Goal: Information Seeking & Learning: Learn about a topic

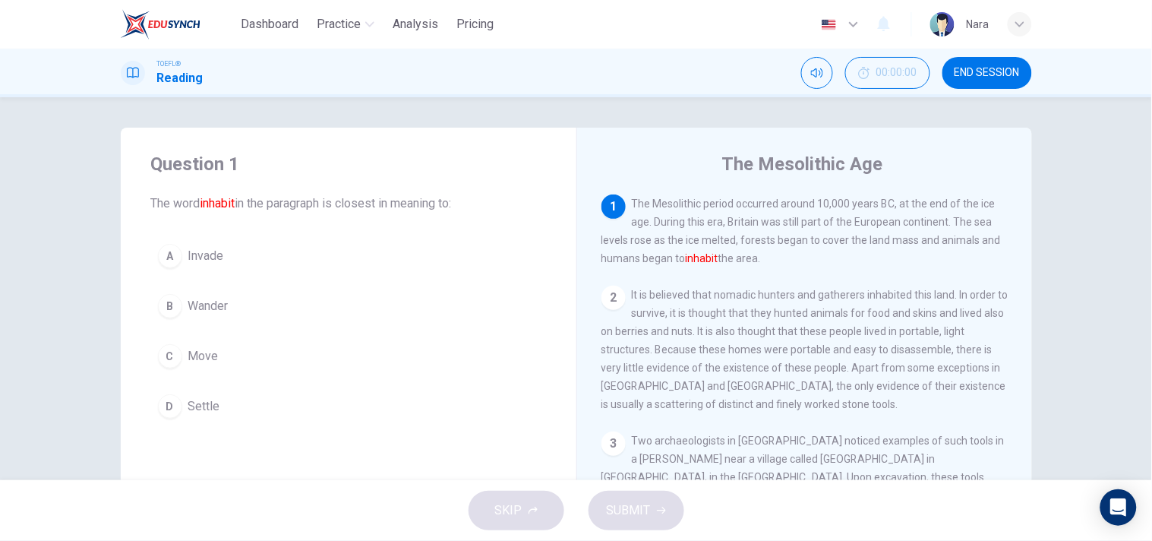
click at [283, 407] on button "D Settle" at bounding box center [348, 406] width 395 height 38
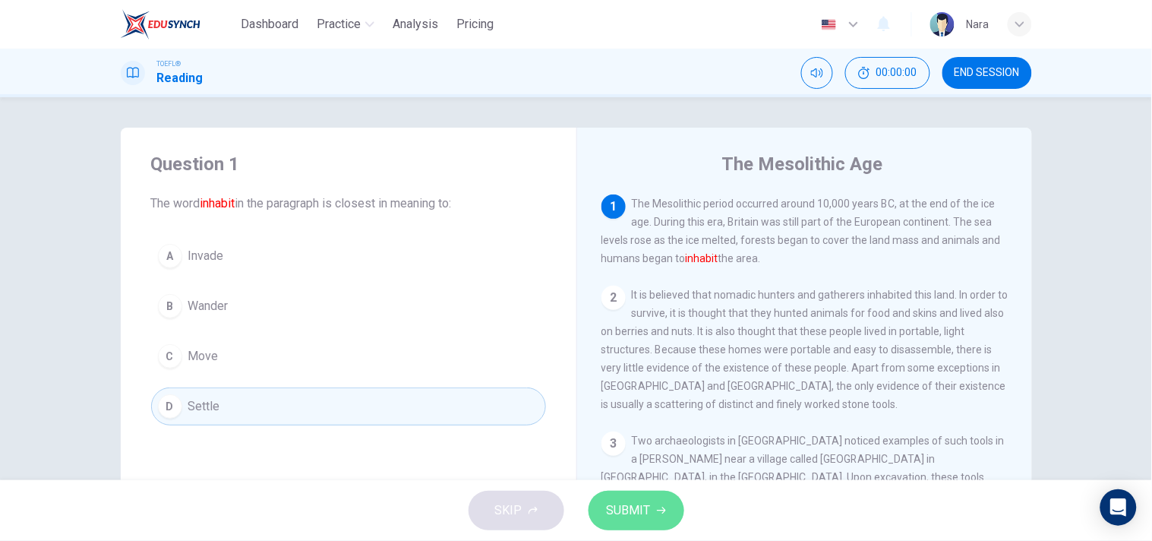
click at [621, 507] on span "SUBMIT" at bounding box center [629, 510] width 44 height 21
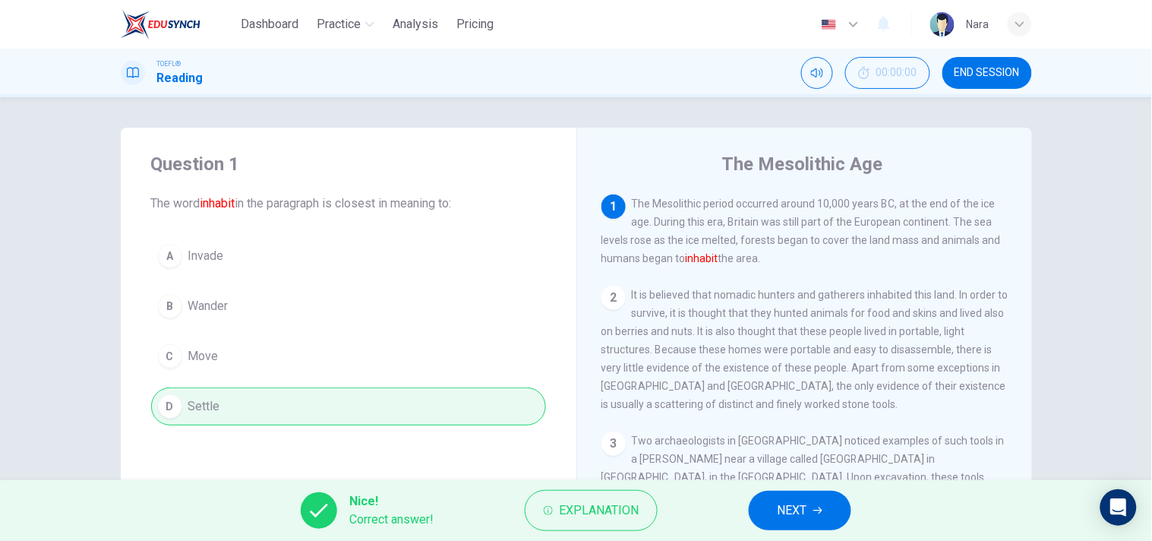
click at [780, 510] on span "NEXT" at bounding box center [793, 510] width 30 height 21
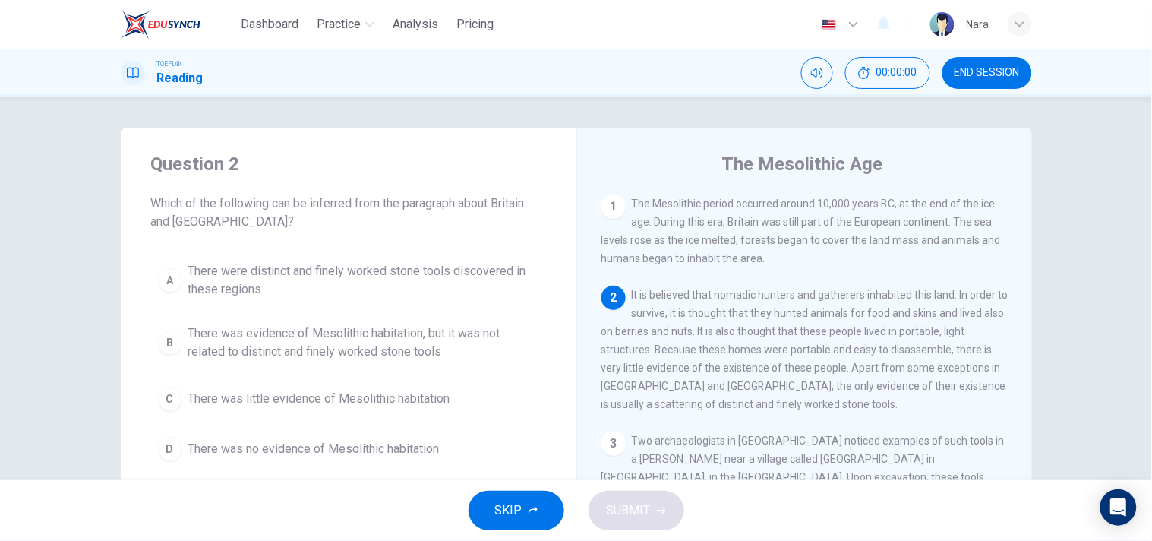
click at [960, 77] on span "END SESSION" at bounding box center [987, 73] width 65 height 12
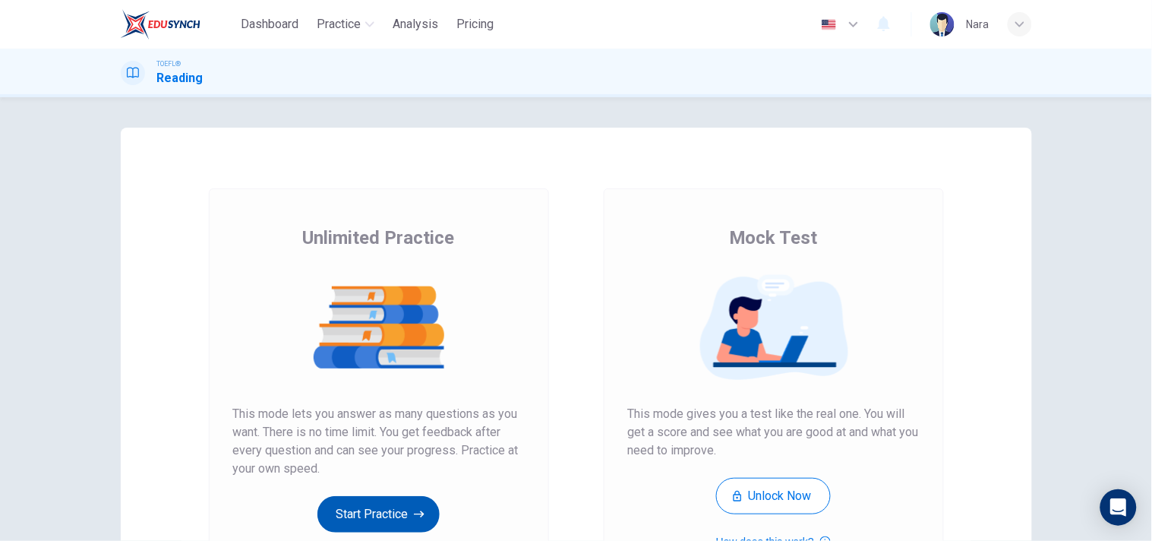
click at [342, 520] on button "Start Practice" at bounding box center [379, 514] width 122 height 36
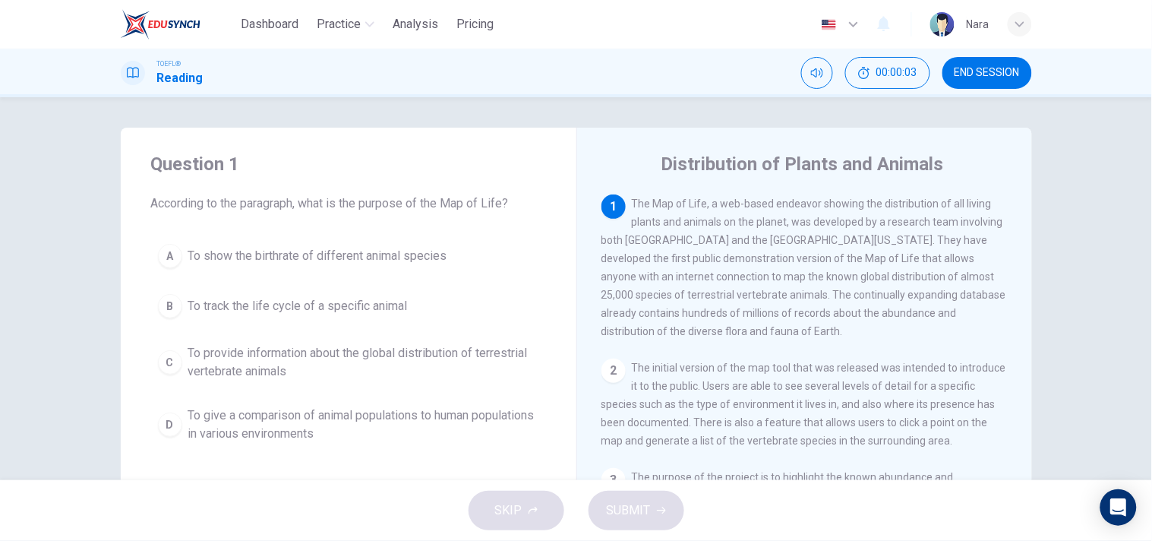
click at [951, 79] on button "END SESSION" at bounding box center [988, 73] width 90 height 32
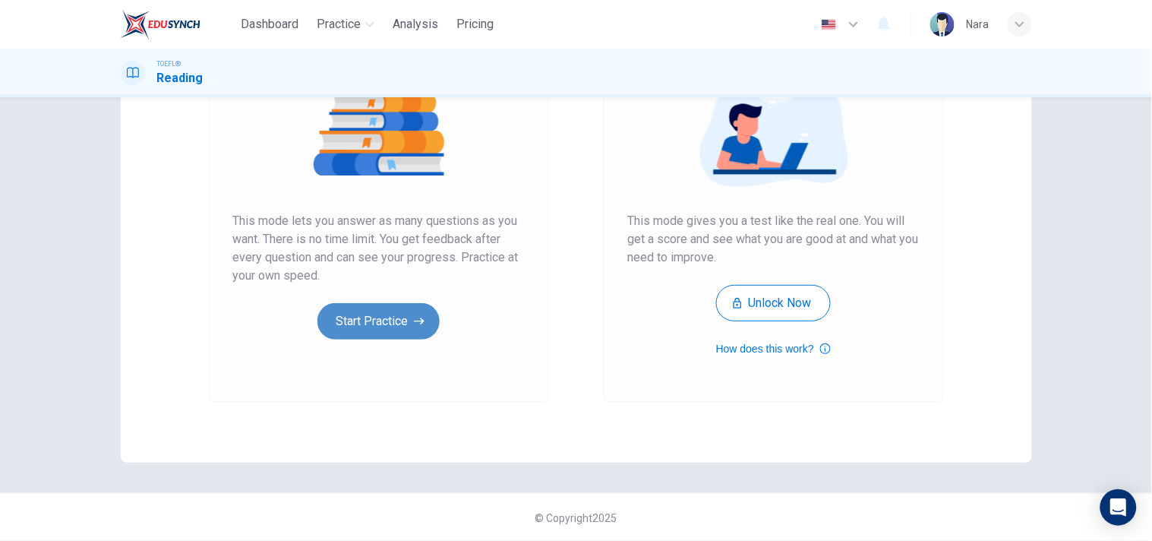
click at [400, 323] on button "Start Practice" at bounding box center [379, 321] width 122 height 36
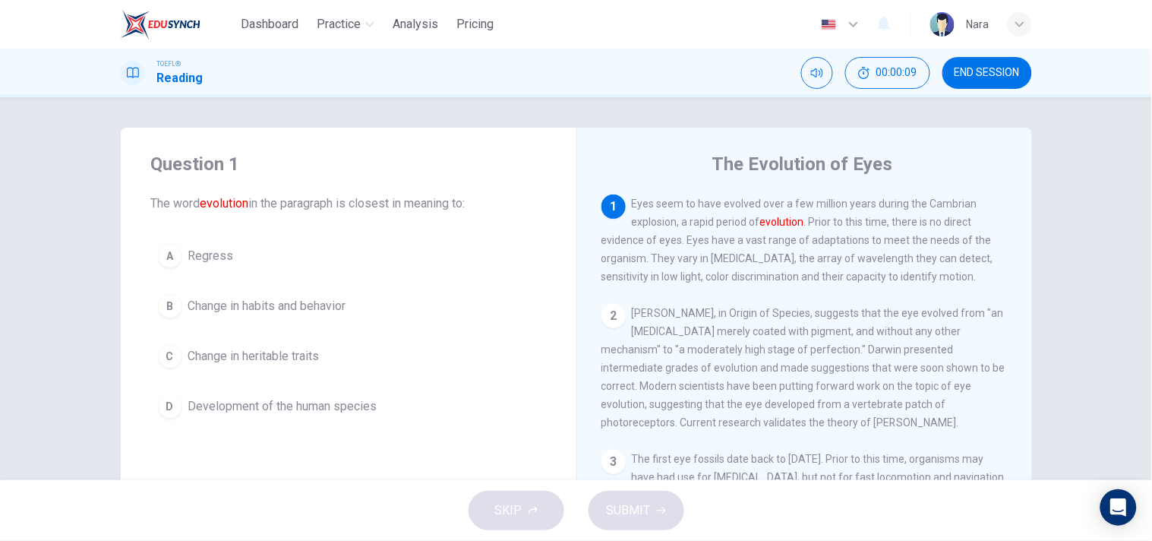
click at [416, 304] on button "B Change in habits and behavior" at bounding box center [348, 306] width 395 height 38
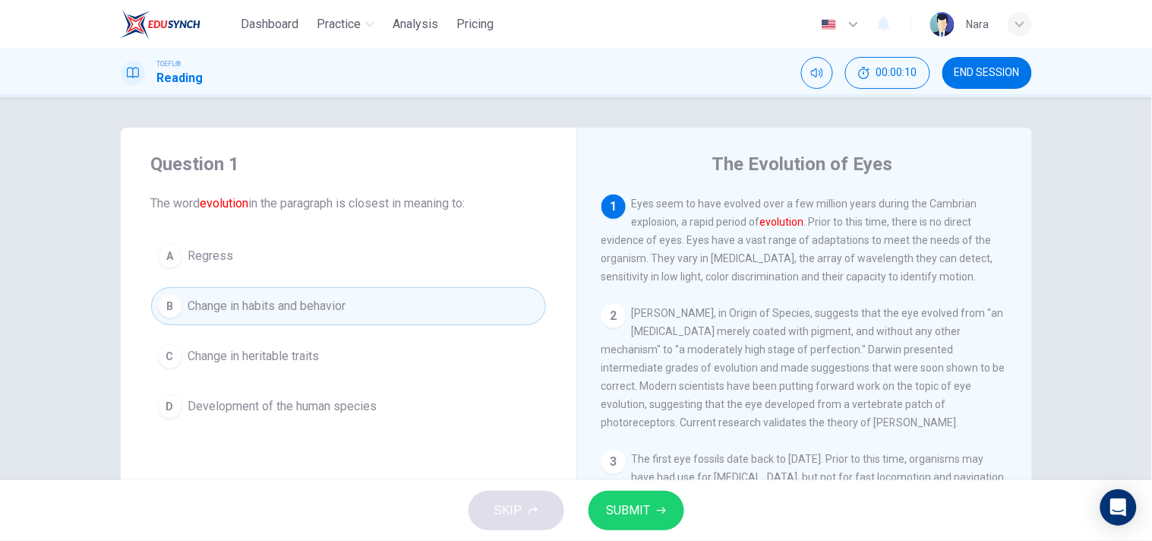
click at [610, 495] on button "SUBMIT" at bounding box center [637, 510] width 96 height 39
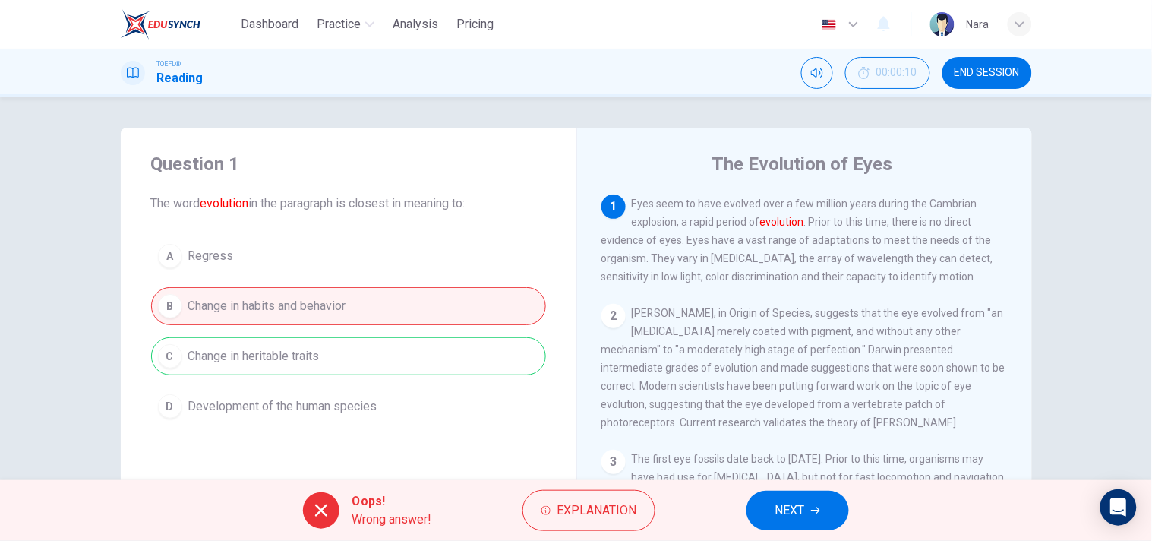
click at [762, 499] on button "NEXT" at bounding box center [798, 510] width 103 height 39
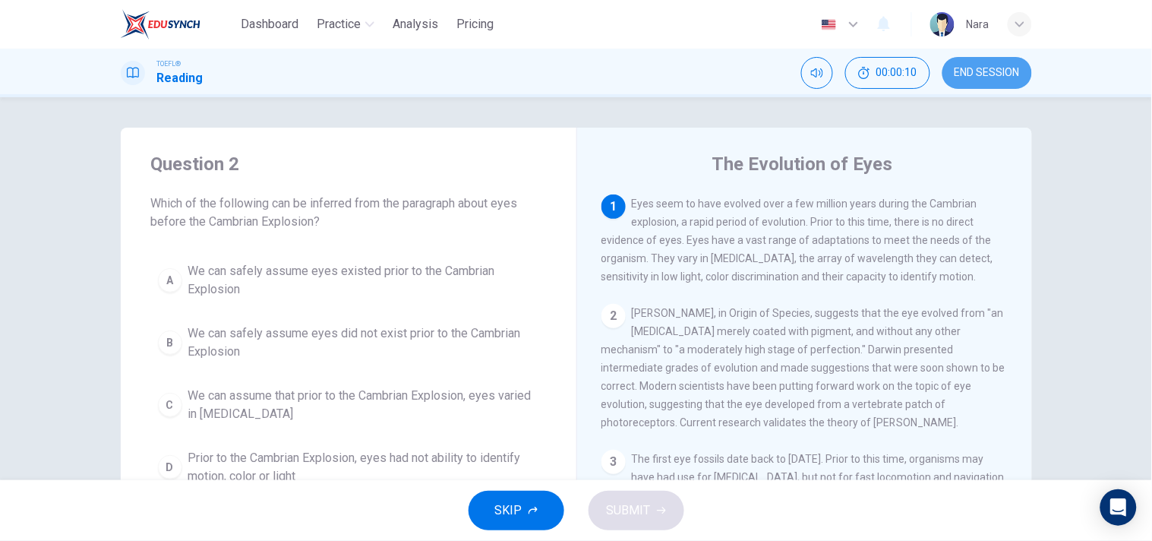
click at [989, 67] on span "END SESSION" at bounding box center [987, 73] width 65 height 12
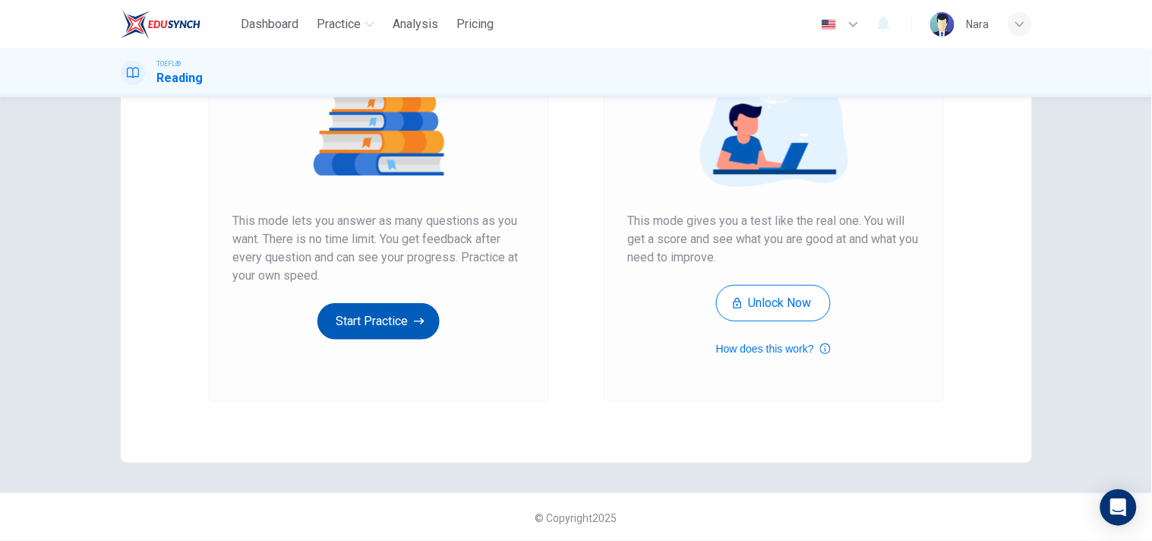
click at [381, 316] on button "Start Practice" at bounding box center [379, 321] width 122 height 36
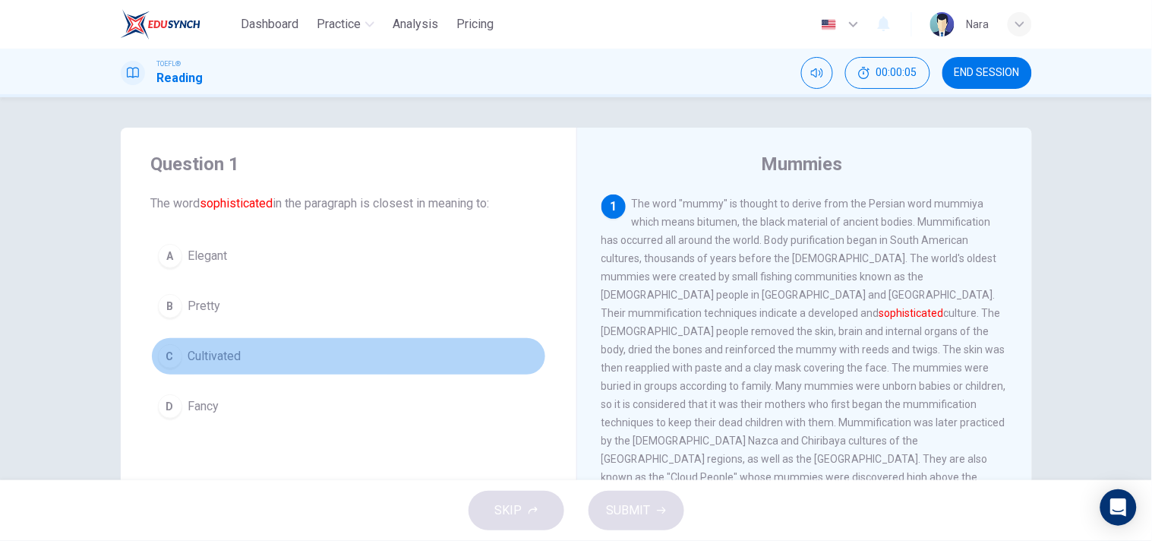
click at [313, 354] on button "C Cultivated" at bounding box center [348, 356] width 395 height 38
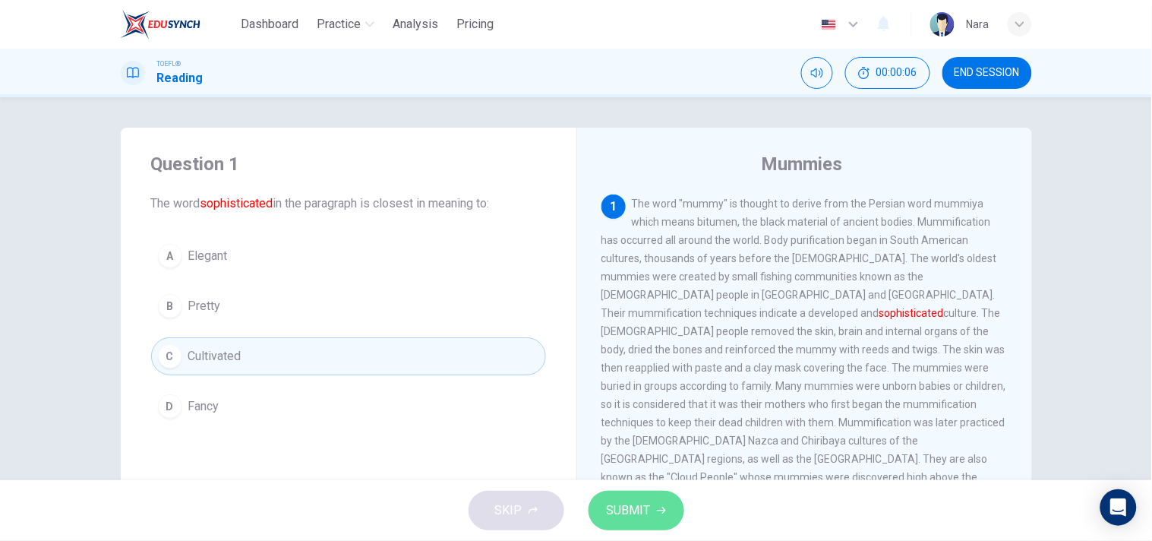
click at [614, 504] on span "SUBMIT" at bounding box center [629, 510] width 44 height 21
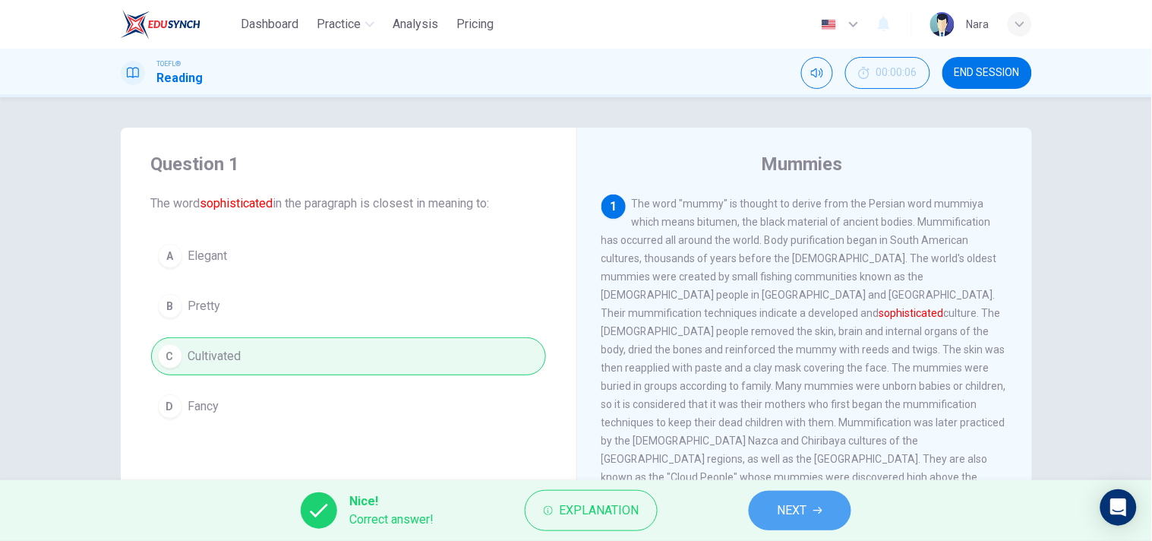
click at [778, 506] on span "NEXT" at bounding box center [793, 510] width 30 height 21
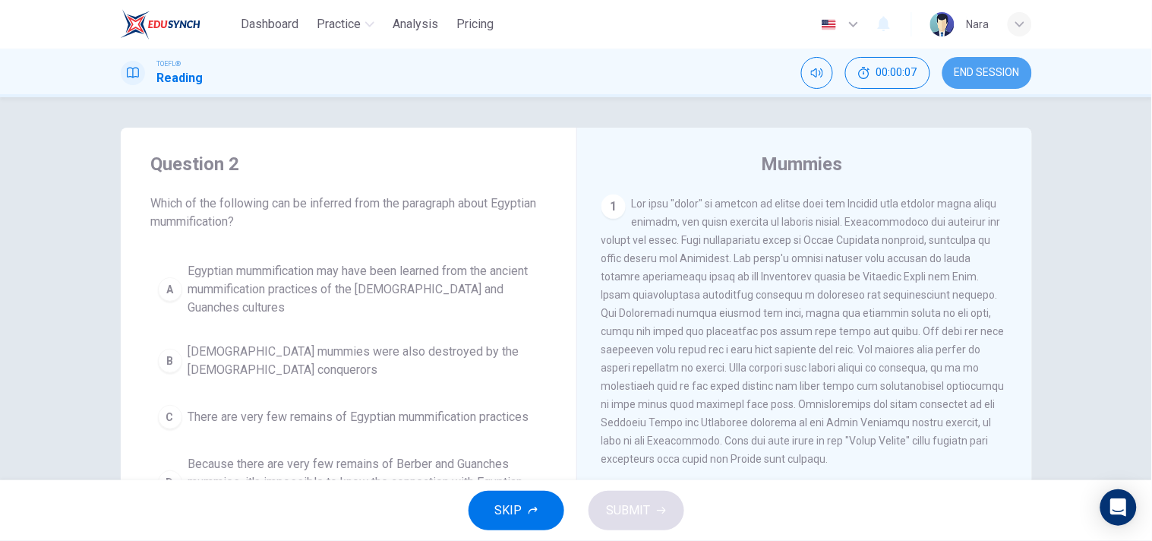
drag, startPoint x: 977, startPoint y: 65, endPoint x: 659, endPoint y: 114, distance: 322.1
click at [978, 65] on button "END SESSION" at bounding box center [988, 73] width 90 height 32
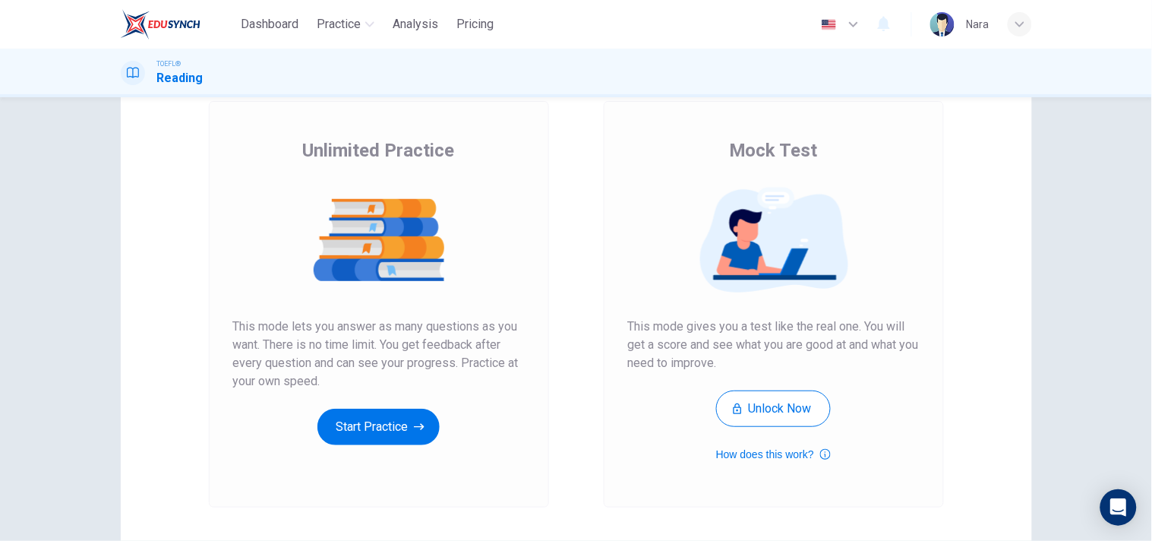
scroll to position [193, 0]
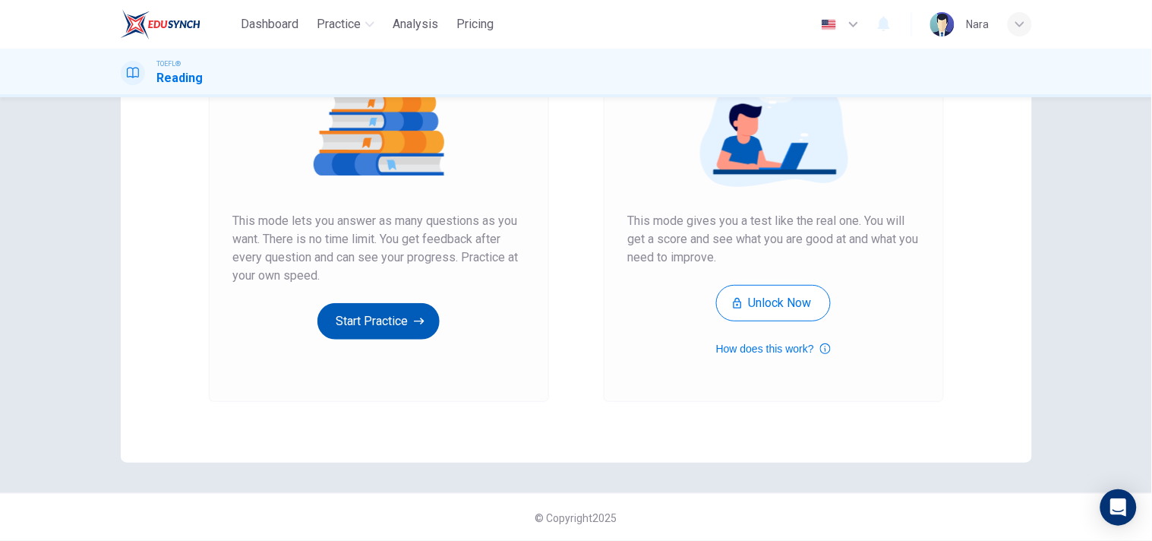
click at [392, 337] on button "Start Practice" at bounding box center [379, 321] width 122 height 36
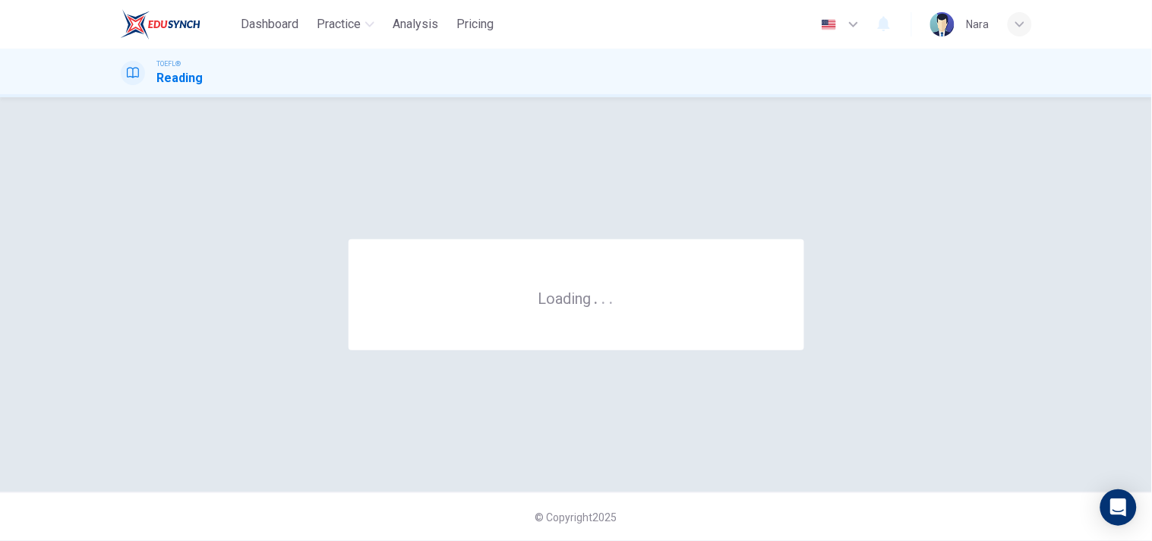
scroll to position [0, 0]
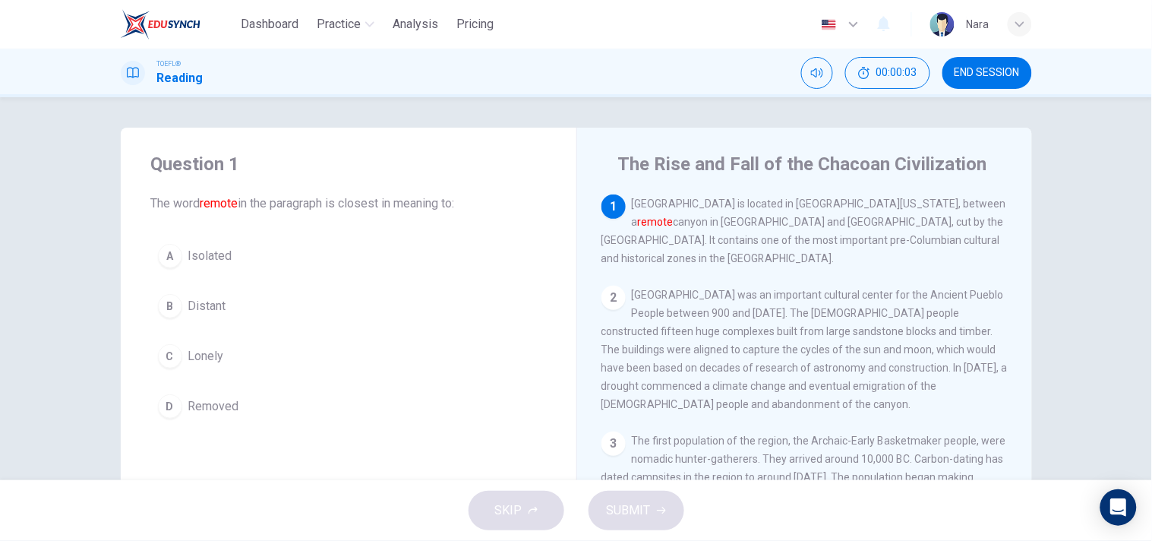
drag, startPoint x: 314, startPoint y: 308, endPoint x: 324, endPoint y: 314, distance: 11.6
click at [315, 308] on button "B Distant" at bounding box center [348, 306] width 395 height 38
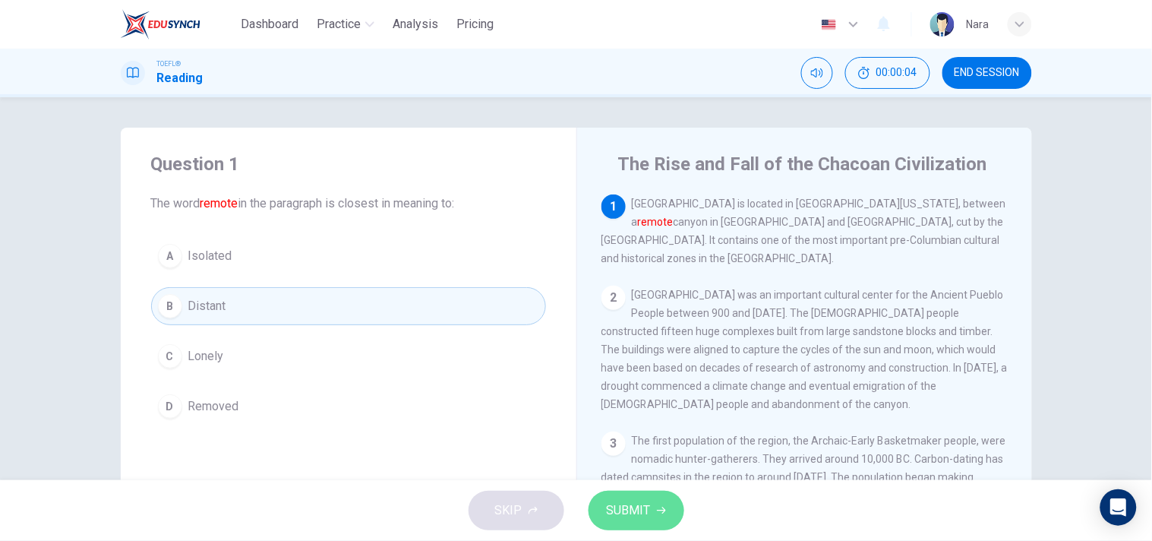
click at [604, 496] on button "SUBMIT" at bounding box center [637, 510] width 96 height 39
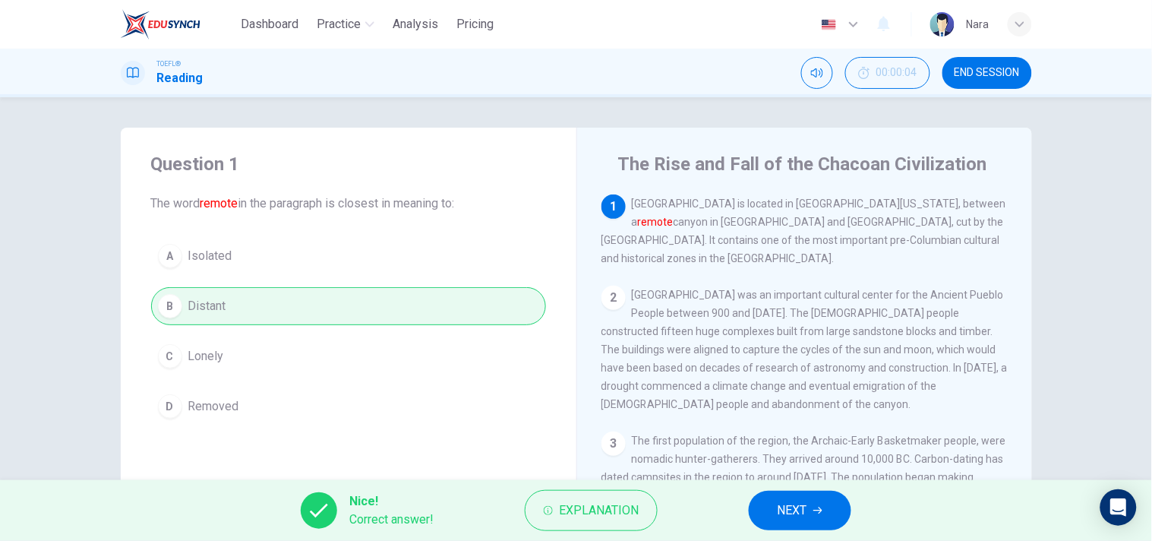
click at [783, 507] on span "NEXT" at bounding box center [793, 510] width 30 height 21
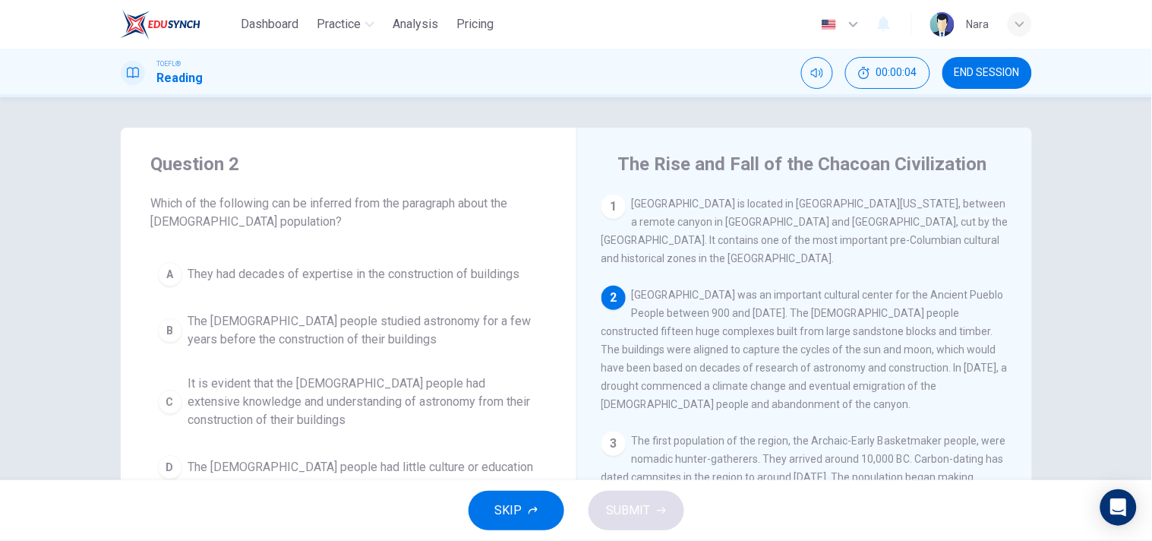
click at [980, 74] on span "END SESSION" at bounding box center [987, 73] width 65 height 12
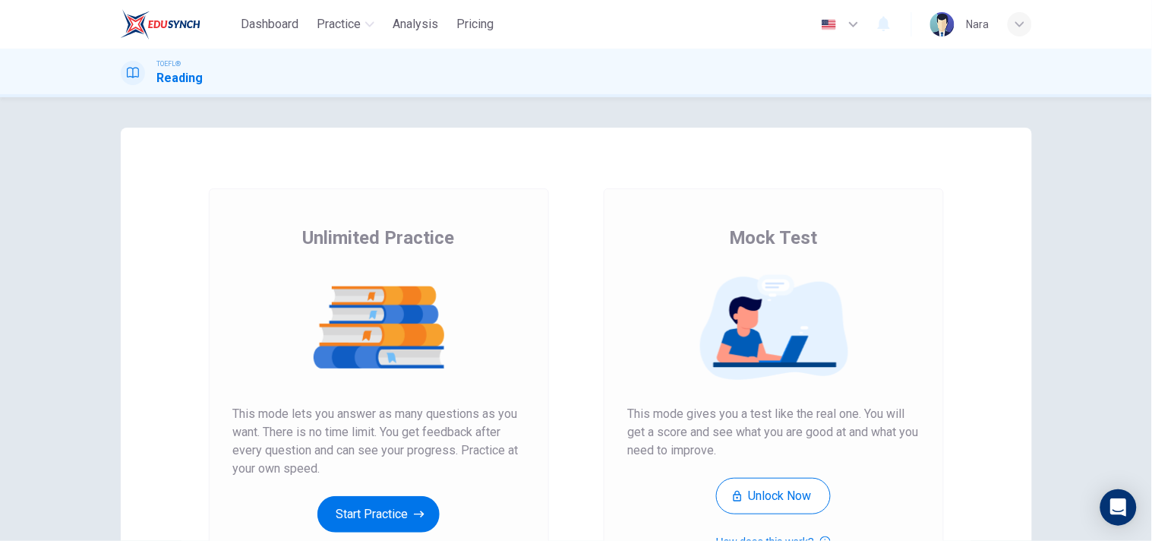
scroll to position [84, 0]
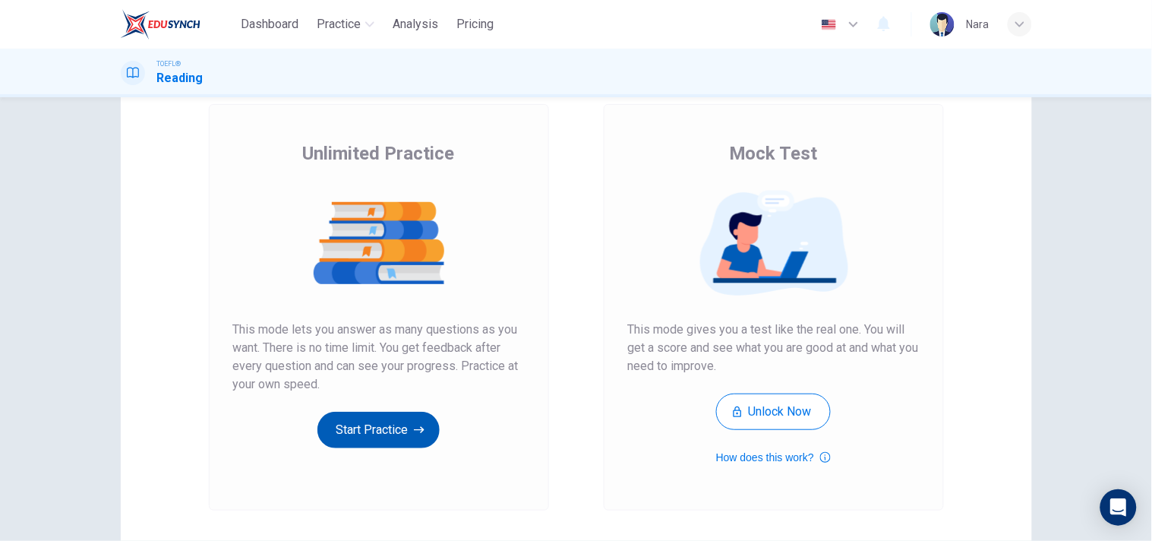
click at [381, 435] on button "Start Practice" at bounding box center [379, 430] width 122 height 36
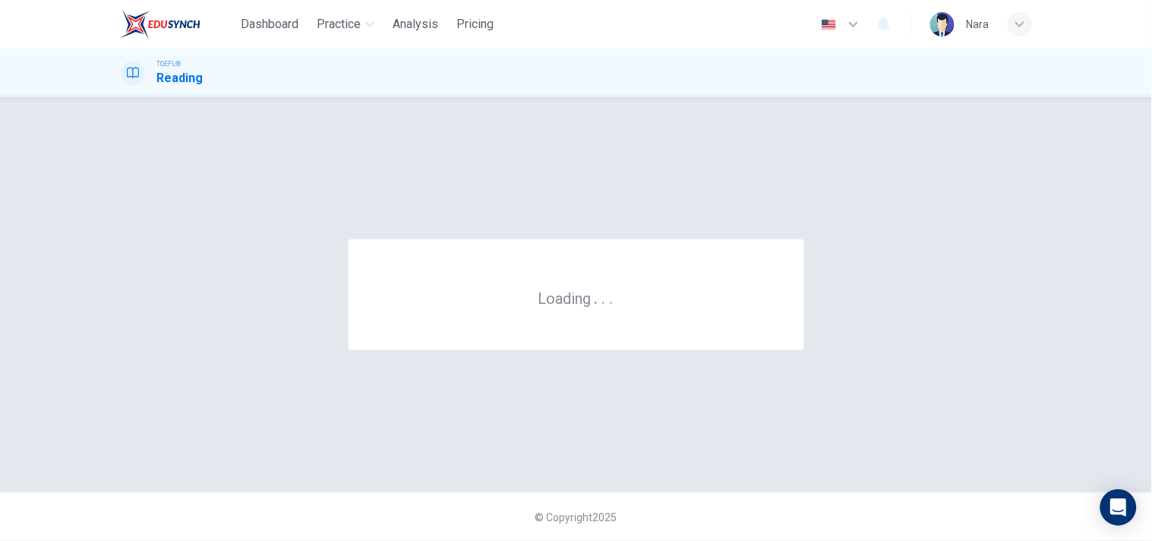
scroll to position [0, 0]
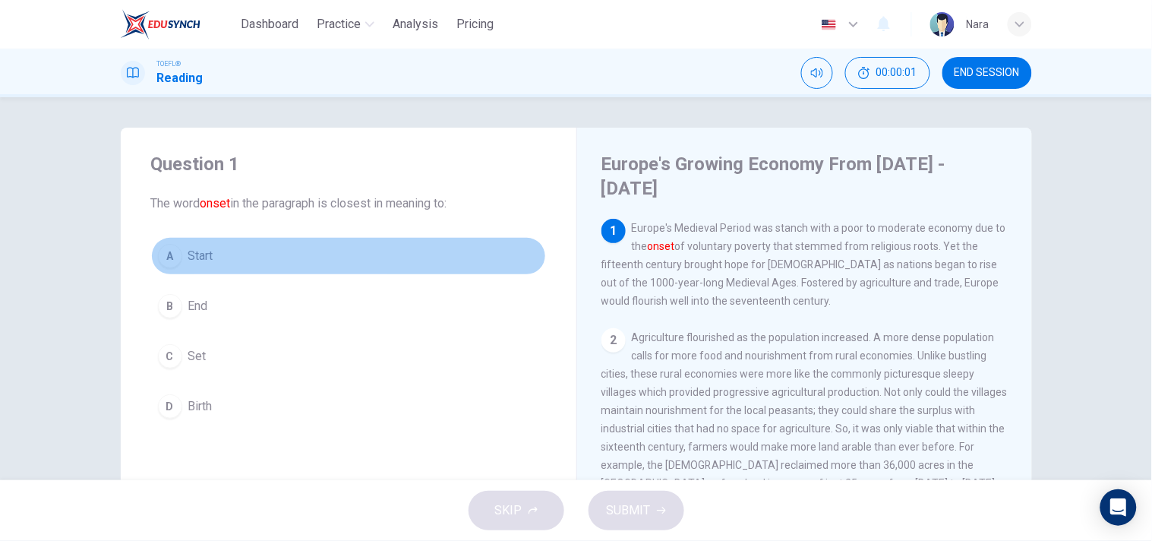
drag, startPoint x: 290, startPoint y: 260, endPoint x: 345, endPoint y: 337, distance: 94.2
click at [290, 261] on button "A Start" at bounding box center [348, 256] width 395 height 38
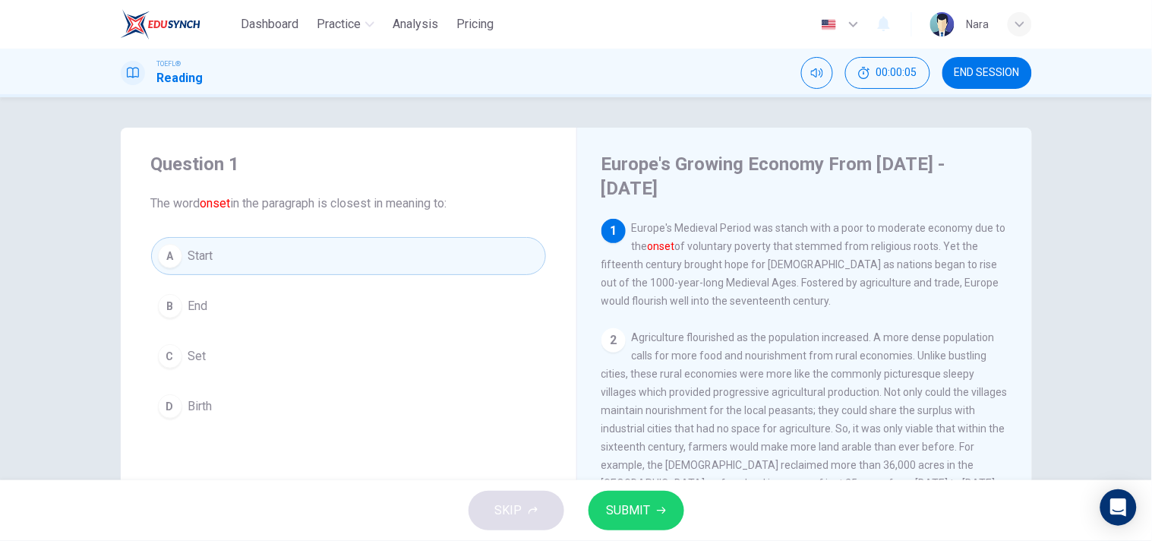
drag, startPoint x: 382, startPoint y: 407, endPoint x: 564, endPoint y: 468, distance: 191.4
click at [384, 407] on button "D Birth" at bounding box center [348, 406] width 395 height 38
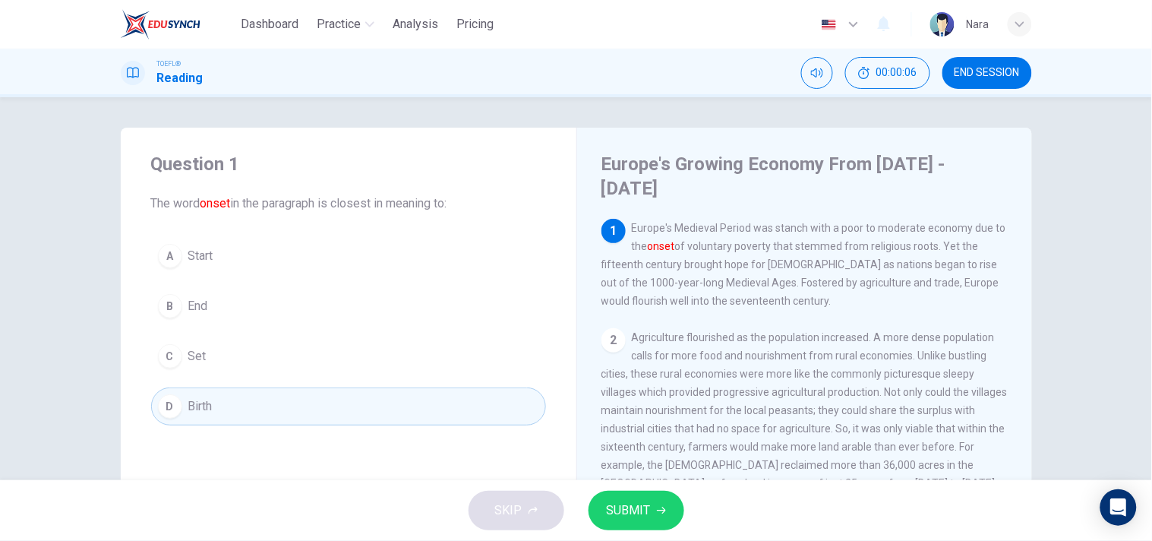
click at [627, 498] on button "SUBMIT" at bounding box center [637, 510] width 96 height 39
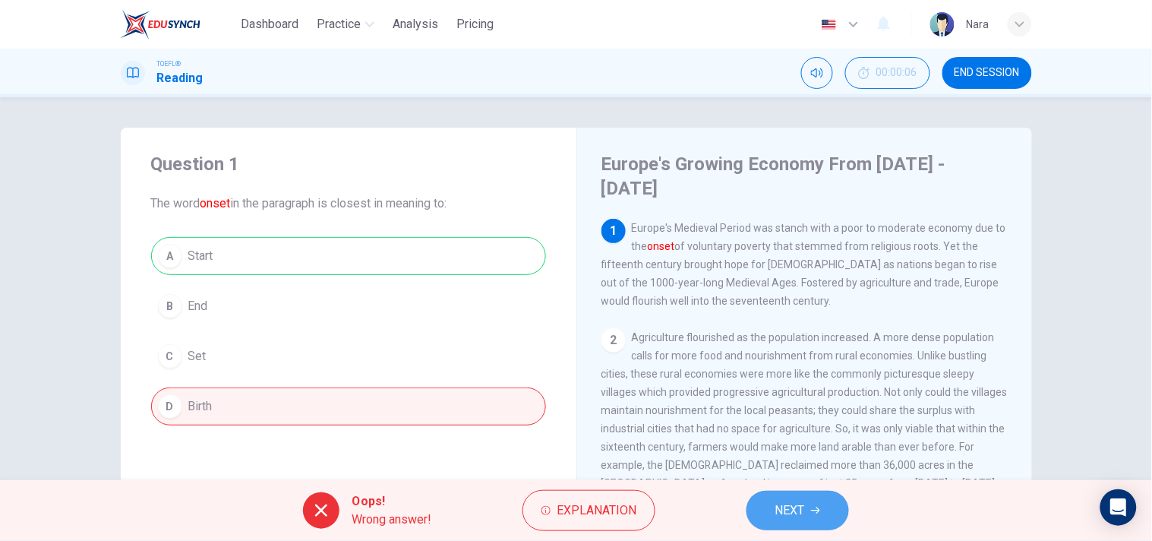
drag, startPoint x: 795, startPoint y: 510, endPoint x: 886, endPoint y: 259, distance: 267.7
click at [794, 507] on span "NEXT" at bounding box center [791, 510] width 30 height 21
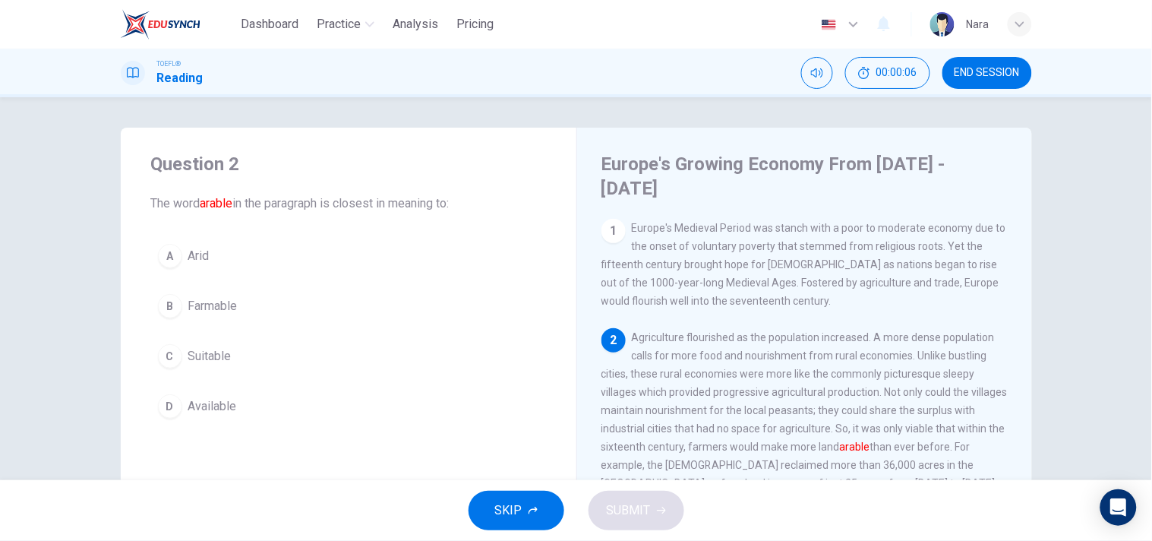
scroll to position [109, 0]
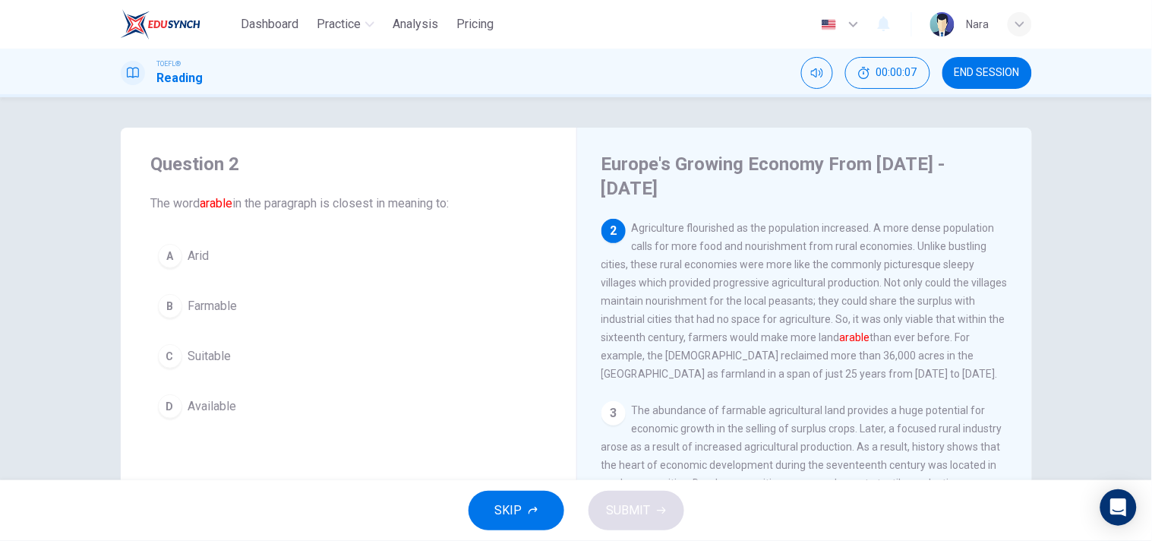
drag, startPoint x: 351, startPoint y: 396, endPoint x: 466, endPoint y: 420, distance: 117.2
click at [351, 397] on button "D Available" at bounding box center [348, 406] width 395 height 38
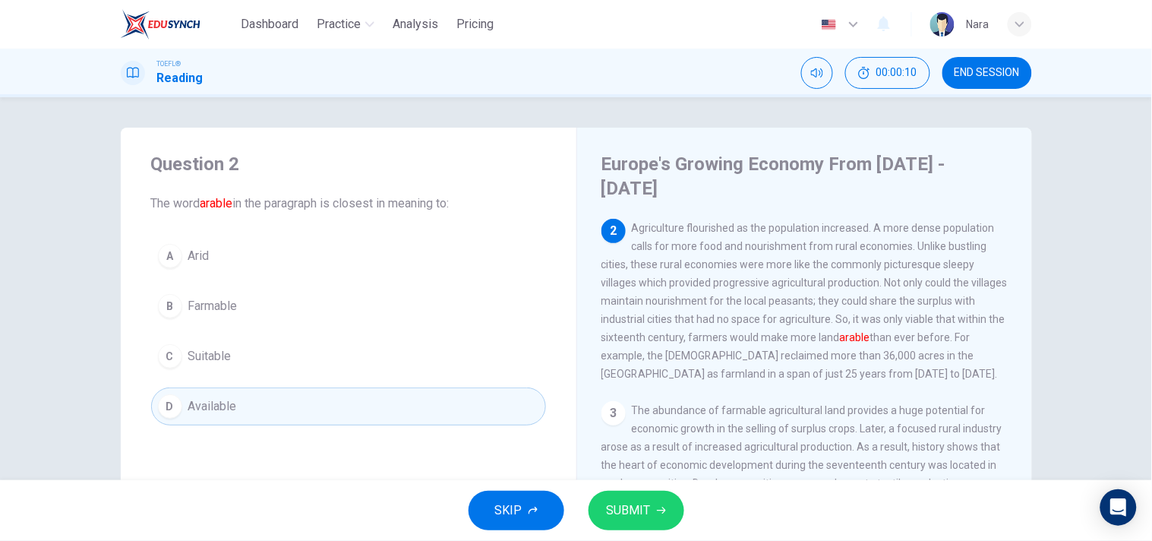
drag, startPoint x: 656, startPoint y: 504, endPoint x: 392, endPoint y: 381, distance: 290.9
click at [392, 381] on div "Dashboard Practice Analysis Pricing English en ​ ์Nara TOEFL® Reading 00:00:10 …" at bounding box center [576, 270] width 1152 height 541
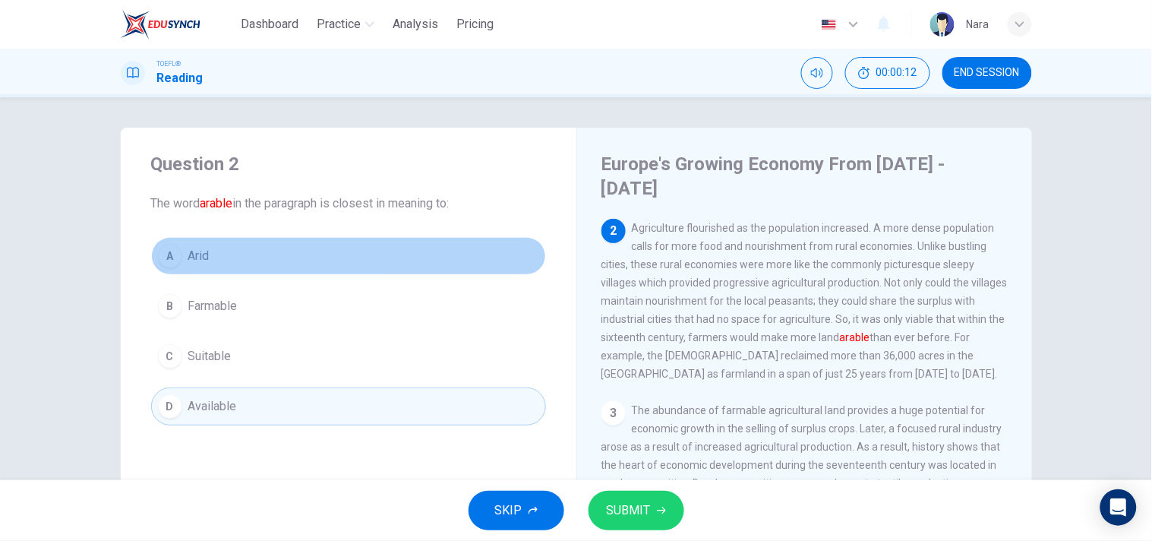
click at [324, 245] on button "A Arid" at bounding box center [348, 256] width 395 height 38
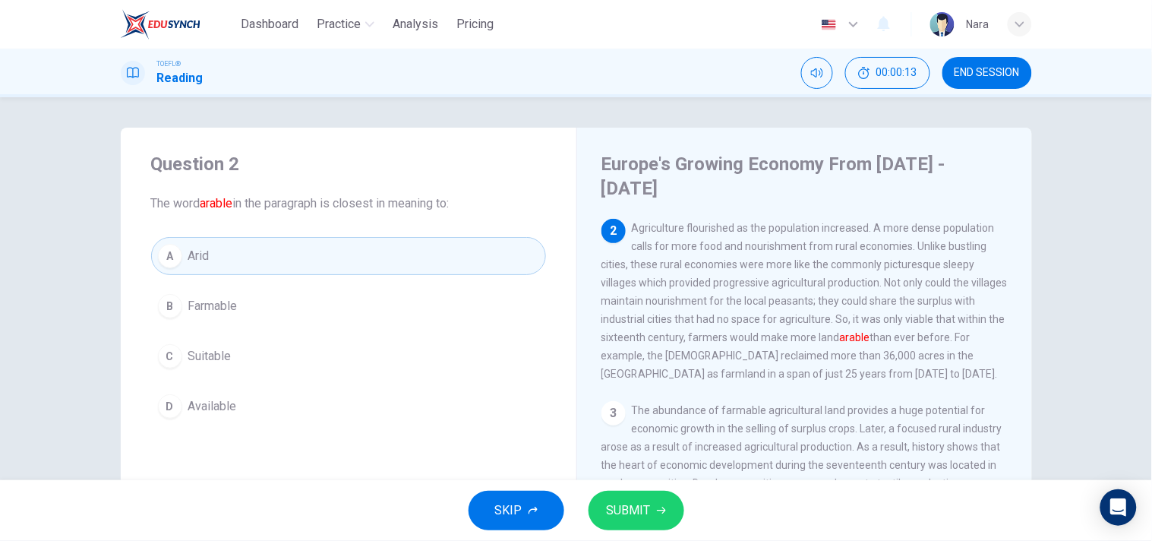
click at [623, 510] on span "SUBMIT" at bounding box center [629, 510] width 44 height 21
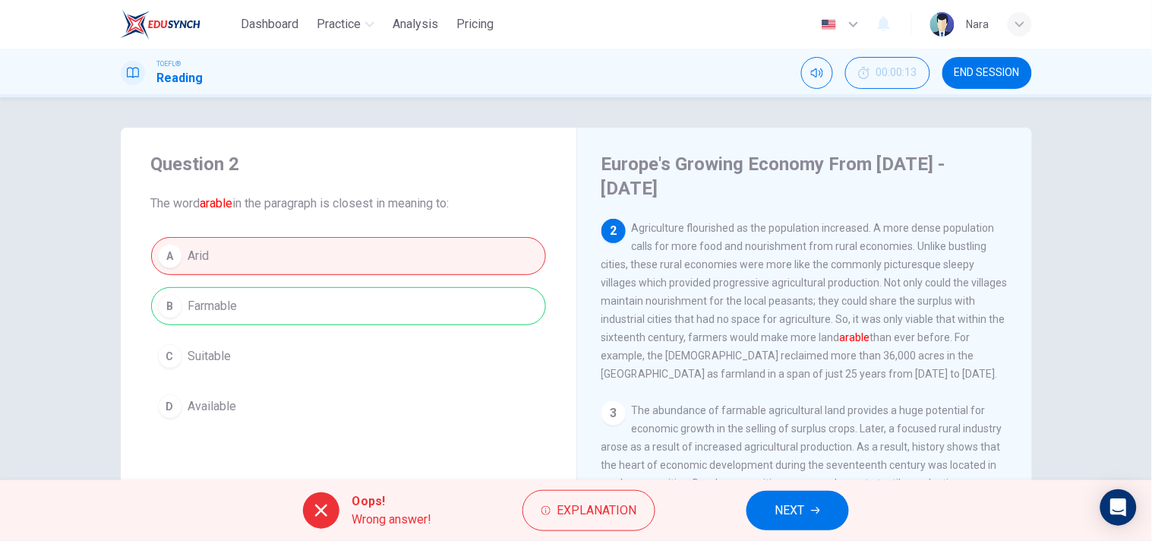
click at [846, 513] on button "NEXT" at bounding box center [798, 510] width 103 height 39
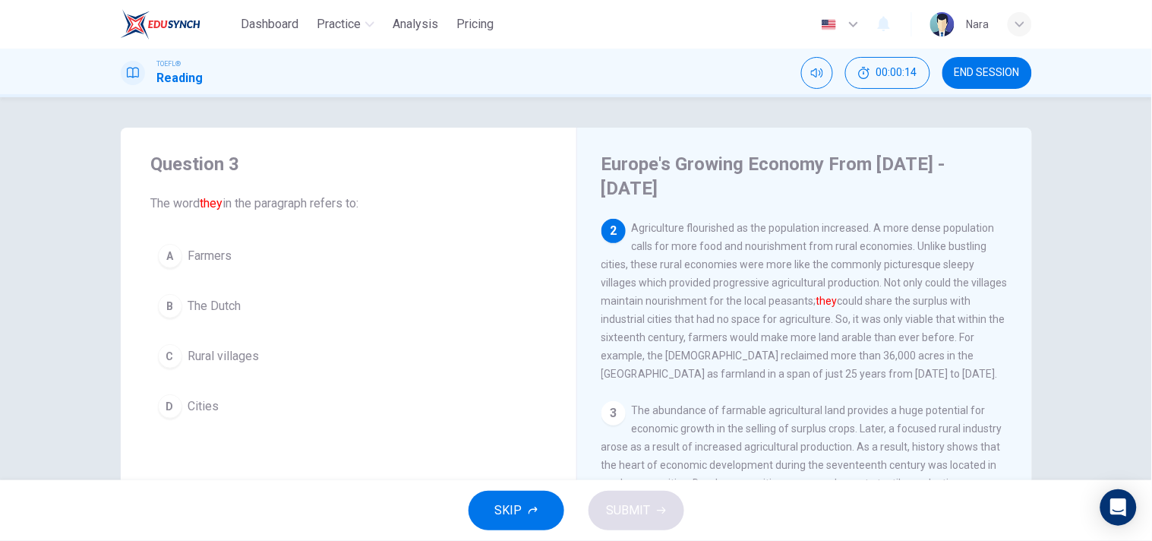
click at [983, 65] on button "END SESSION" at bounding box center [988, 73] width 90 height 32
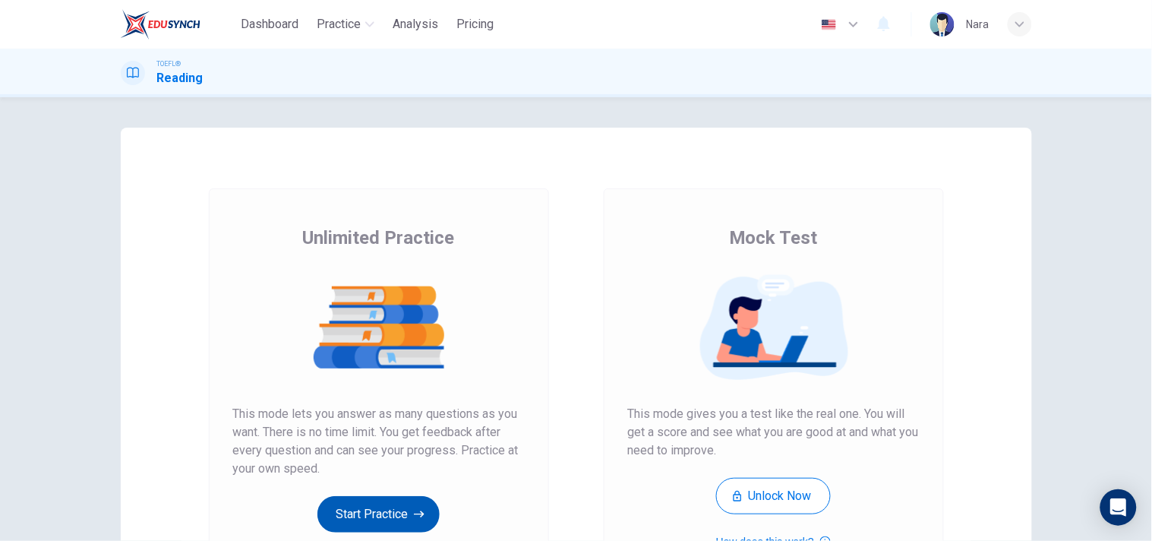
click at [376, 514] on button "Start Practice" at bounding box center [379, 514] width 122 height 36
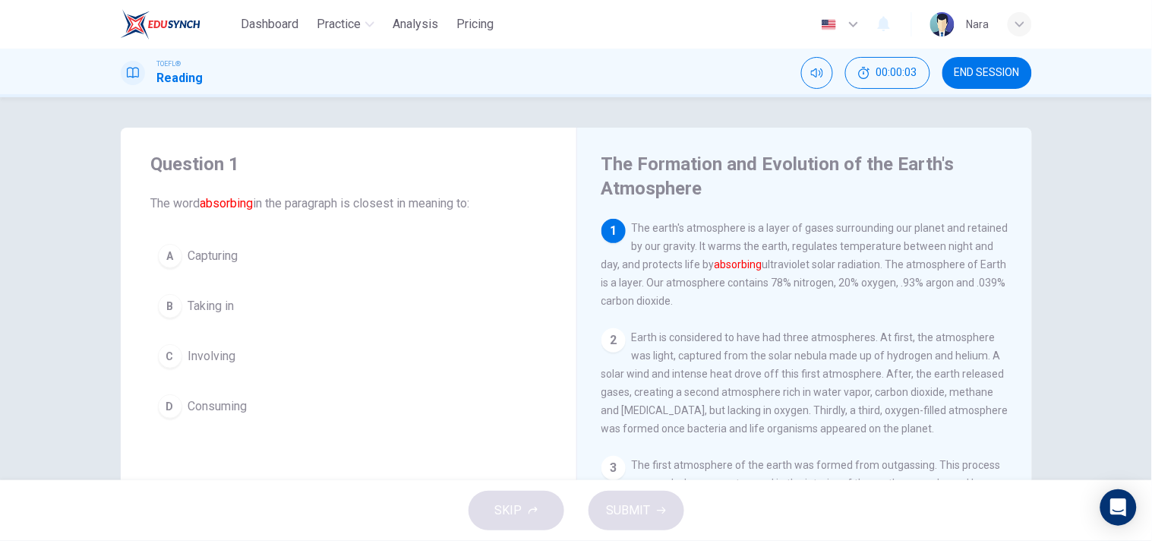
click at [261, 290] on button "B Taking in" at bounding box center [348, 306] width 395 height 38
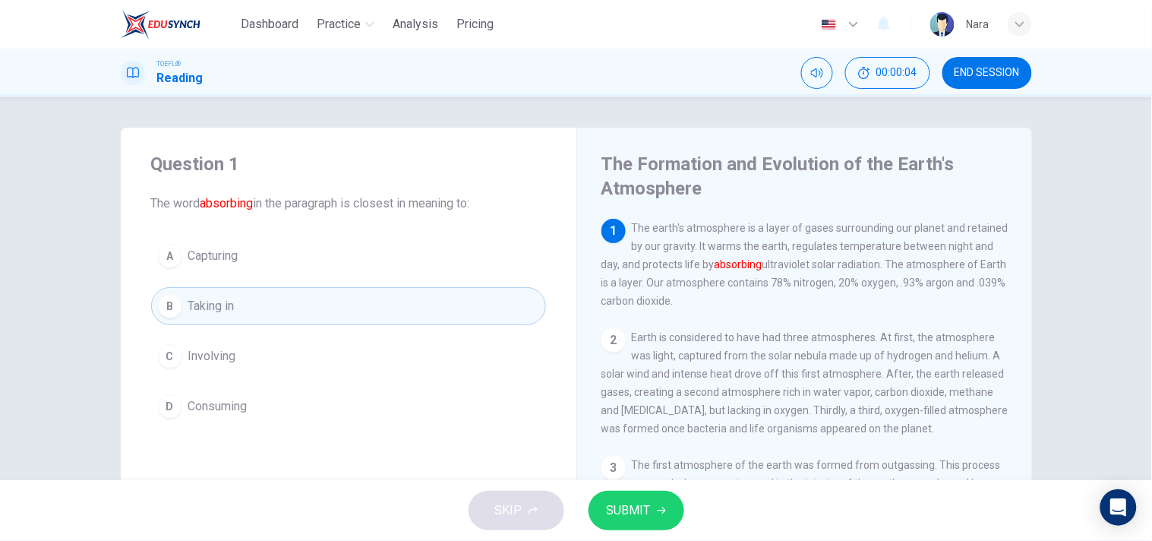
click at [642, 515] on span "SUBMIT" at bounding box center [629, 510] width 44 height 21
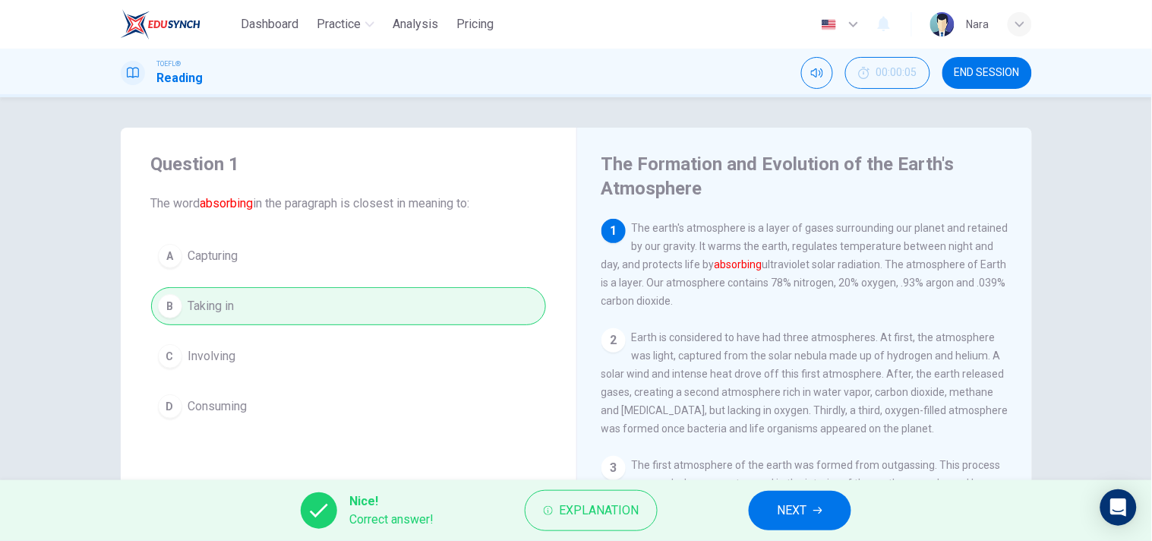
click at [811, 507] on button "NEXT" at bounding box center [800, 510] width 103 height 39
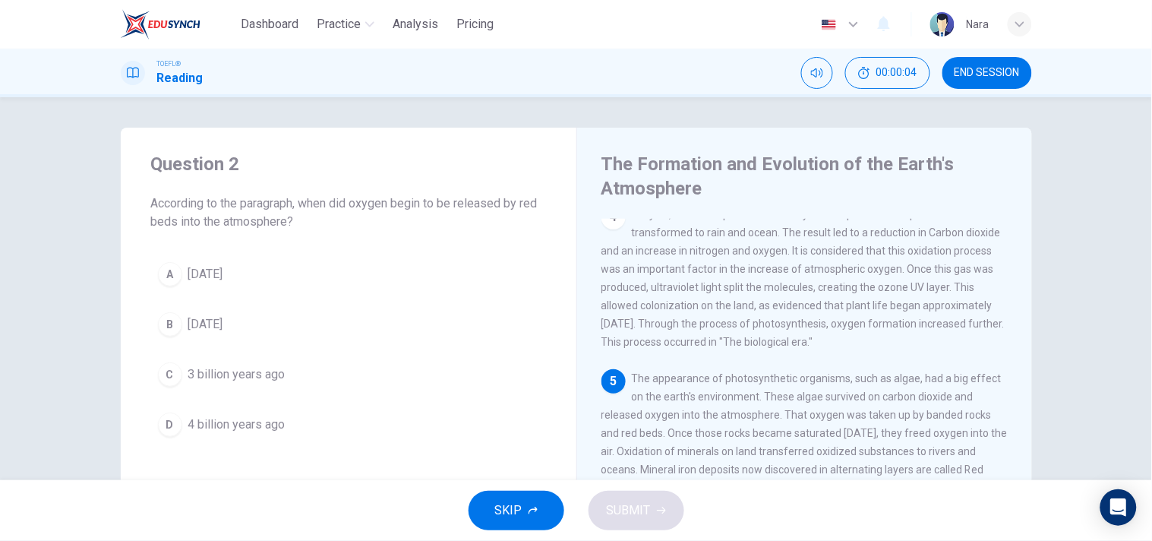
scroll to position [389, 0]
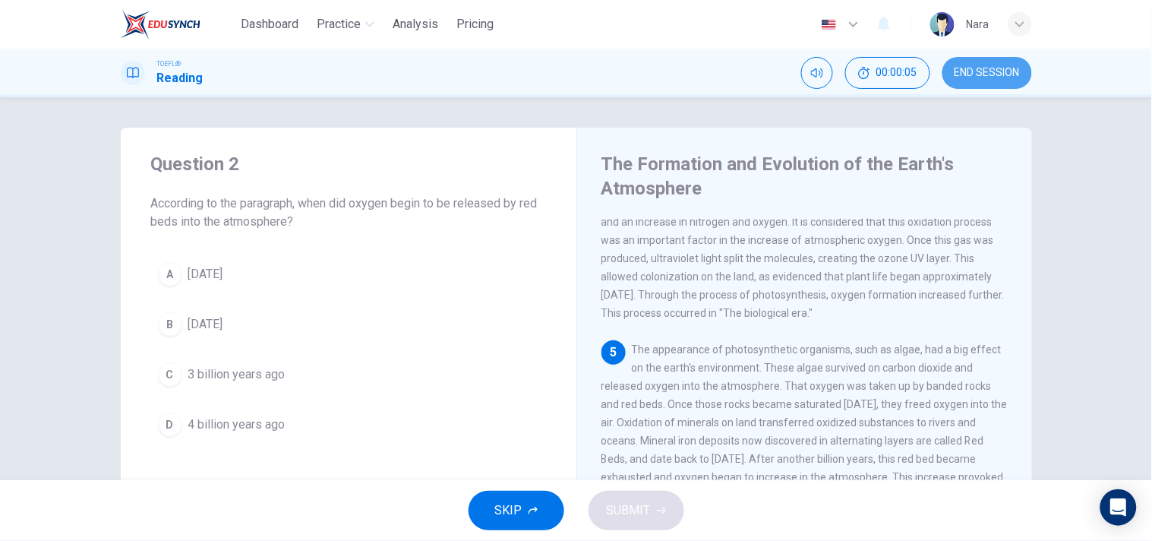
click at [993, 62] on button "END SESSION" at bounding box center [988, 73] width 90 height 32
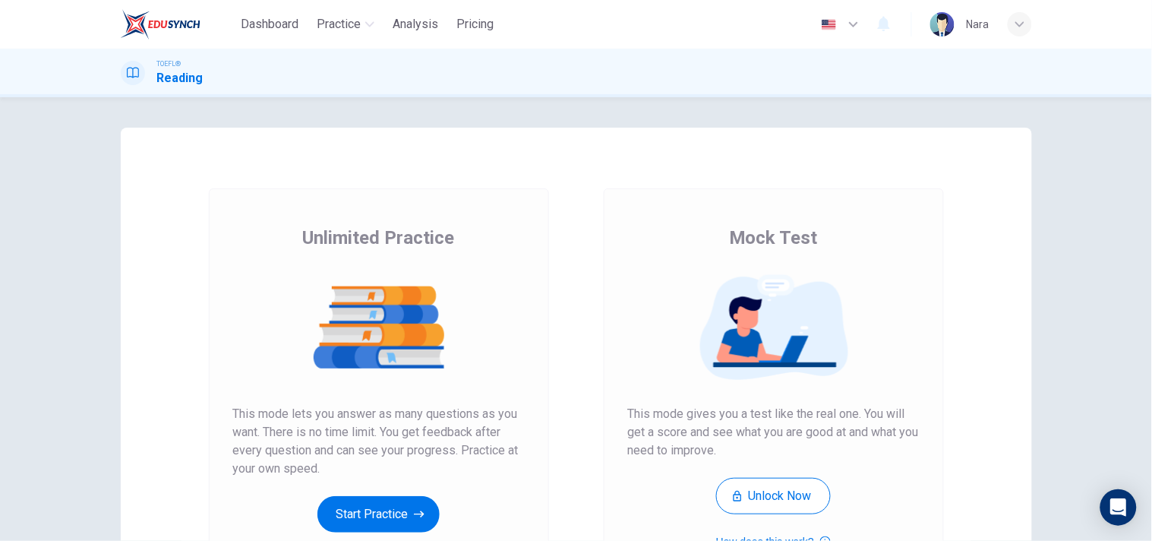
click at [347, 507] on button "Start Practice" at bounding box center [379, 514] width 122 height 36
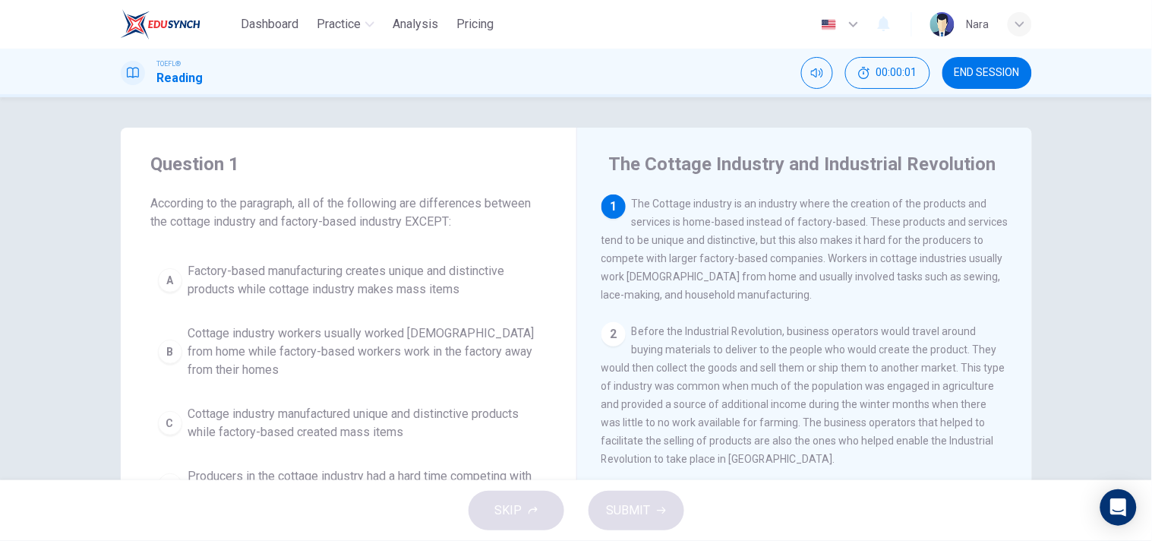
click at [1012, 65] on button "END SESSION" at bounding box center [988, 73] width 90 height 32
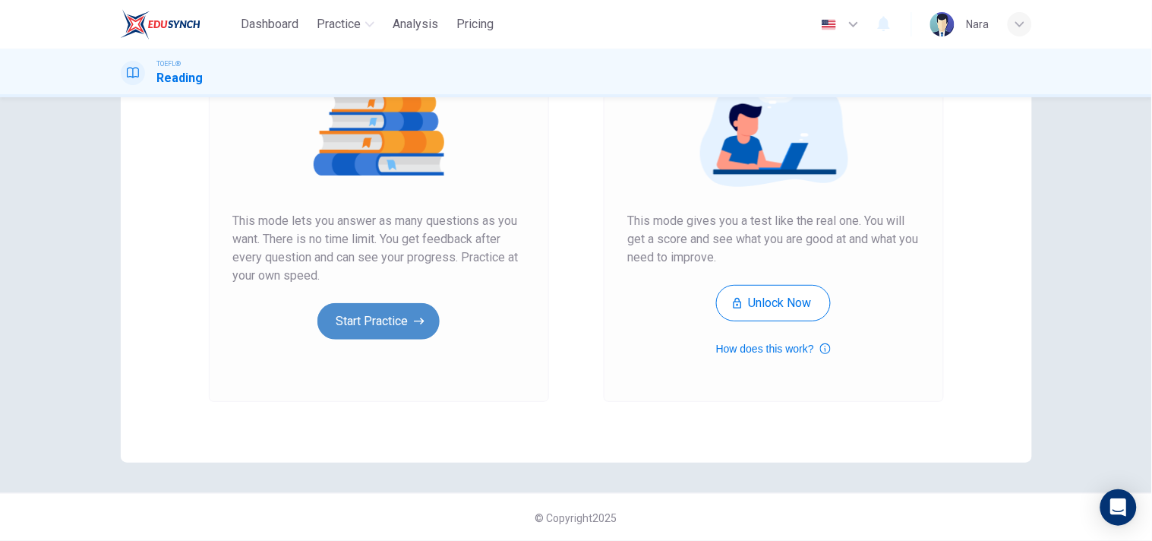
click at [351, 317] on button "Start Practice" at bounding box center [379, 321] width 122 height 36
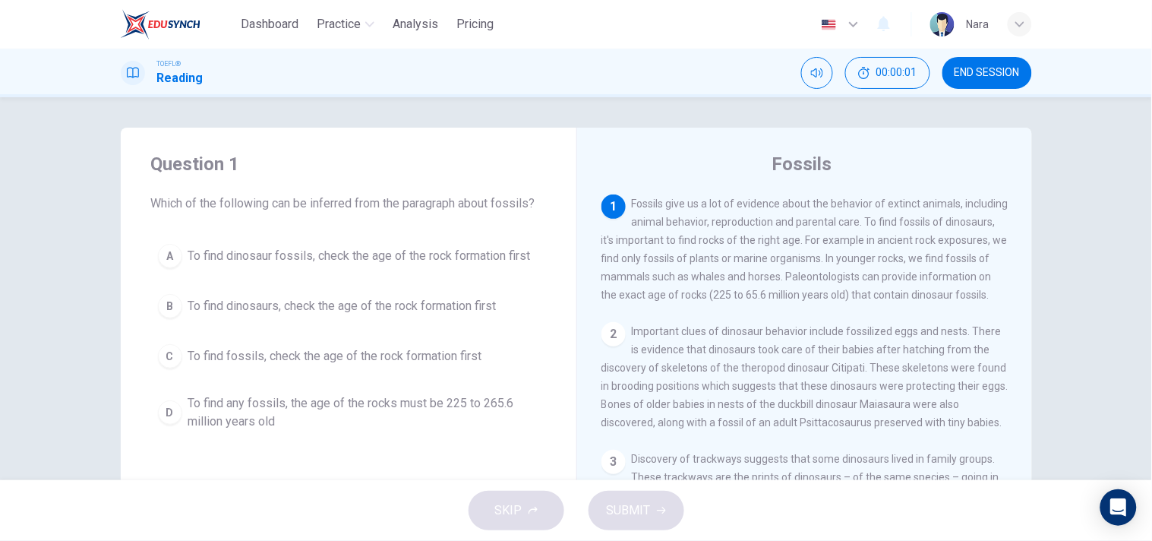
click at [978, 78] on span "END SESSION" at bounding box center [987, 73] width 65 height 12
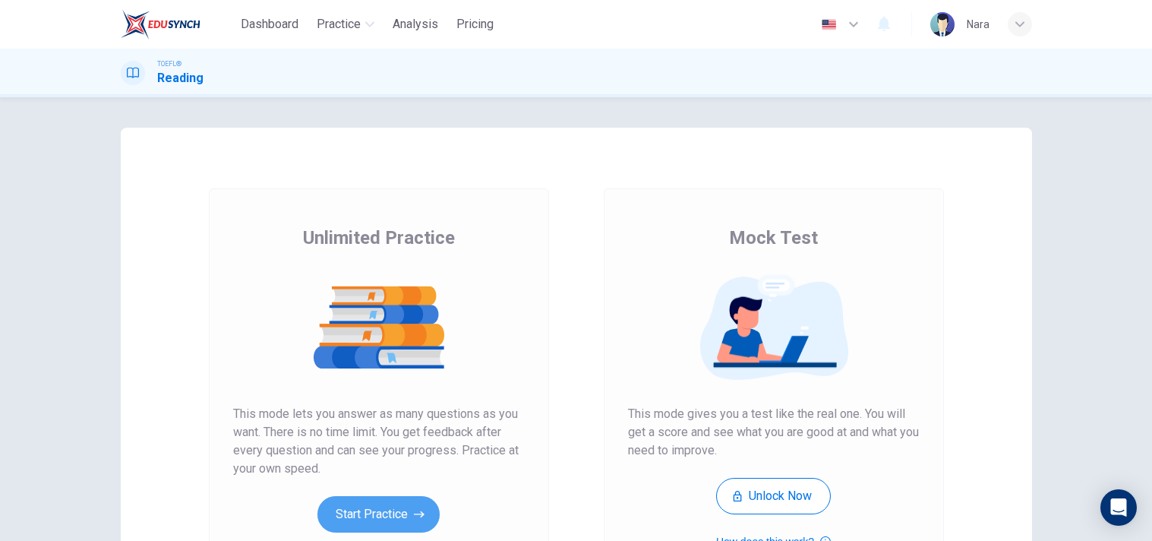
click at [371, 496] on button "Start Practice" at bounding box center [379, 514] width 122 height 36
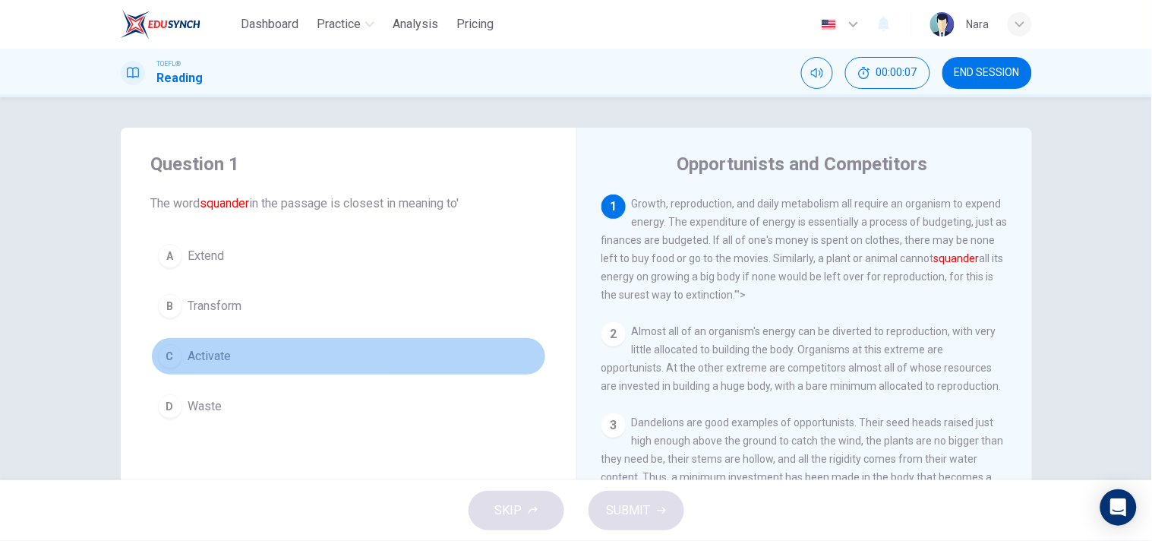
click at [304, 371] on button "C Activate" at bounding box center [348, 356] width 395 height 38
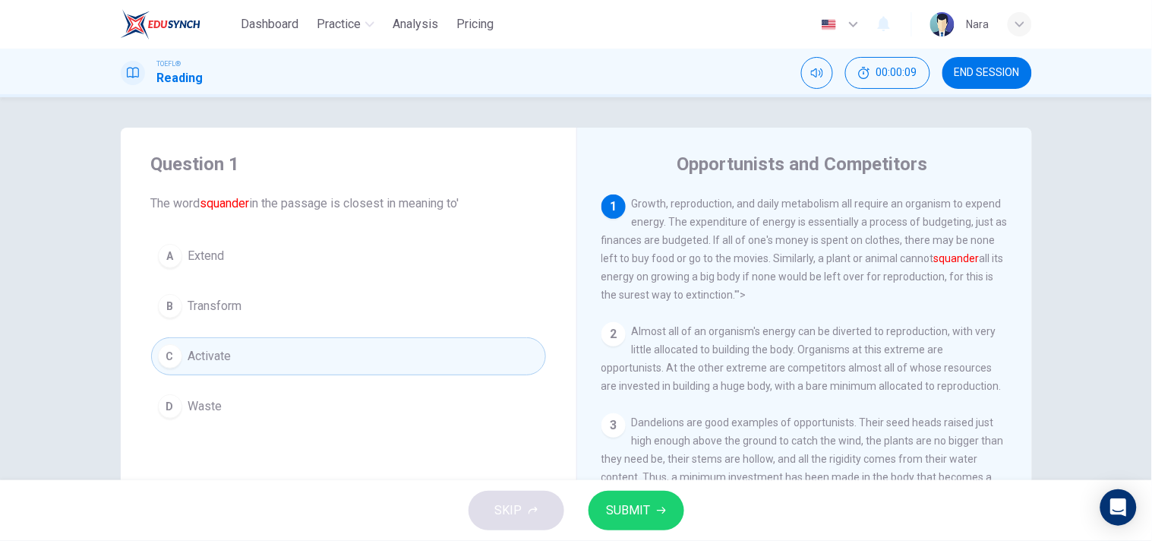
click at [976, 72] on span "END SESSION" at bounding box center [987, 73] width 65 height 12
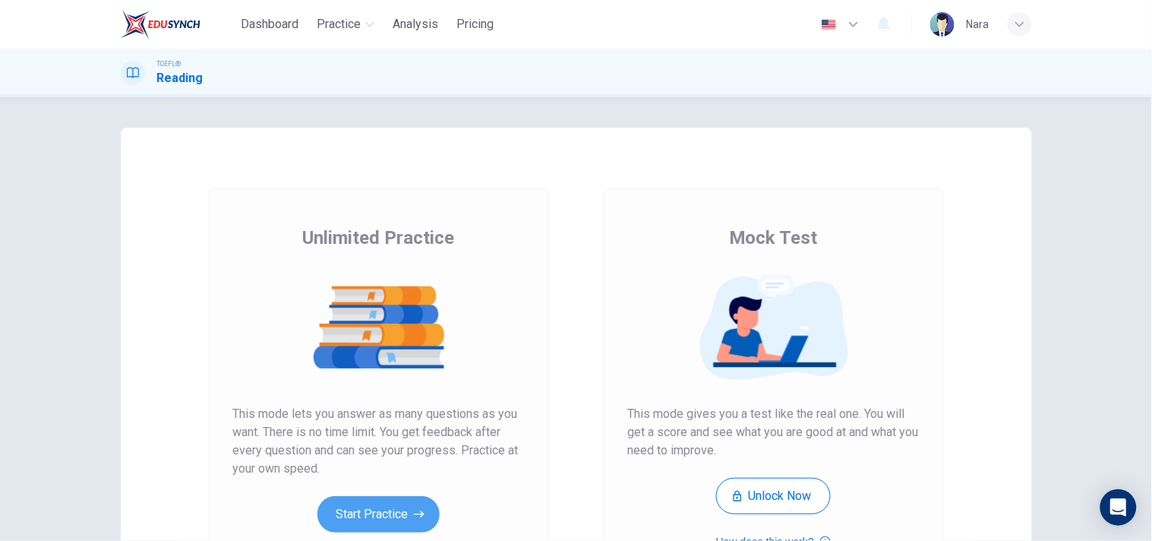
click at [389, 507] on button "Start Practice" at bounding box center [379, 514] width 122 height 36
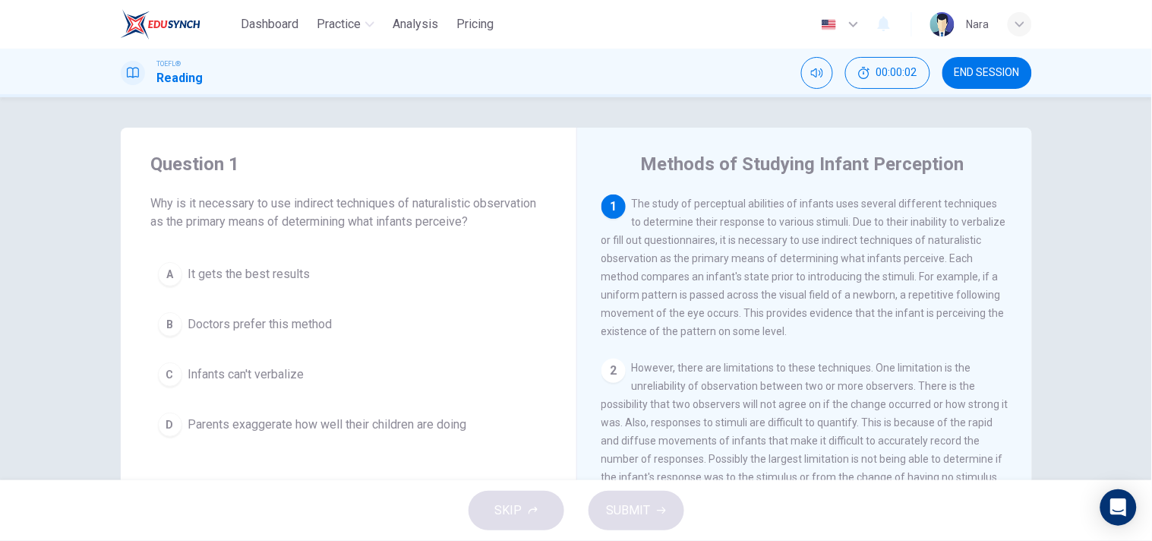
click at [1005, 74] on span "END SESSION" at bounding box center [987, 73] width 65 height 12
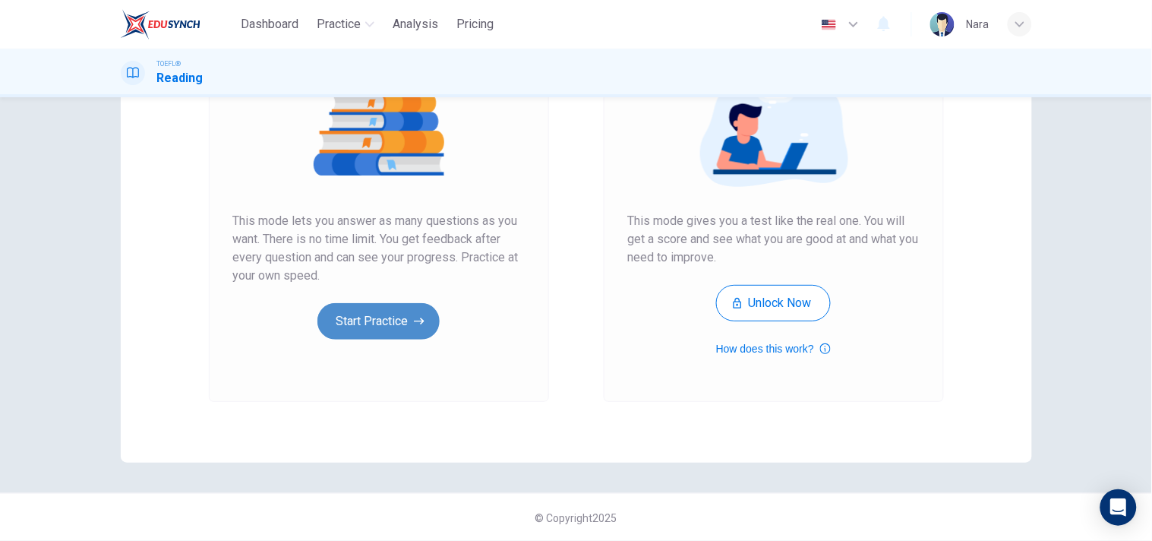
click at [344, 319] on button "Start Practice" at bounding box center [379, 321] width 122 height 36
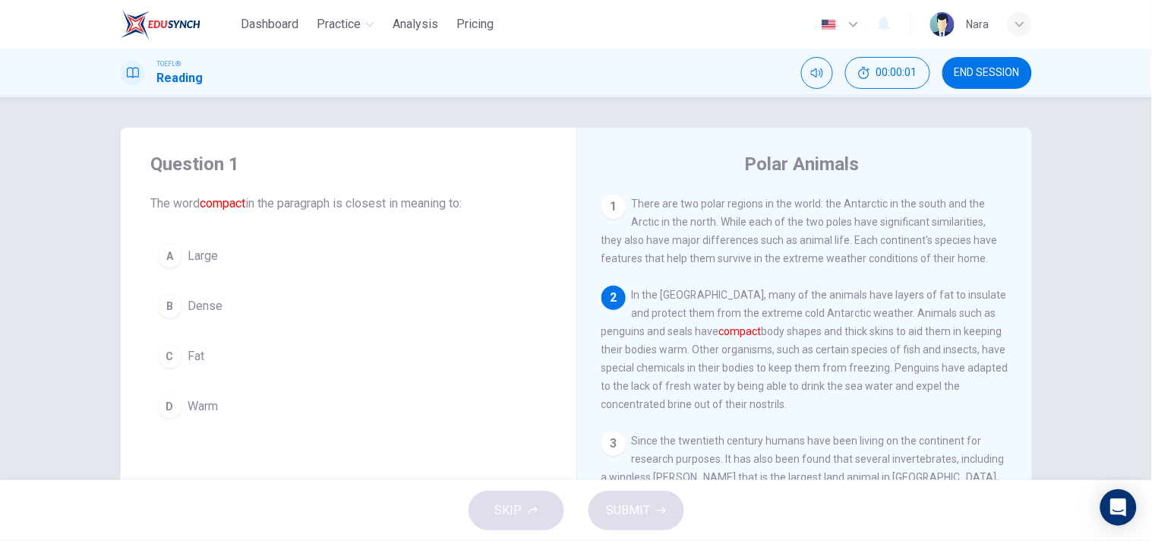
click at [270, 302] on button "B Dense" at bounding box center [348, 306] width 395 height 38
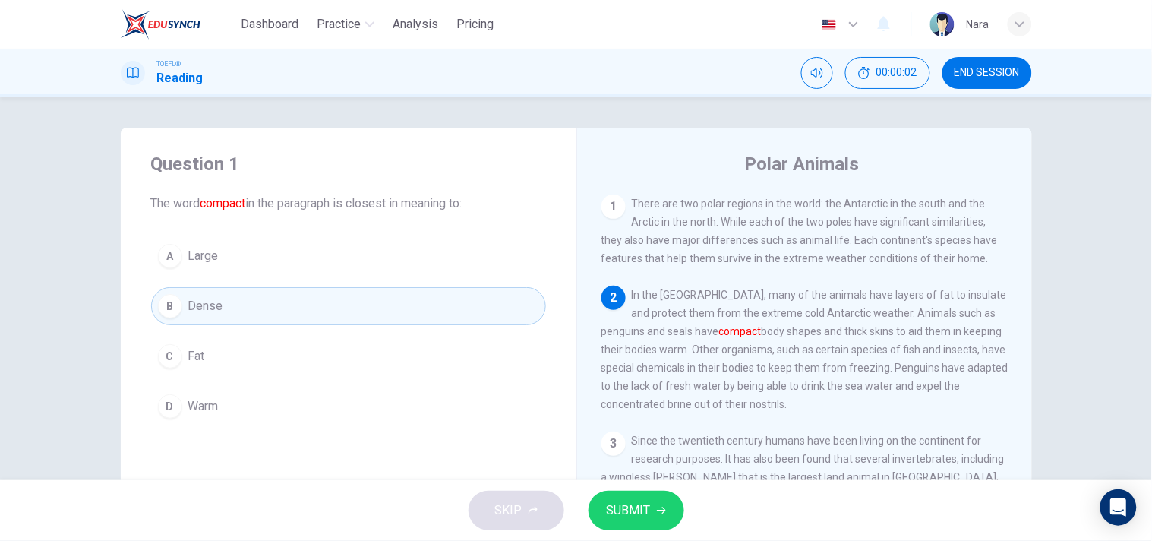
click at [618, 497] on button "SUBMIT" at bounding box center [637, 510] width 96 height 39
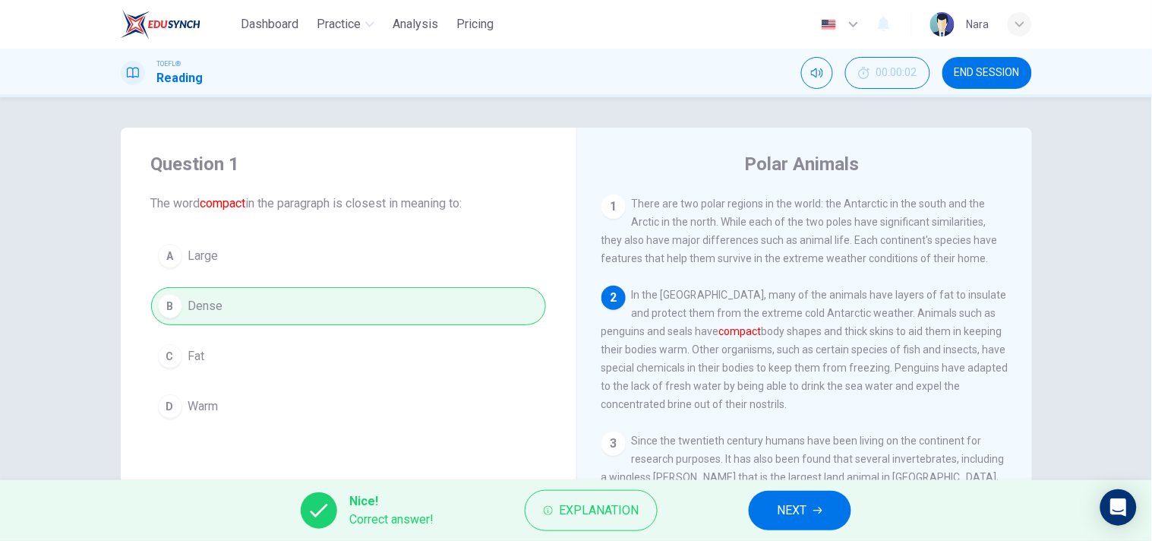
click at [766, 517] on button "NEXT" at bounding box center [800, 510] width 103 height 39
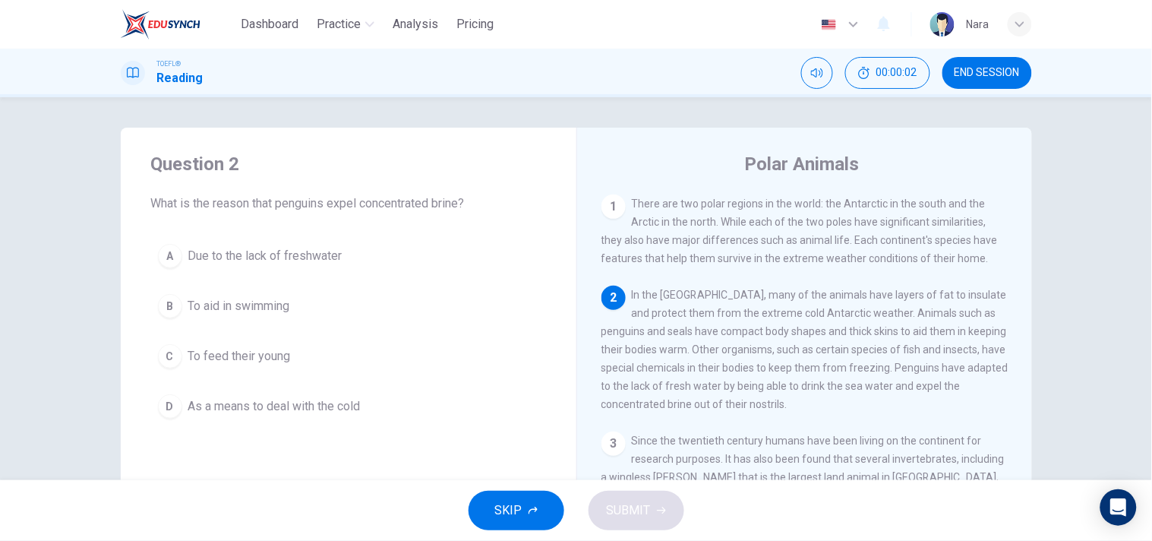
scroll to position [91, 0]
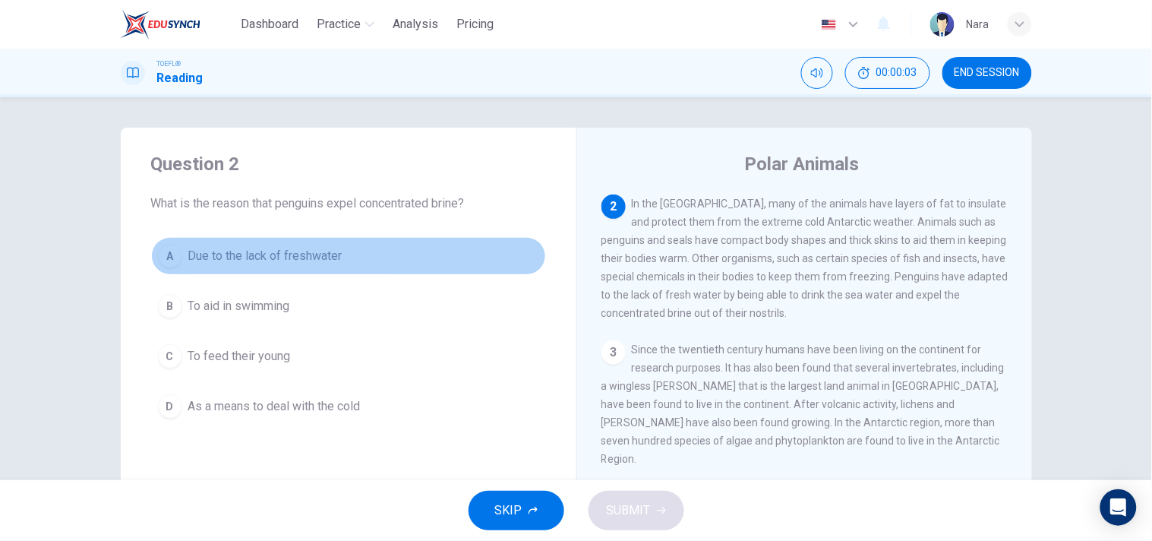
click at [340, 270] on button "A Due to the lack of freshwater" at bounding box center [348, 256] width 395 height 38
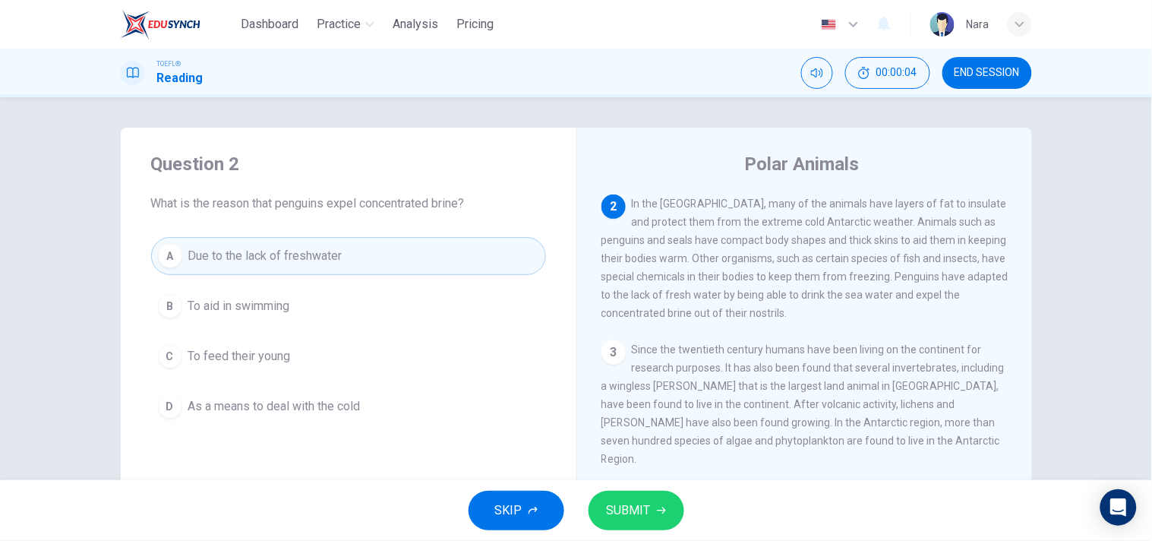
click at [649, 507] on span "SUBMIT" at bounding box center [629, 510] width 44 height 21
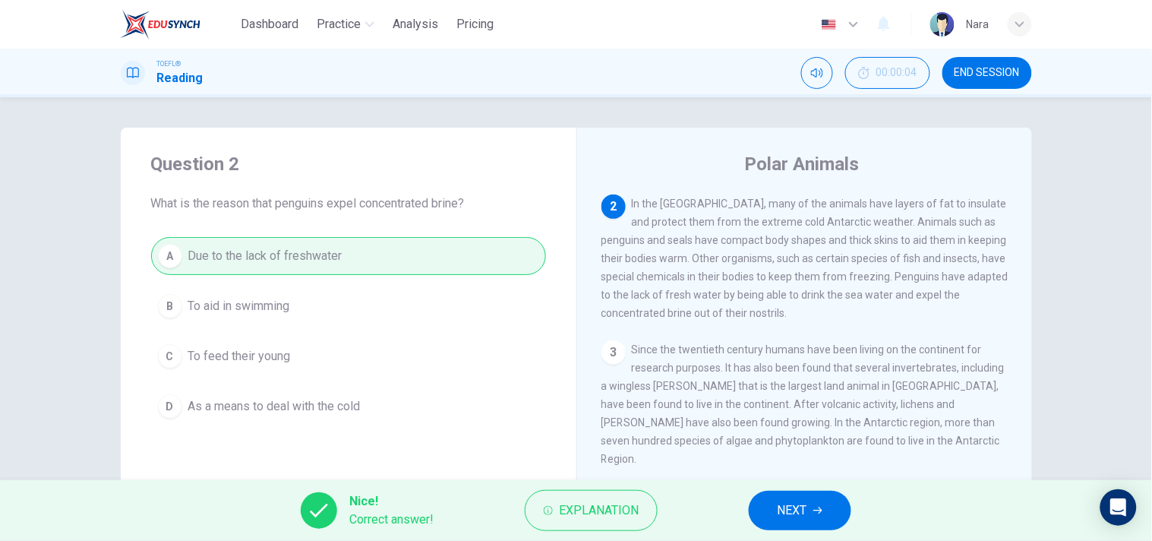
drag, startPoint x: 808, startPoint y: 518, endPoint x: 796, endPoint y: 503, distance: 19.5
click at [807, 517] on span "NEXT" at bounding box center [793, 510] width 30 height 21
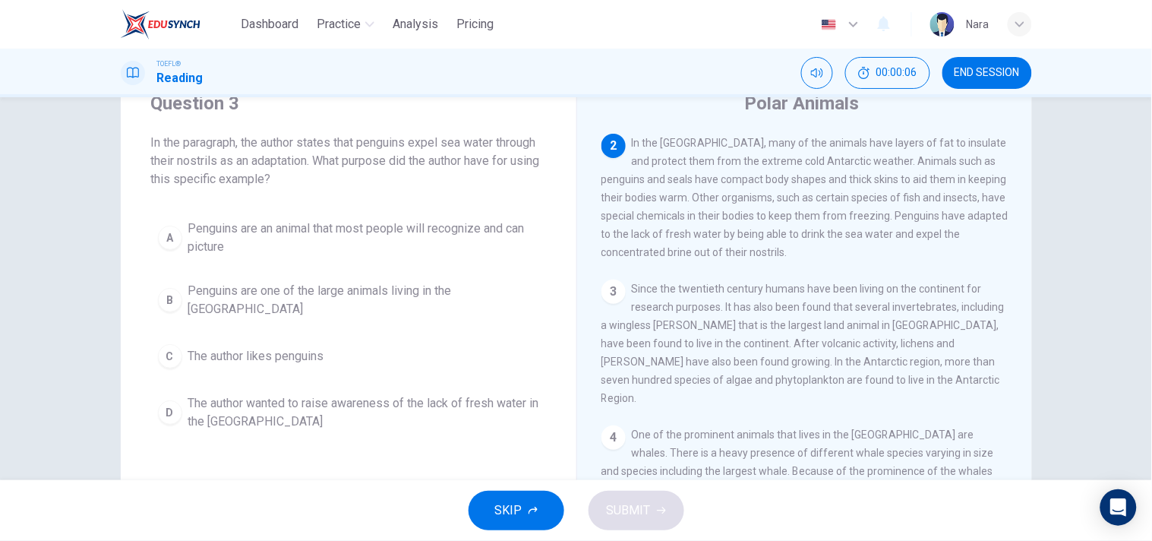
scroll to position [84, 0]
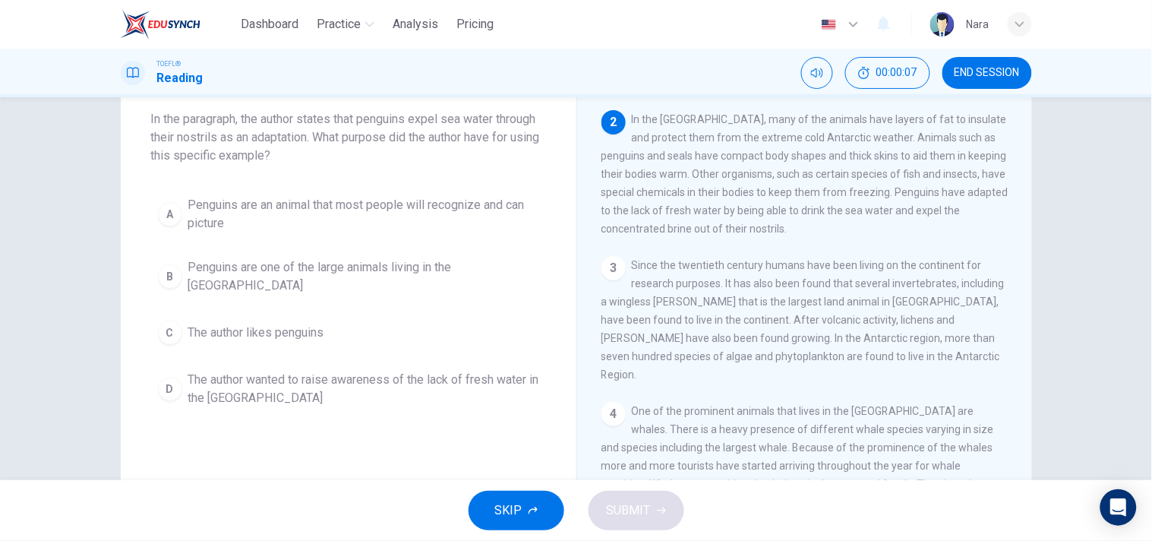
click at [372, 378] on span "The author wanted to raise awareness of the lack of fresh water in the Antarctic" at bounding box center [363, 389] width 351 height 36
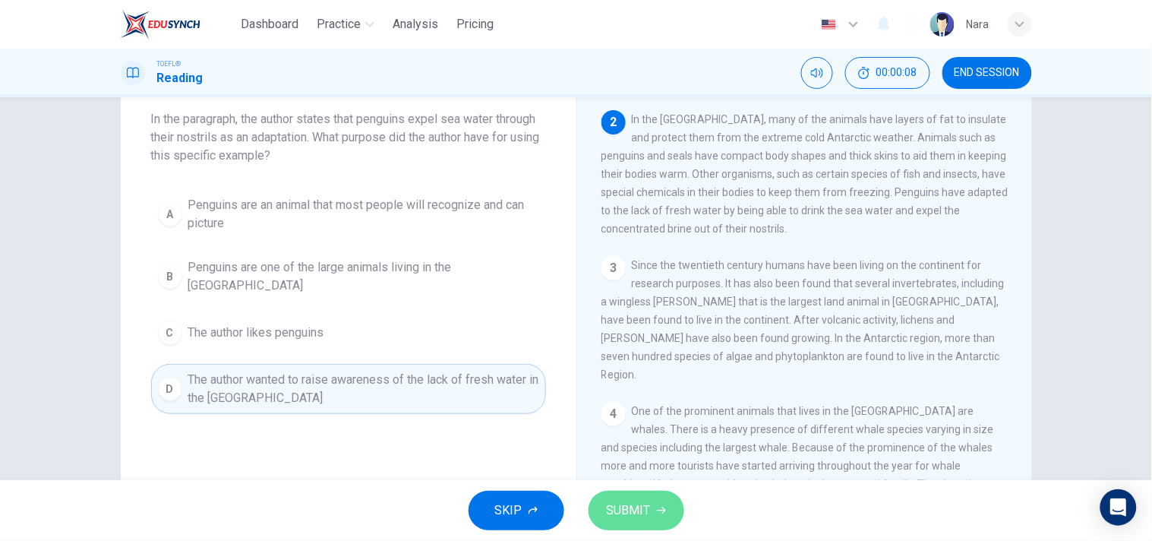
click at [614, 509] on span "SUBMIT" at bounding box center [629, 510] width 44 height 21
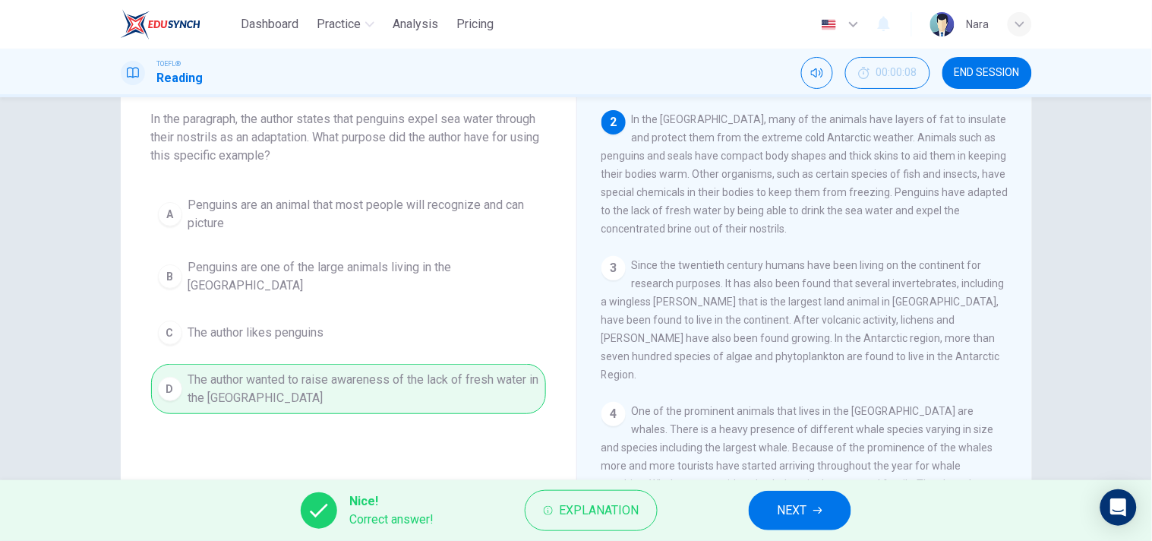
click at [785, 517] on span "NEXT" at bounding box center [793, 510] width 30 height 21
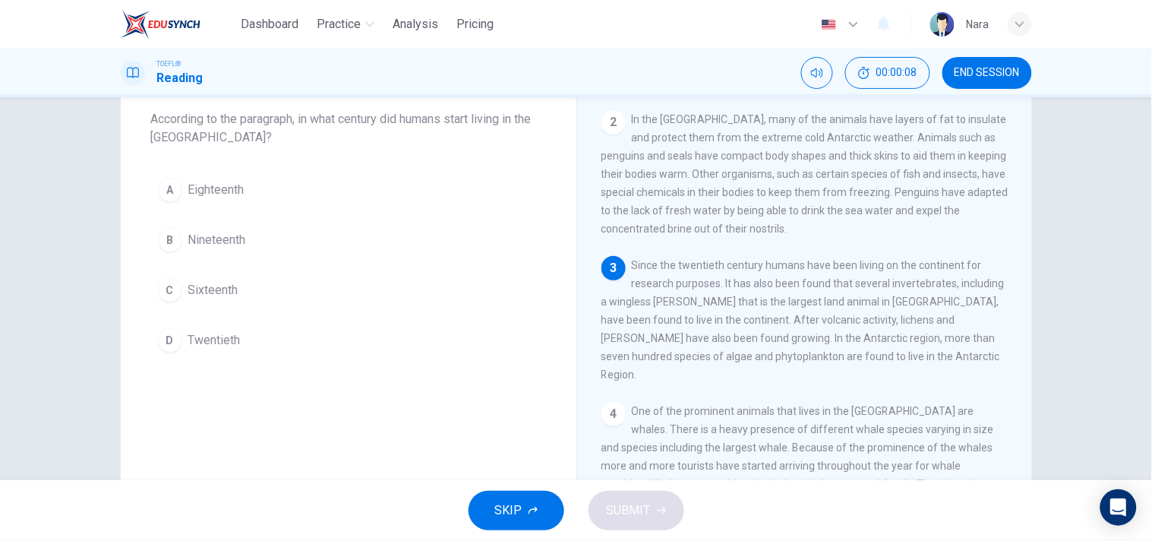
scroll to position [237, 0]
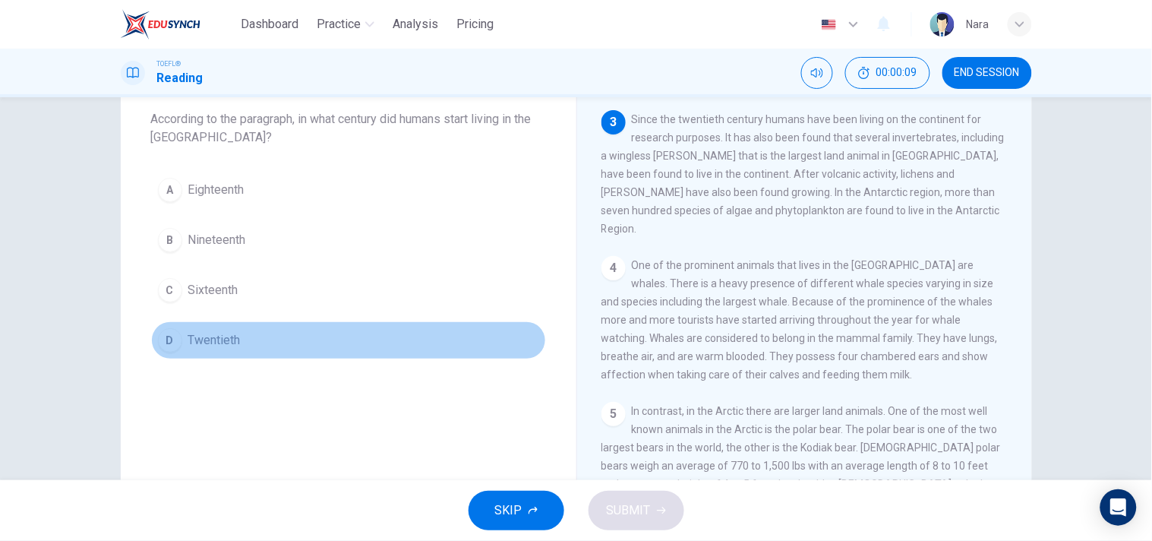
click at [289, 348] on button "D Twentieth" at bounding box center [348, 340] width 395 height 38
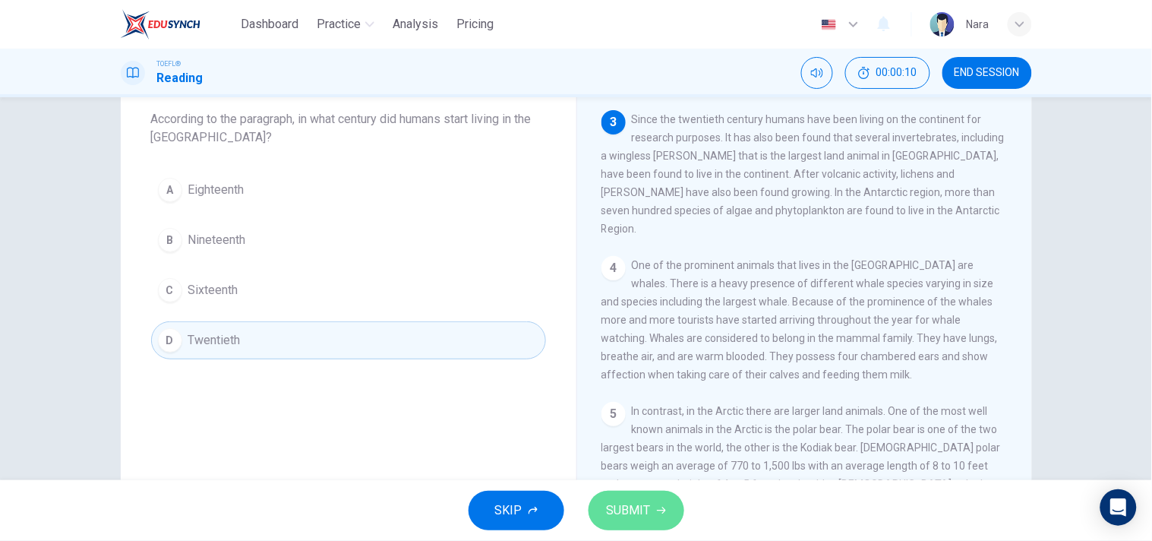
click at [649, 507] on span "SUBMIT" at bounding box center [629, 510] width 44 height 21
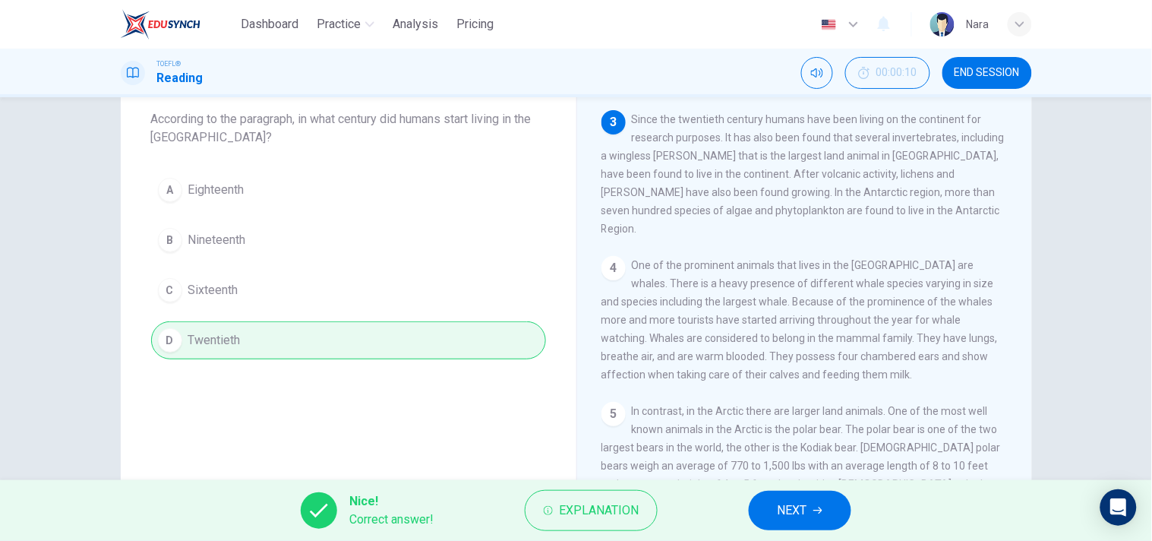
click at [834, 503] on button "NEXT" at bounding box center [800, 510] width 103 height 39
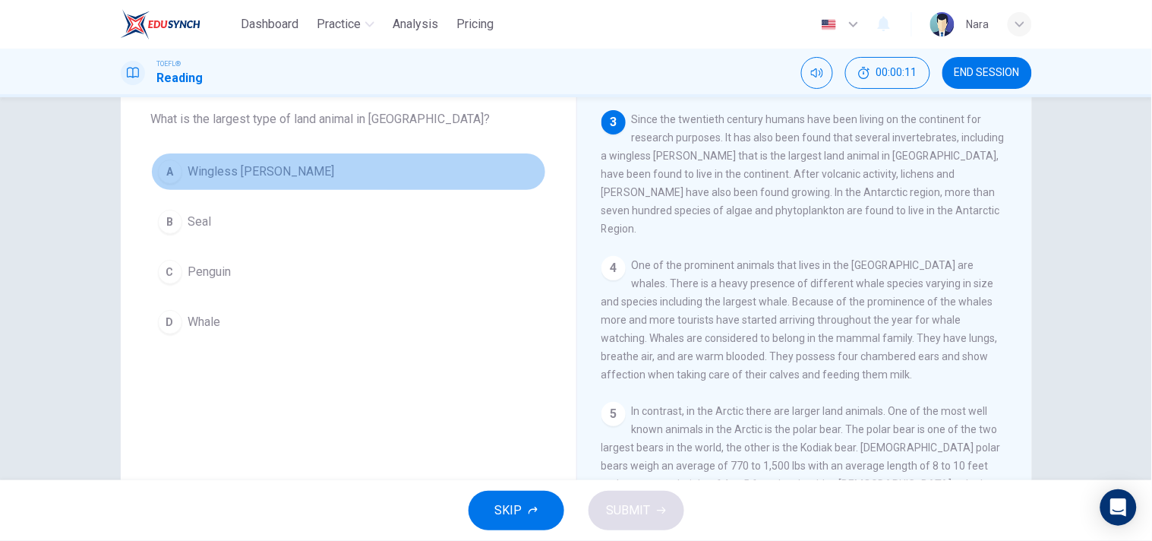
click at [276, 183] on button "A Wingless midge" at bounding box center [348, 172] width 395 height 38
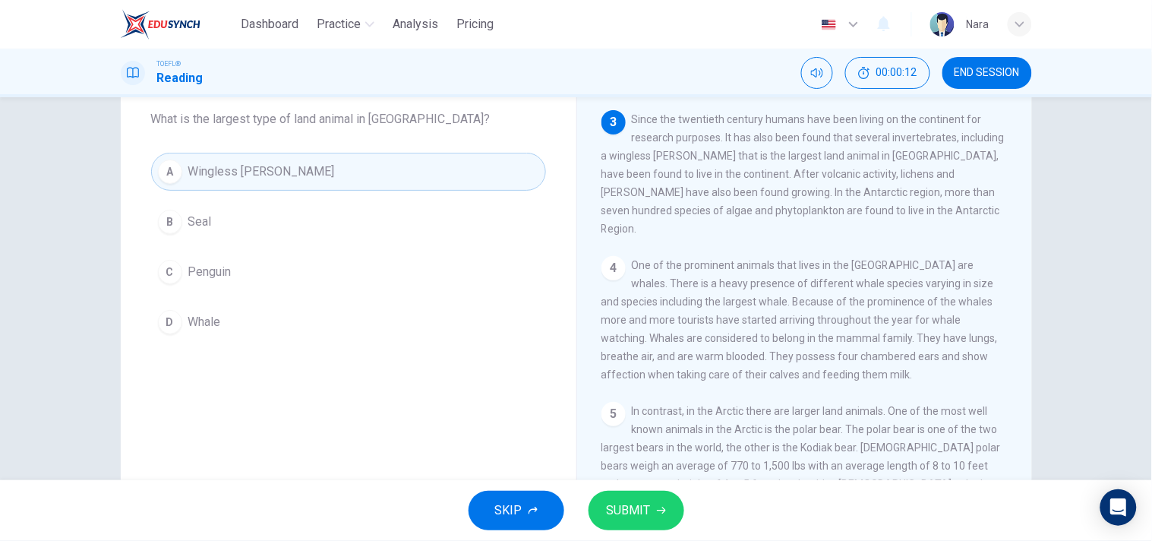
click at [642, 507] on span "SUBMIT" at bounding box center [629, 510] width 44 height 21
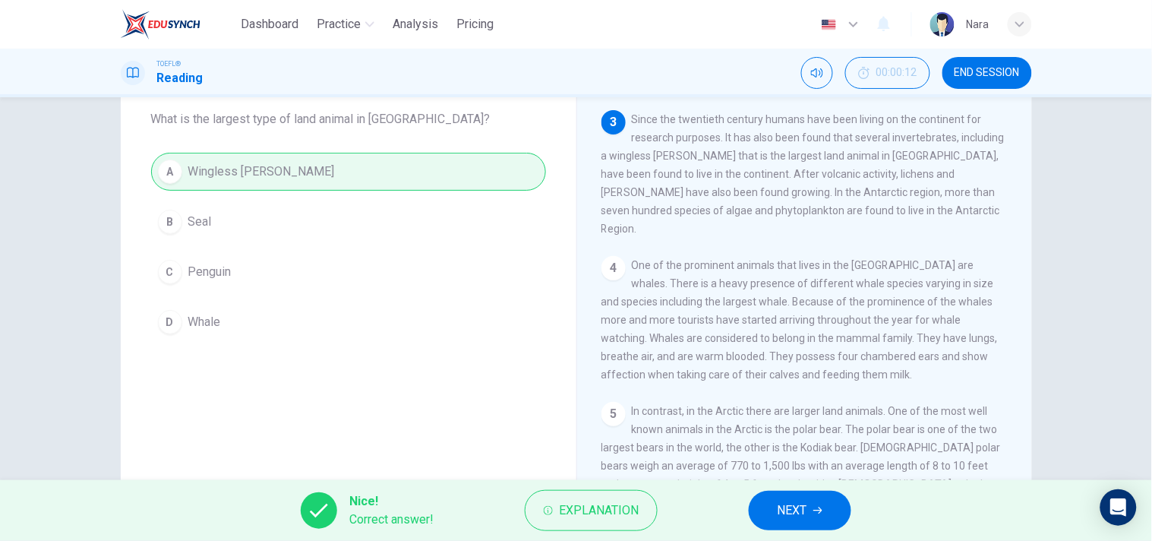
click at [776, 501] on button "NEXT" at bounding box center [800, 510] width 103 height 39
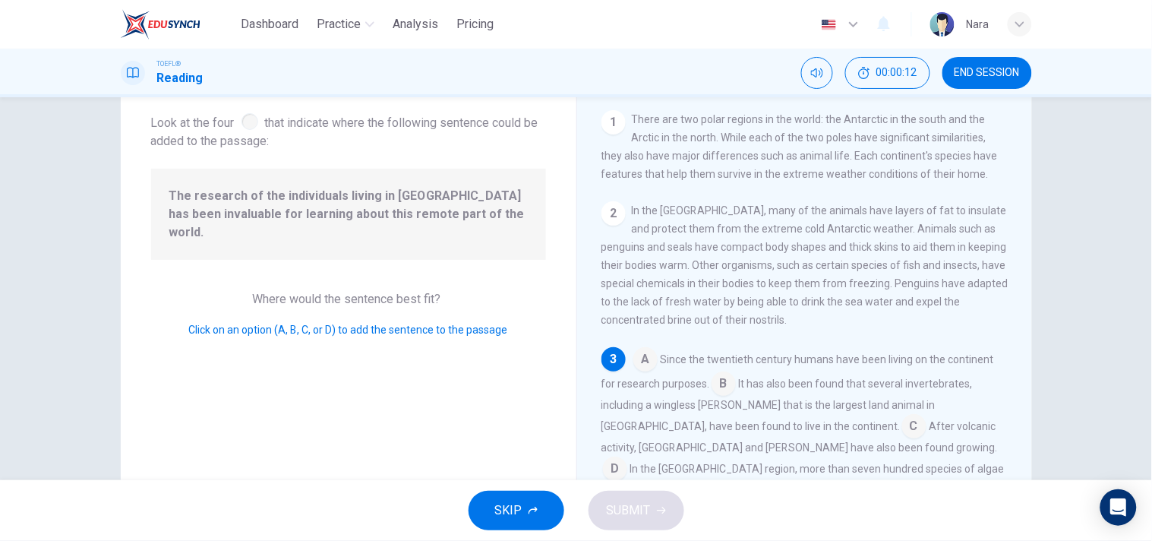
scroll to position [86, 0]
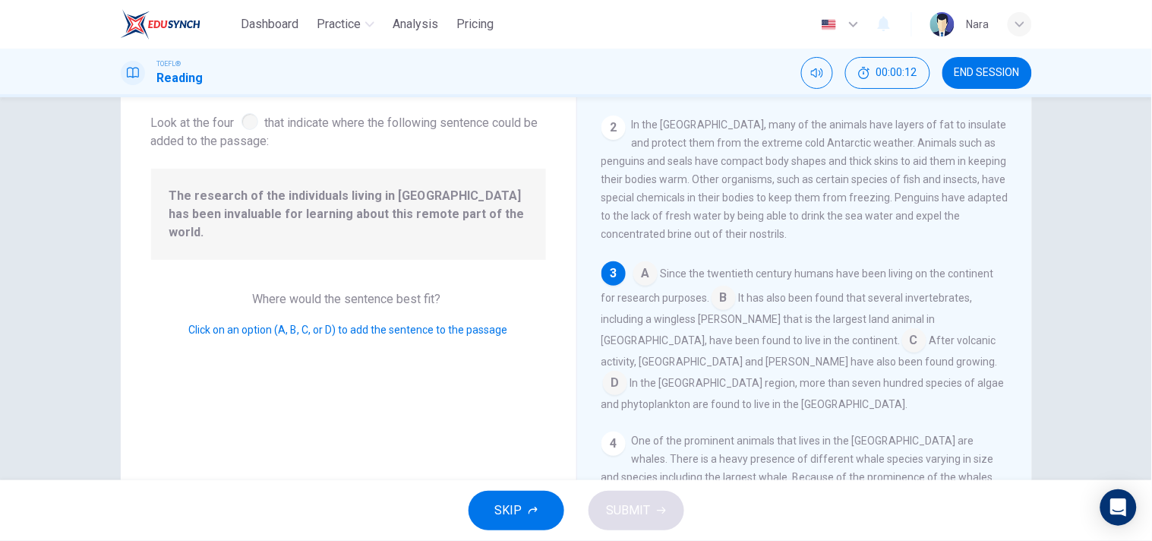
click at [343, 200] on span "The research of the individuals living in Antarctica has been invaluable for le…" at bounding box center [348, 214] width 359 height 55
click at [725, 300] on input at bounding box center [724, 299] width 24 height 24
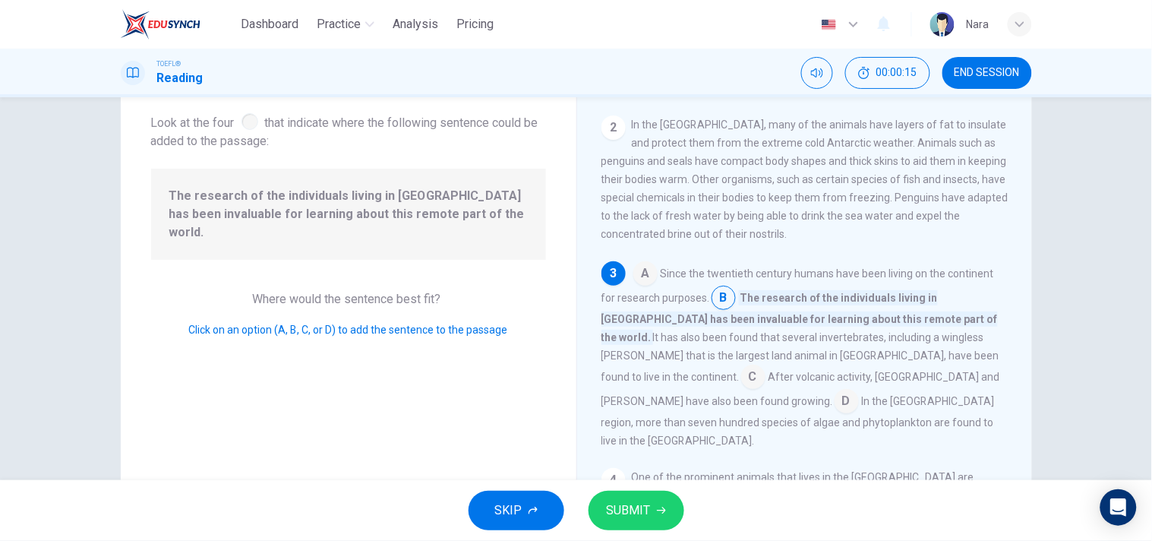
click at [641, 504] on span "SUBMIT" at bounding box center [629, 510] width 44 height 21
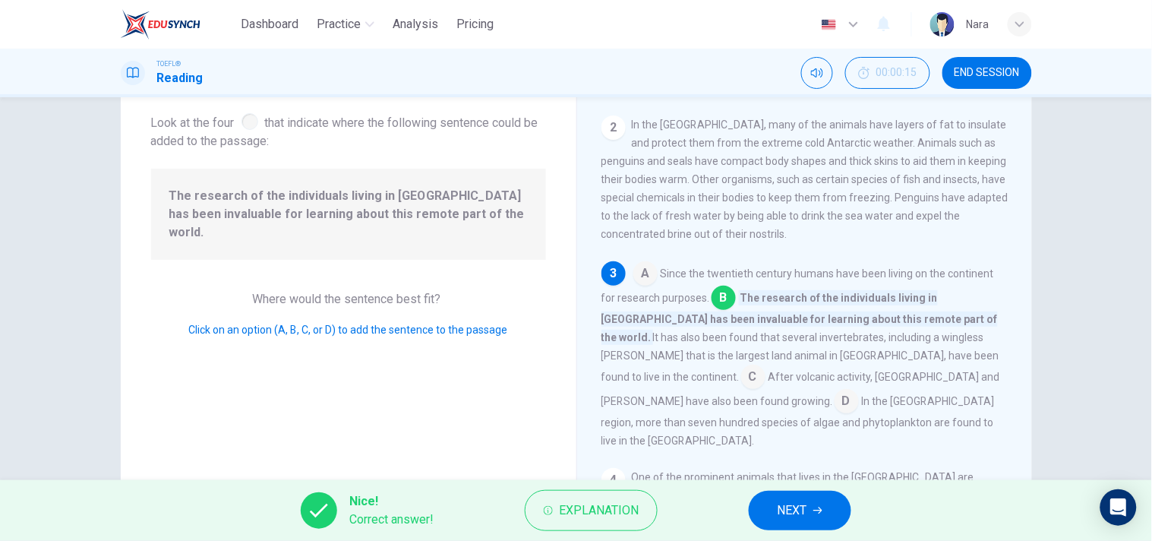
click at [765, 520] on button "NEXT" at bounding box center [800, 510] width 103 height 39
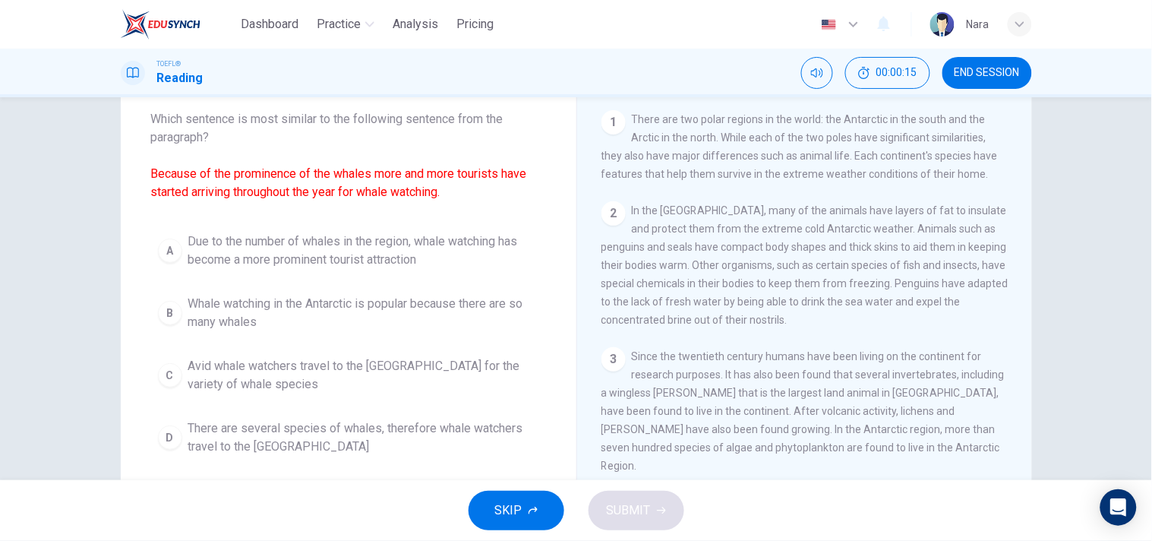
click at [365, 206] on div "Question 7 Which sentence is most similar to the following sentence from the pa…" at bounding box center [349, 265] width 456 height 444
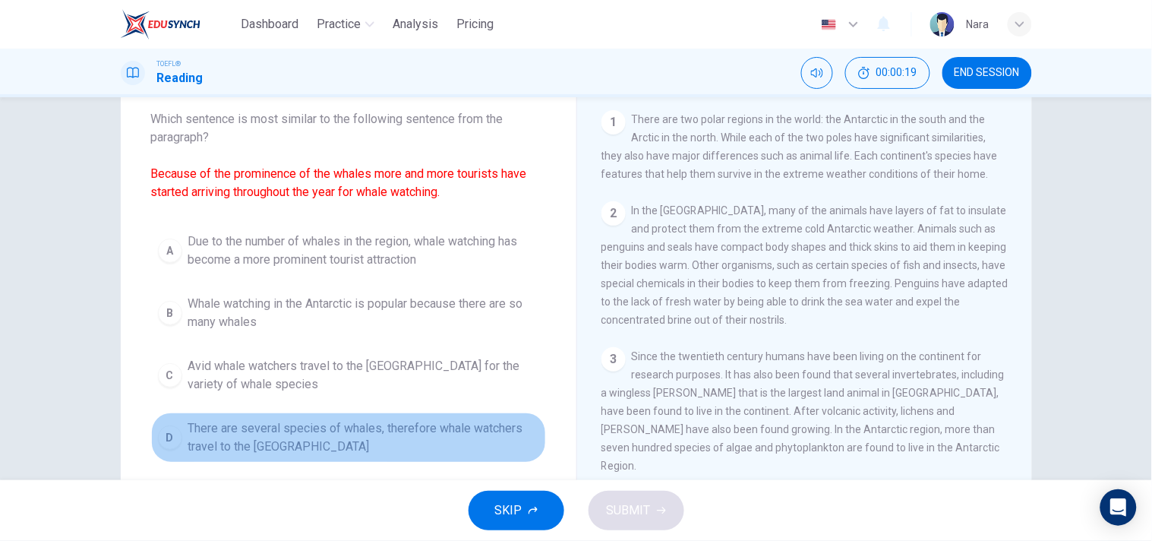
click at [385, 422] on span "There are several species of whales, therefore whale watchers travel to the Ant…" at bounding box center [363, 437] width 351 height 36
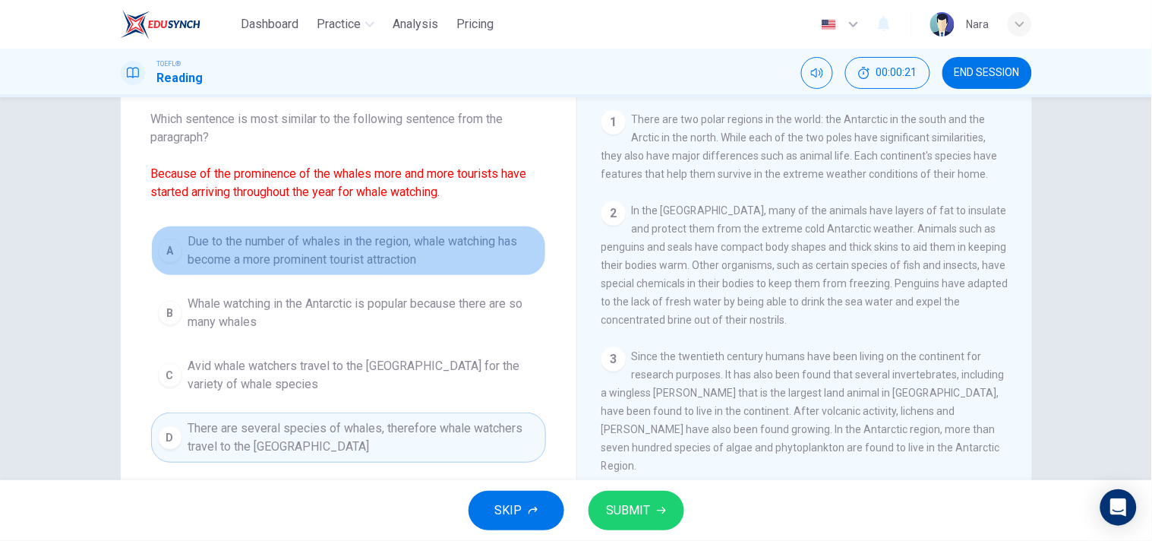
click at [316, 245] on span "Due to the number of whales in the region, whale watching has become a more pro…" at bounding box center [363, 250] width 351 height 36
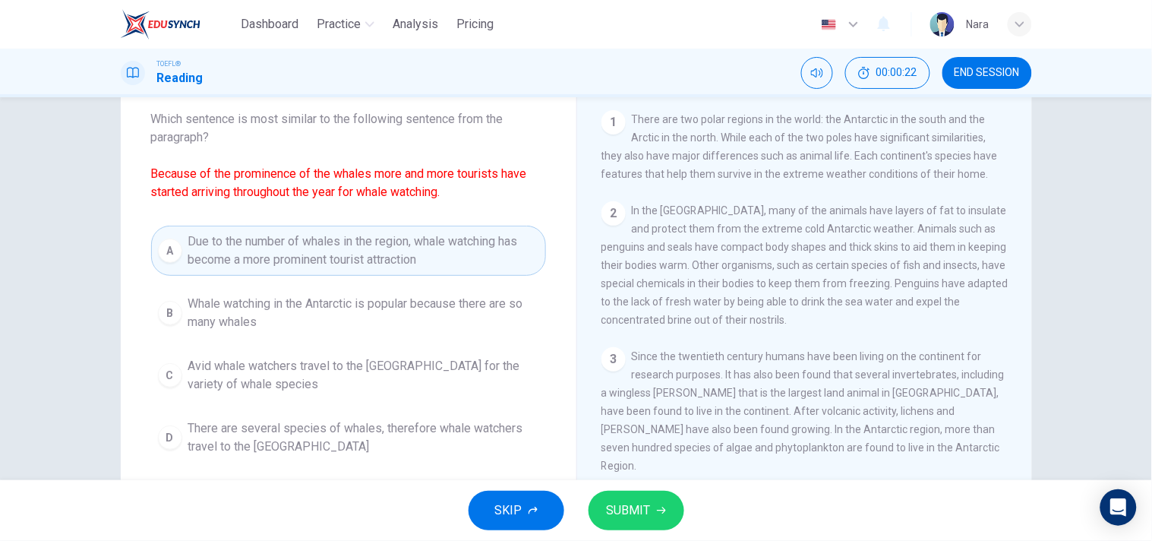
drag, startPoint x: 643, startPoint y: 520, endPoint x: 690, endPoint y: 505, distance: 49.3
click at [643, 519] on span "SUBMIT" at bounding box center [629, 510] width 44 height 21
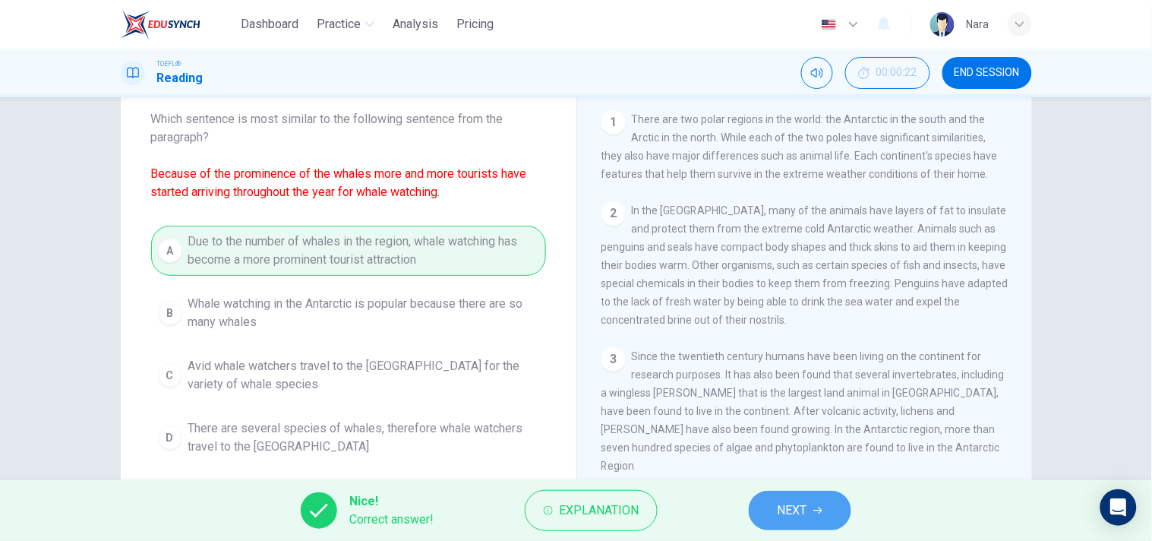
click at [798, 500] on span "NEXT" at bounding box center [793, 510] width 30 height 21
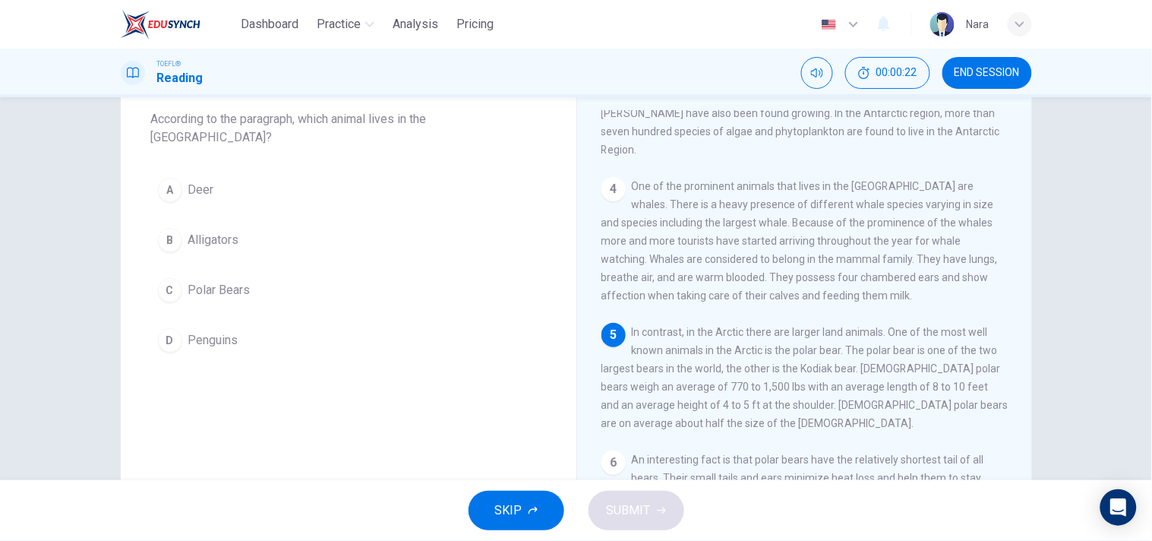
scroll to position [335, 0]
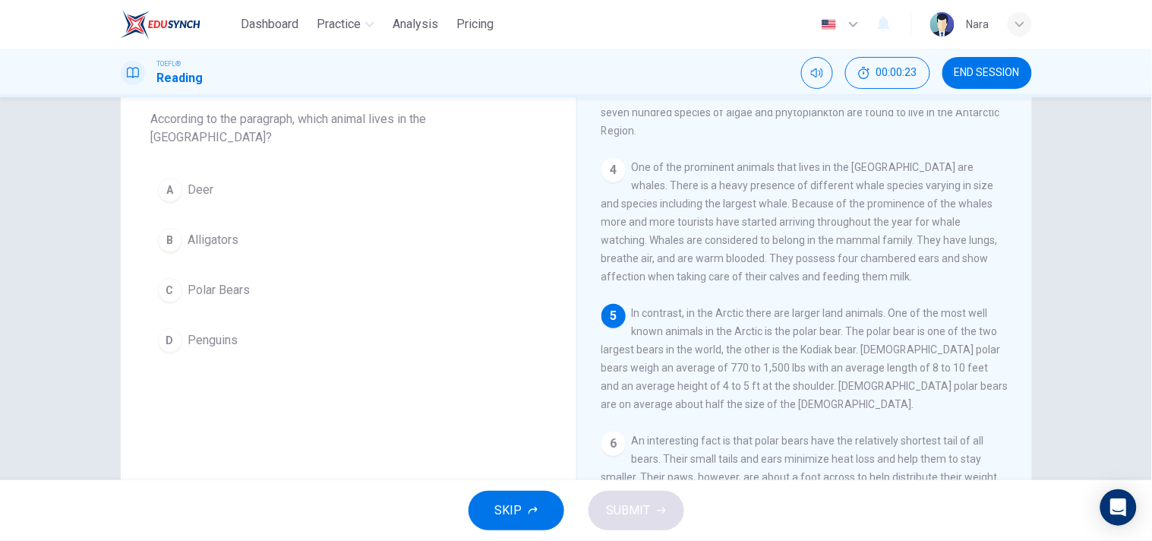
click at [276, 279] on button "C Polar Bears" at bounding box center [348, 290] width 395 height 38
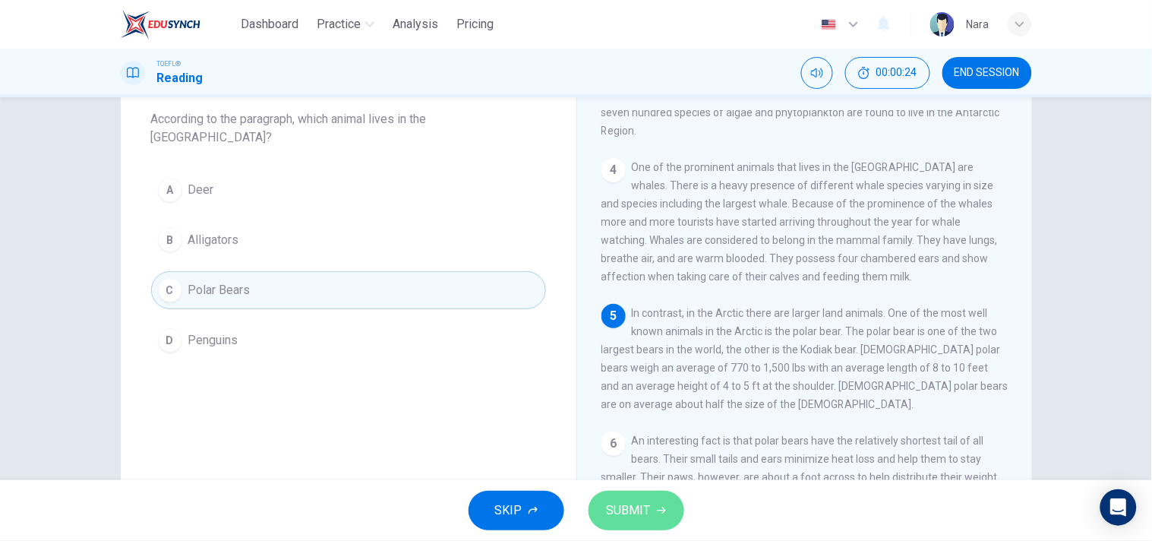
click at [624, 500] on span "SUBMIT" at bounding box center [629, 510] width 44 height 21
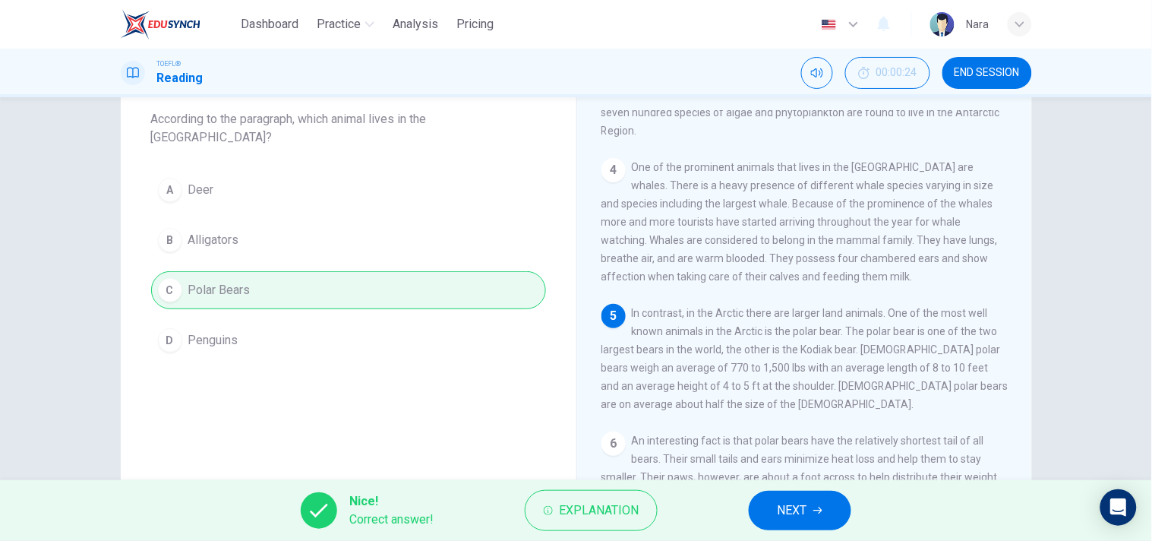
click at [760, 509] on button "NEXT" at bounding box center [800, 510] width 103 height 39
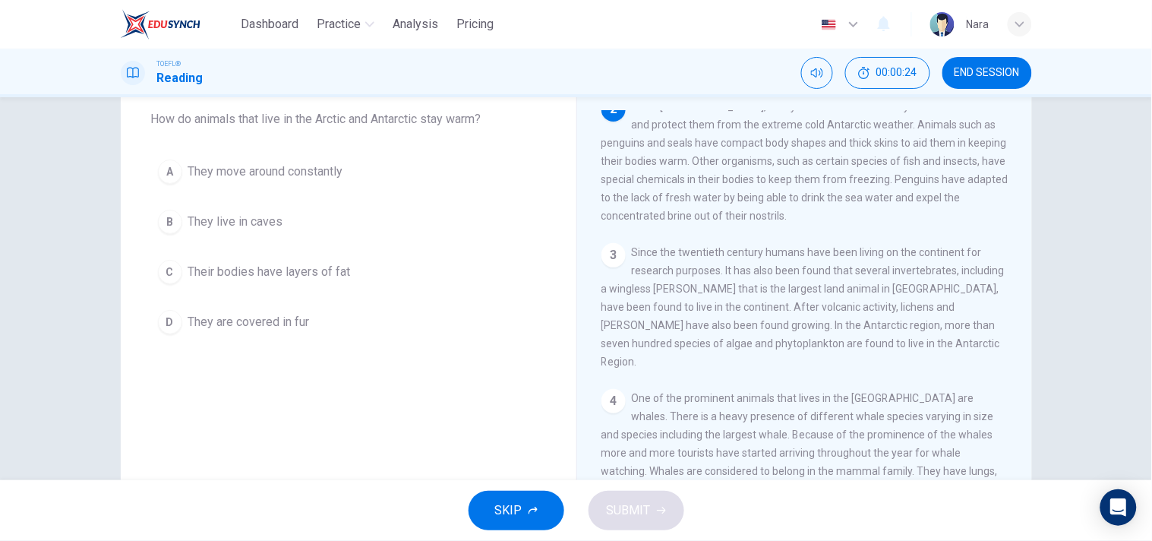
scroll to position [91, 0]
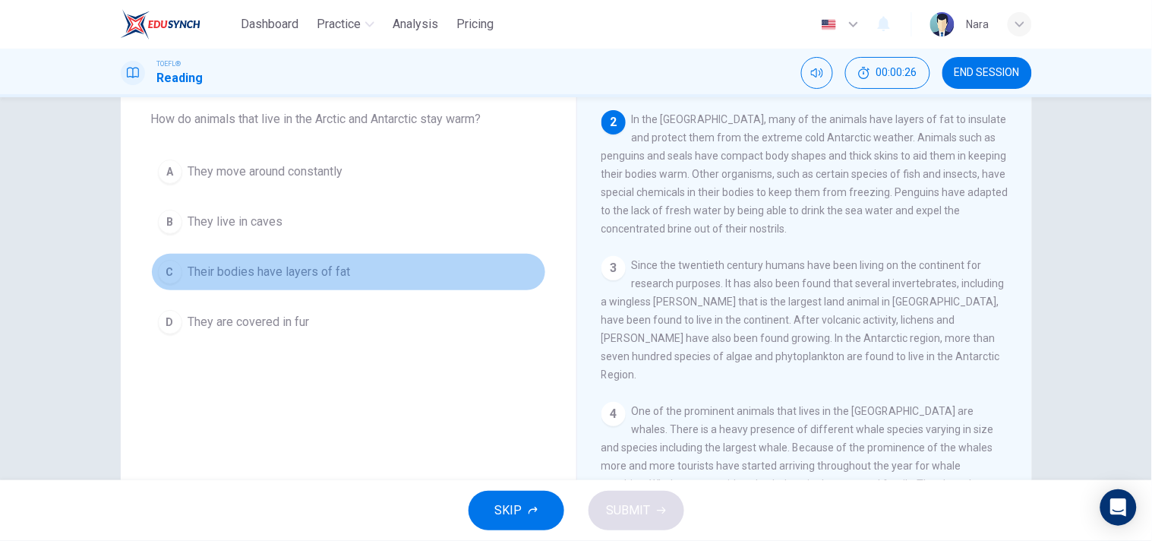
click at [280, 278] on span "Their bodies have layers of fat" at bounding box center [269, 272] width 163 height 18
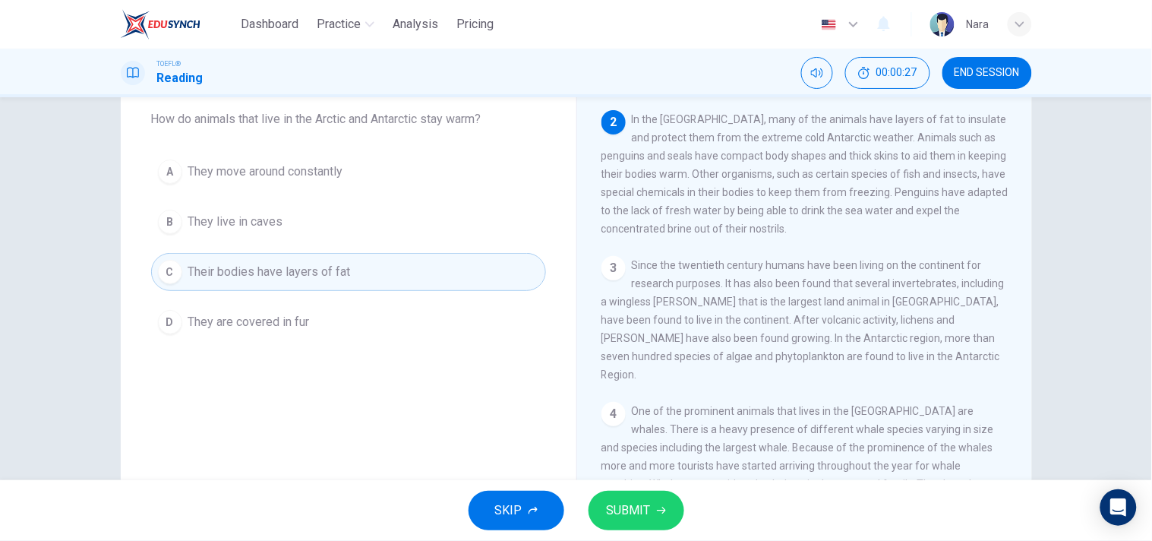
click at [619, 495] on button "SUBMIT" at bounding box center [637, 510] width 96 height 39
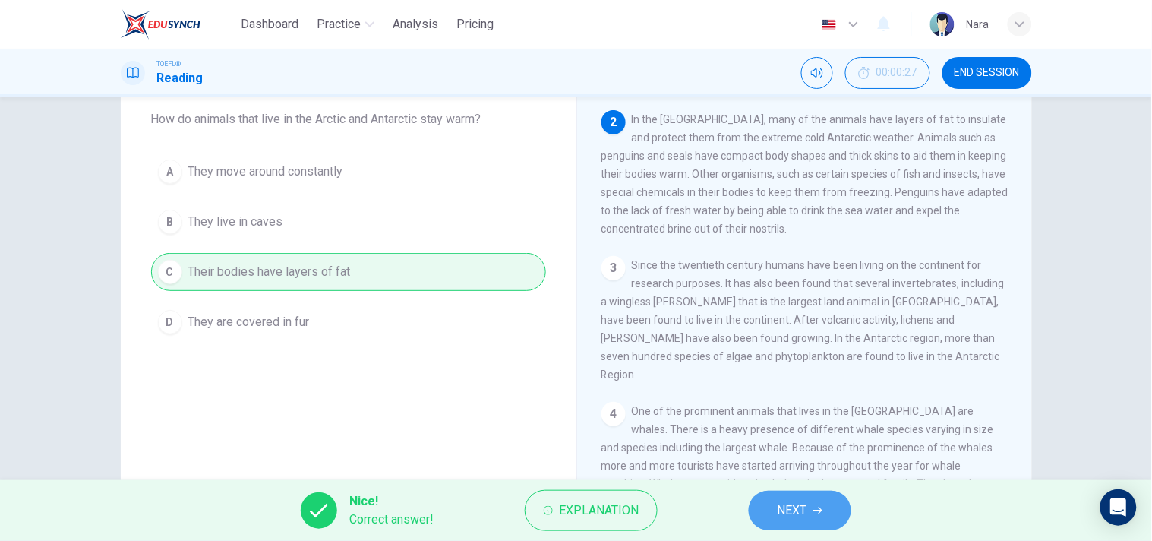
click at [813, 504] on button "NEXT" at bounding box center [800, 510] width 103 height 39
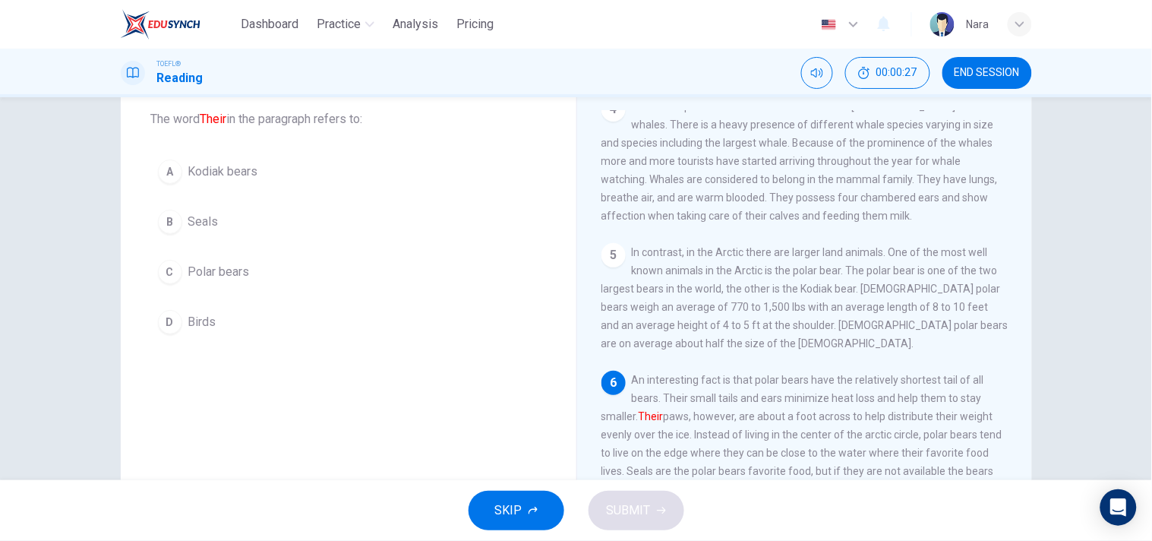
scroll to position [419, 0]
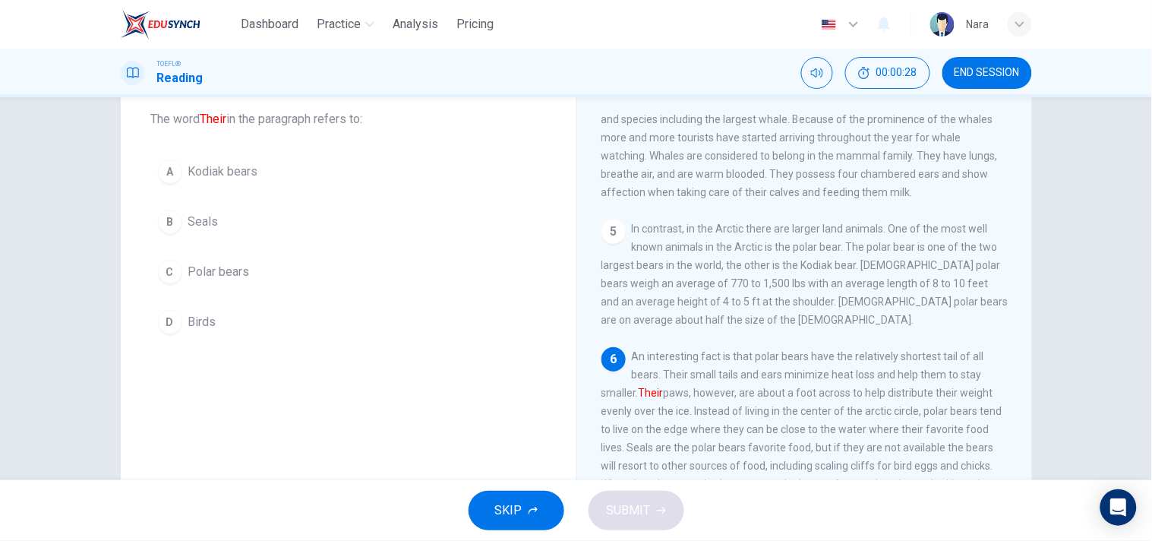
click at [231, 270] on span "Polar bears" at bounding box center [219, 272] width 62 height 18
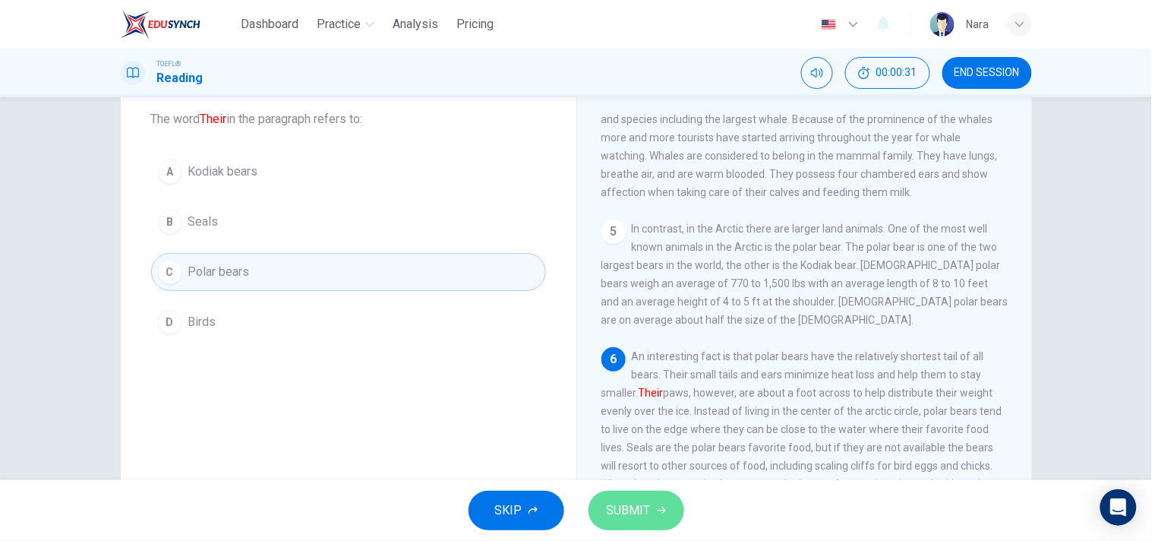
click at [643, 517] on span "SUBMIT" at bounding box center [629, 510] width 44 height 21
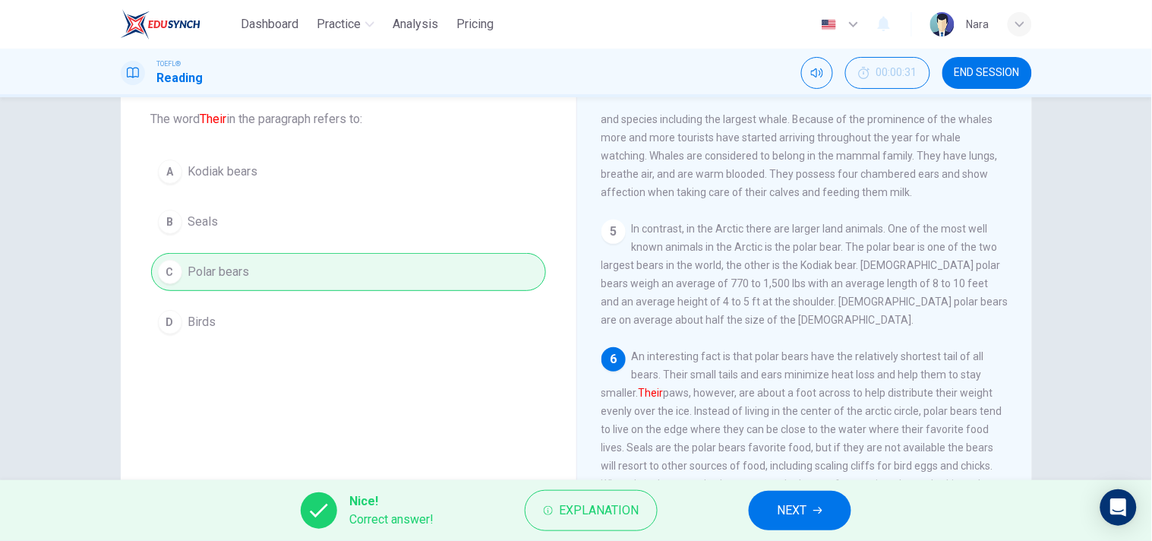
click at [773, 510] on button "NEXT" at bounding box center [800, 510] width 103 height 39
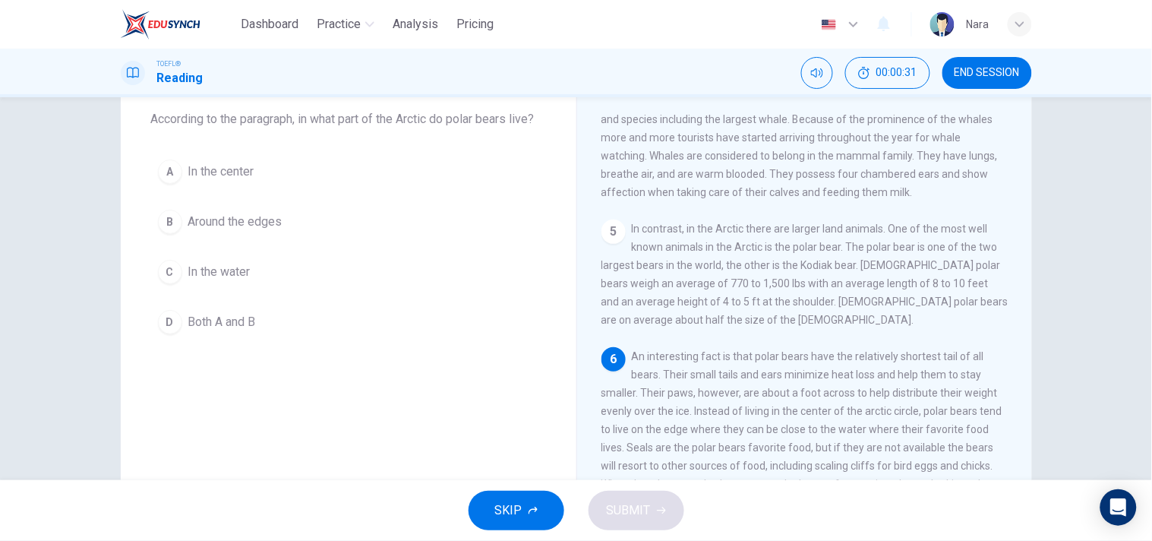
click at [286, 224] on button "B Around the edges" at bounding box center [348, 222] width 395 height 38
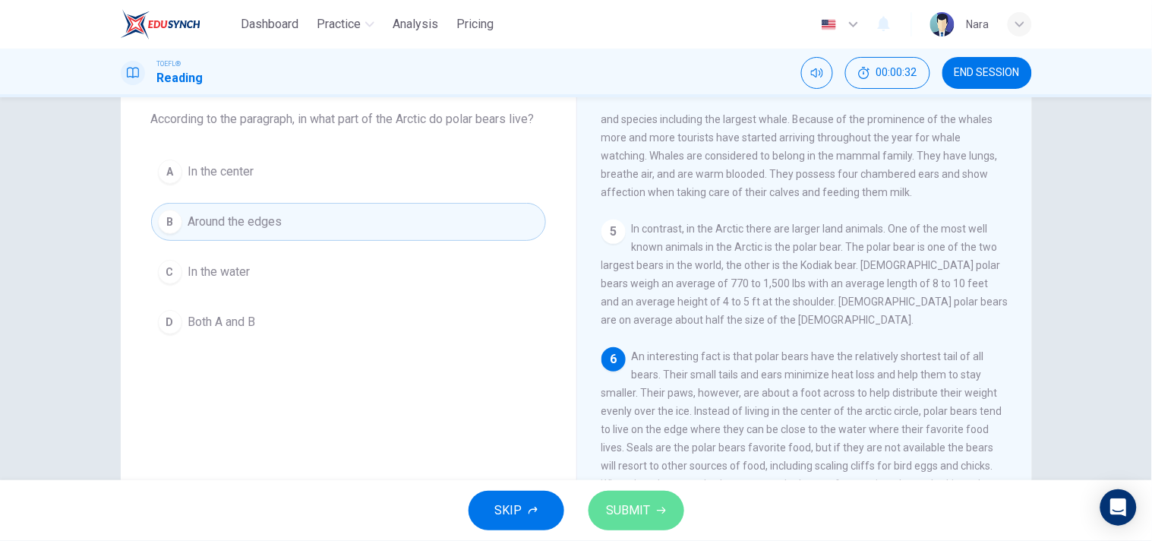
click at [628, 504] on span "SUBMIT" at bounding box center [629, 510] width 44 height 21
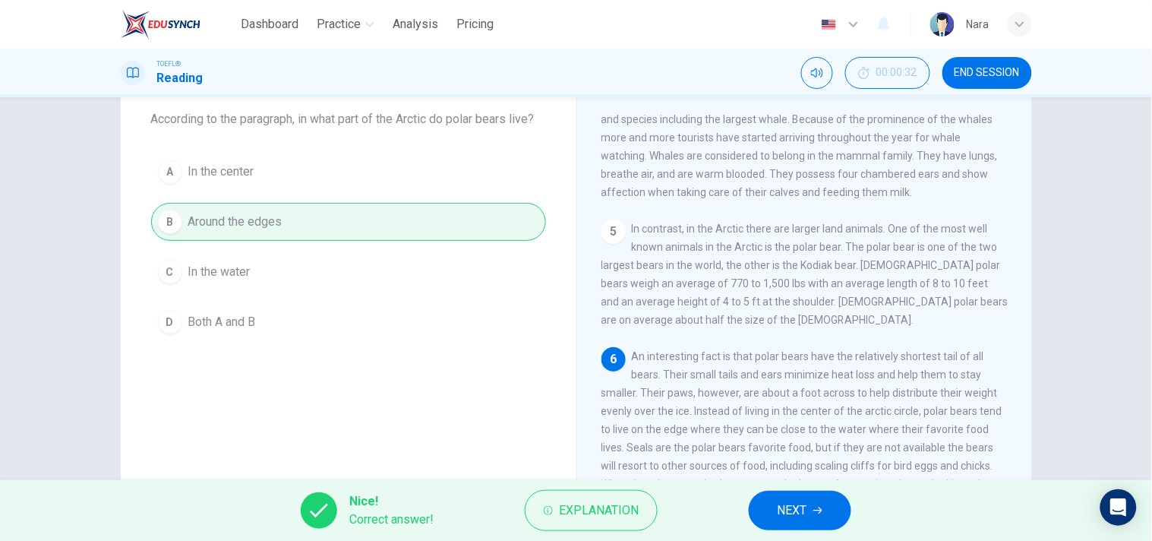
click at [764, 504] on button "NEXT" at bounding box center [800, 510] width 103 height 39
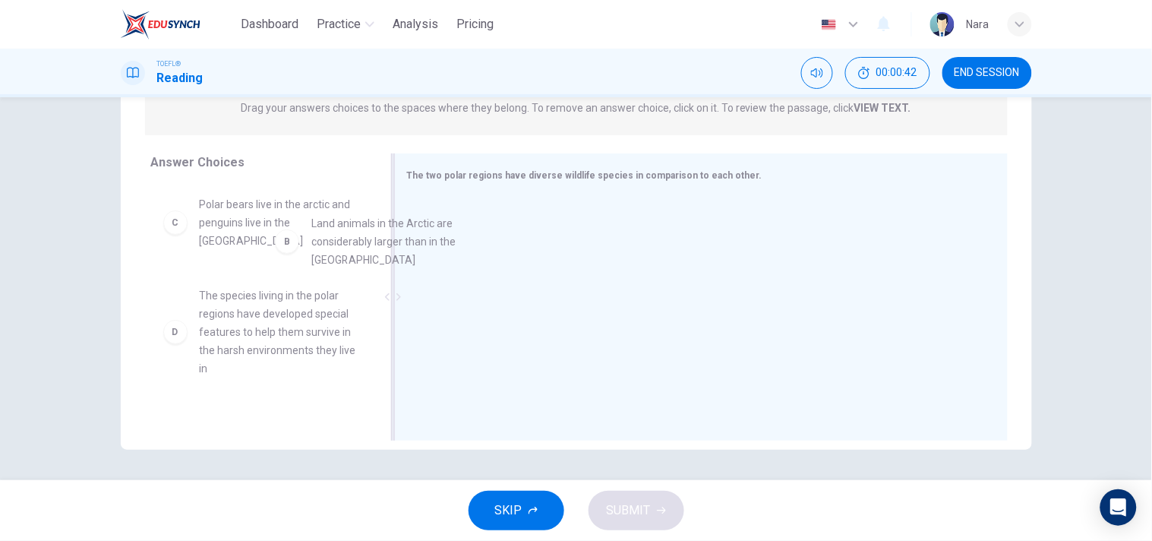
scroll to position [87, 0]
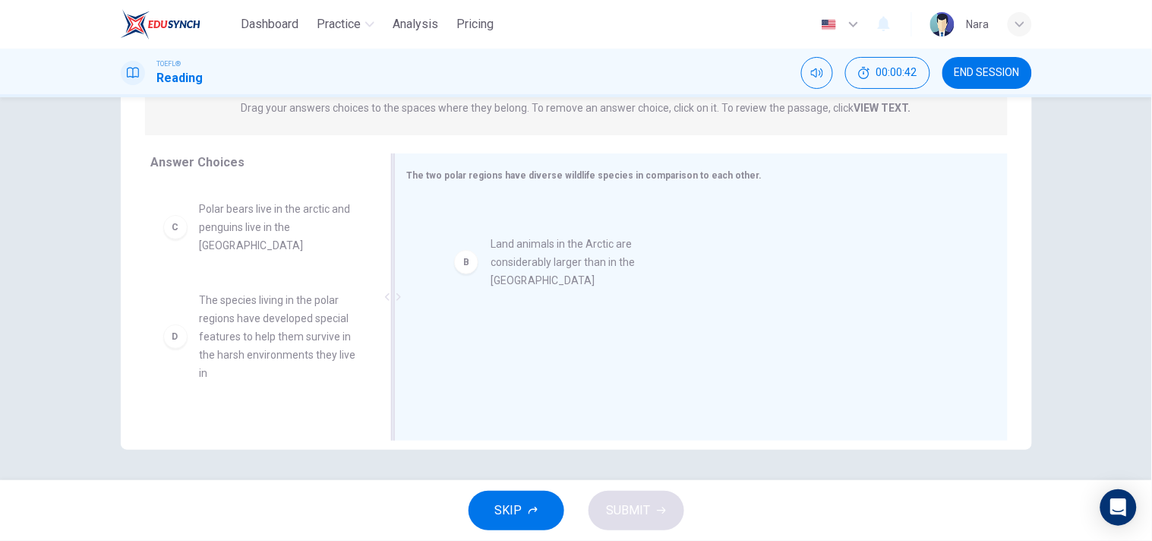
drag, startPoint x: 324, startPoint y: 226, endPoint x: 624, endPoint y: 267, distance: 303.5
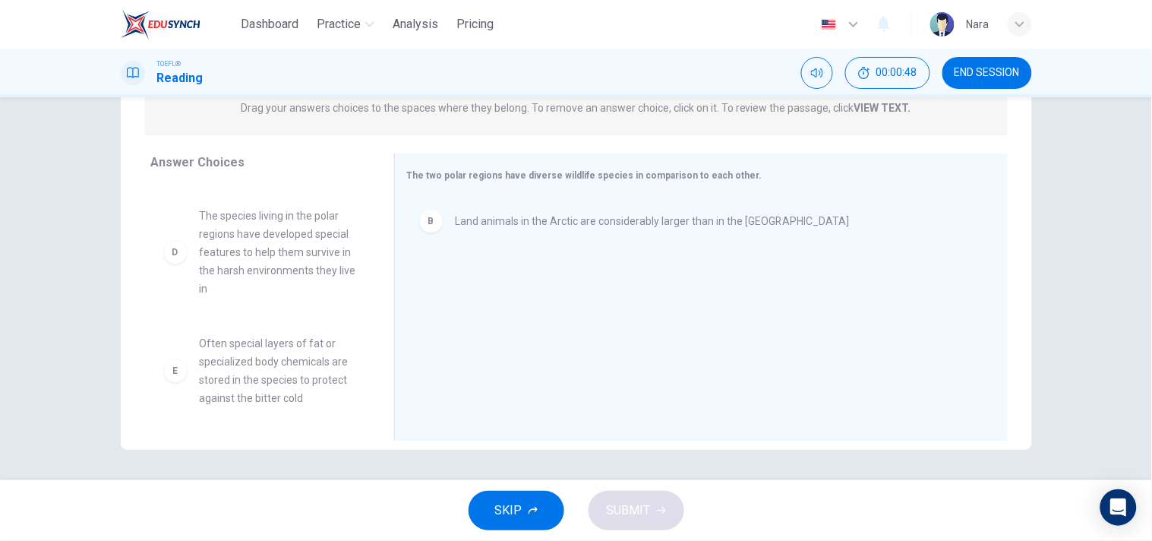
scroll to position [176, 0]
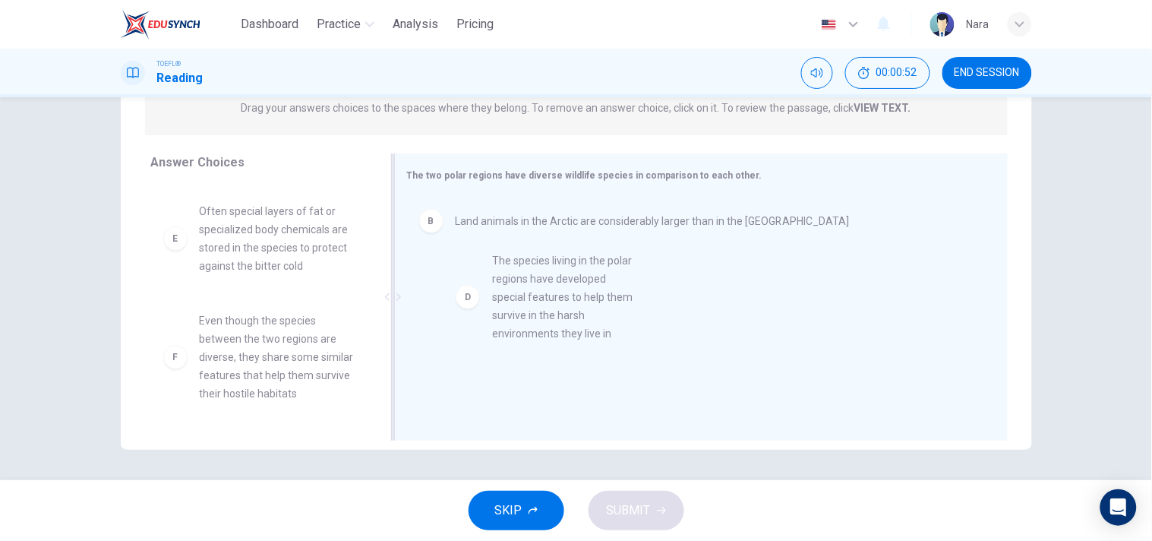
drag, startPoint x: 302, startPoint y: 271, endPoint x: 602, endPoint y: 322, distance: 305.1
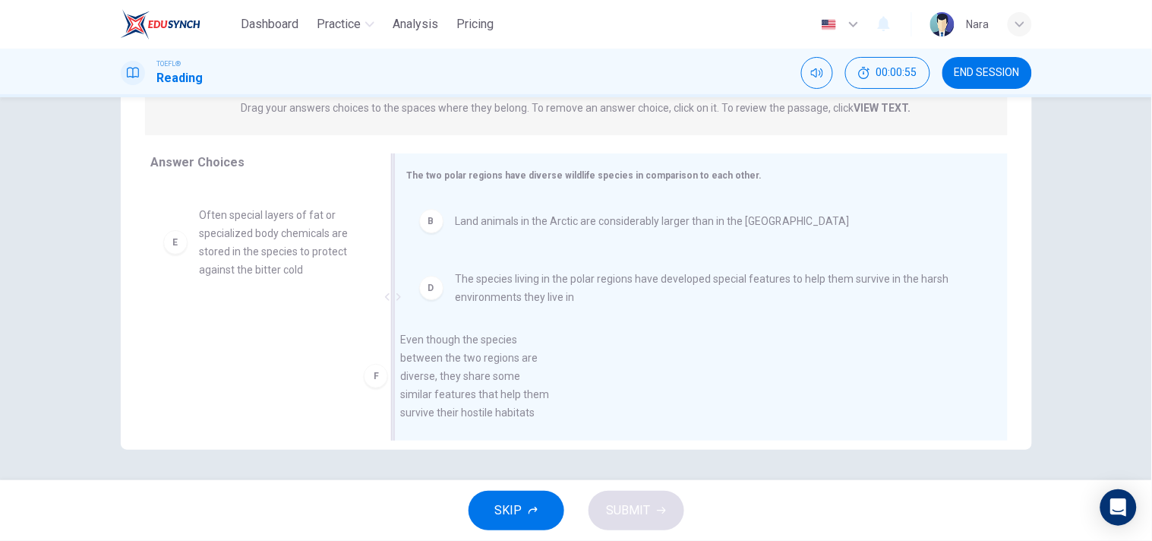
scroll to position [36, 0]
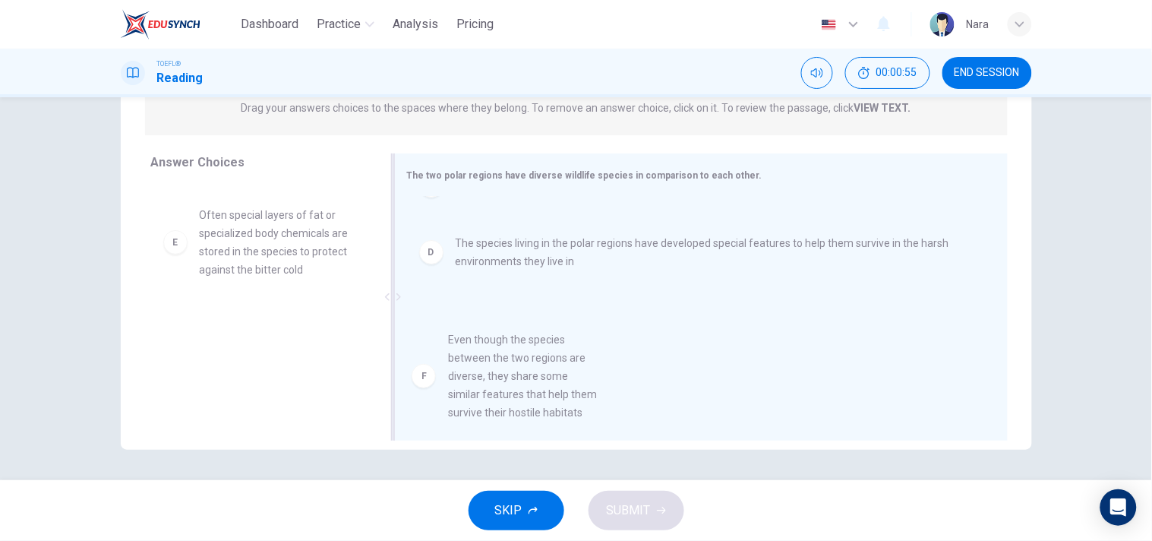
drag, startPoint x: 286, startPoint y: 365, endPoint x: 542, endPoint y: 383, distance: 257.3
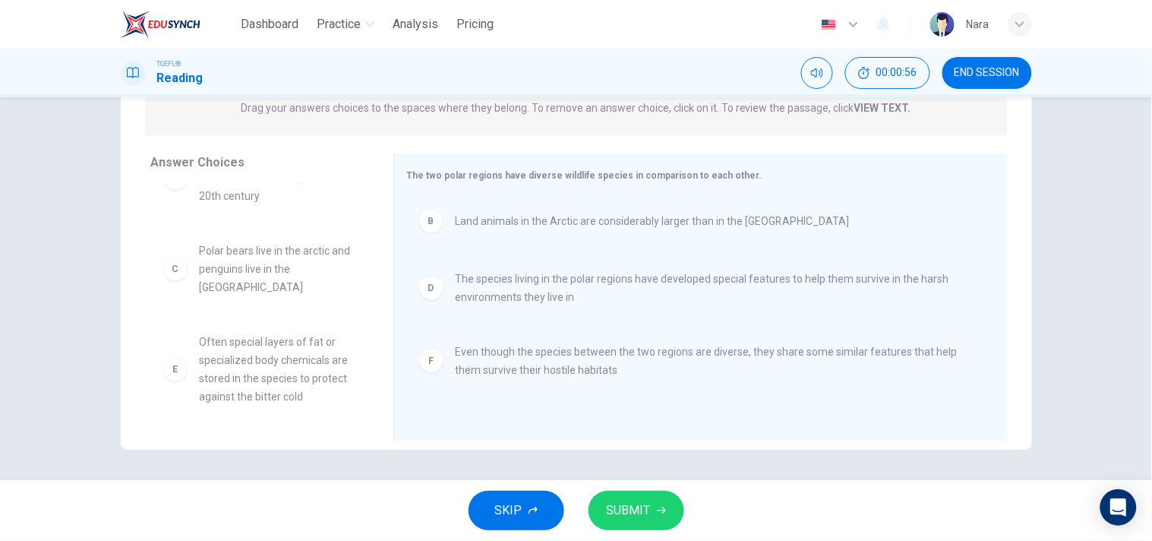
scroll to position [46, 0]
click at [624, 519] on span "SUBMIT" at bounding box center [629, 510] width 44 height 21
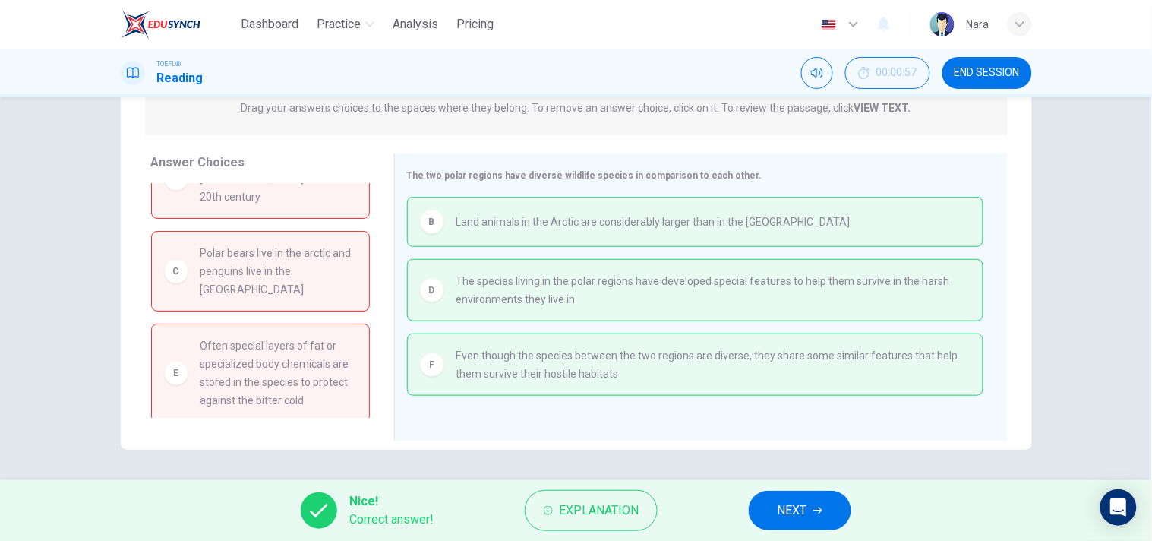
click at [801, 511] on span "NEXT" at bounding box center [793, 510] width 30 height 21
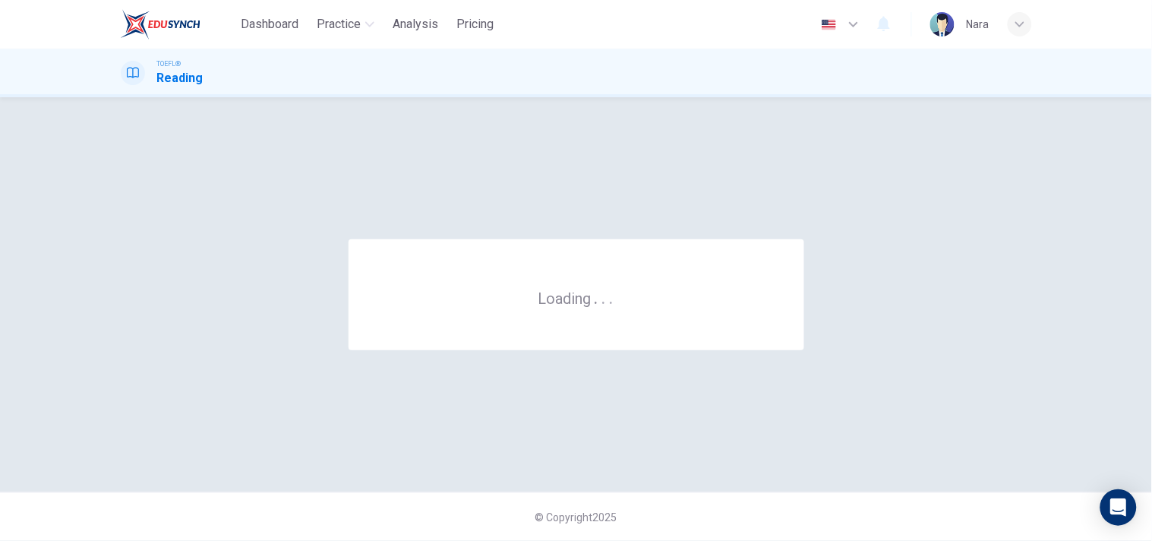
scroll to position [0, 0]
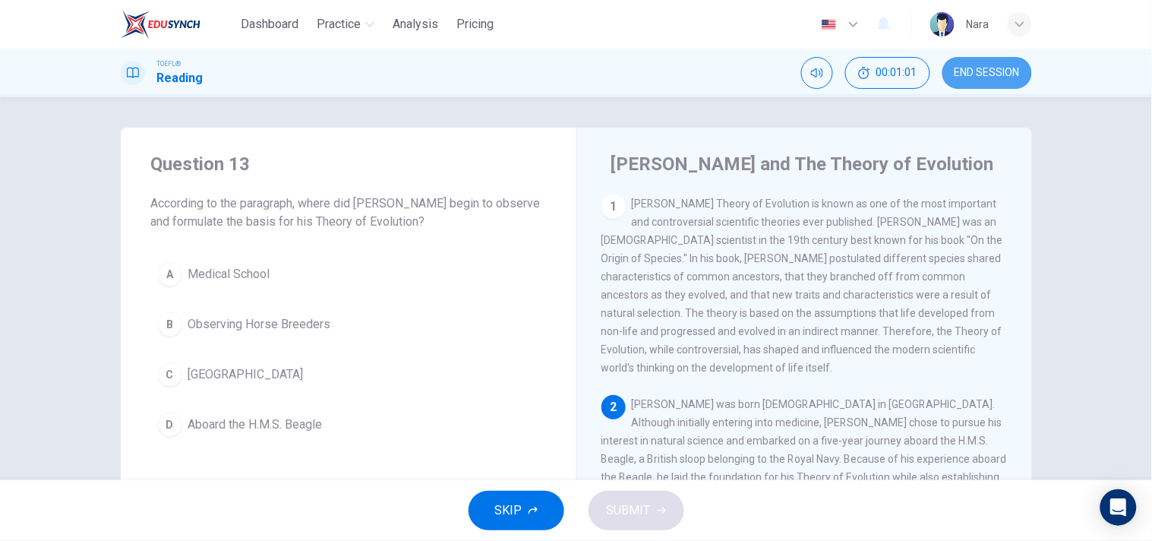
click at [991, 81] on button "END SESSION" at bounding box center [988, 73] width 90 height 32
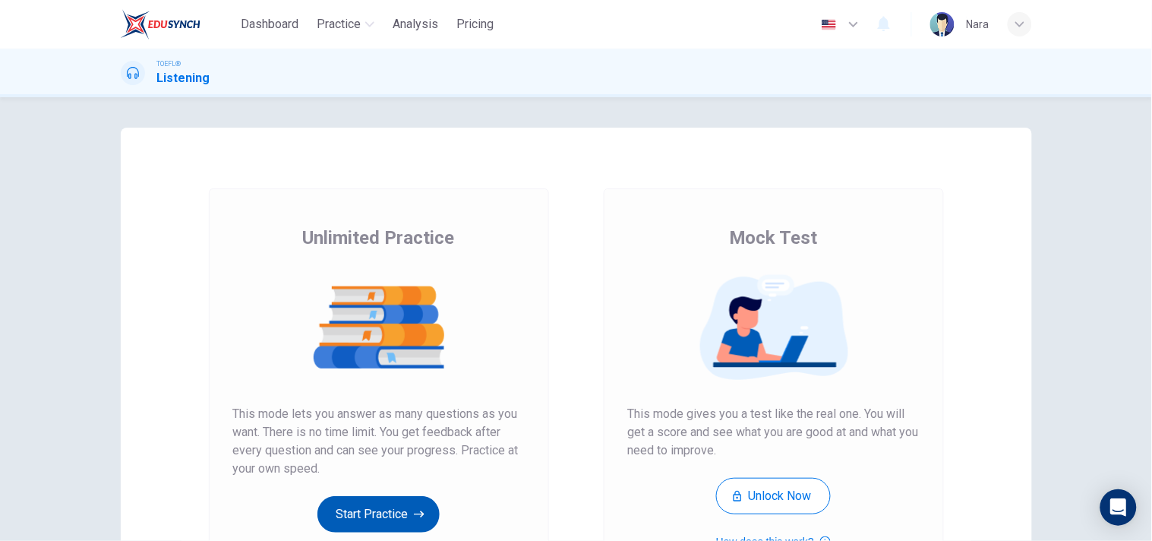
click at [358, 512] on button "Start Practice" at bounding box center [379, 514] width 122 height 36
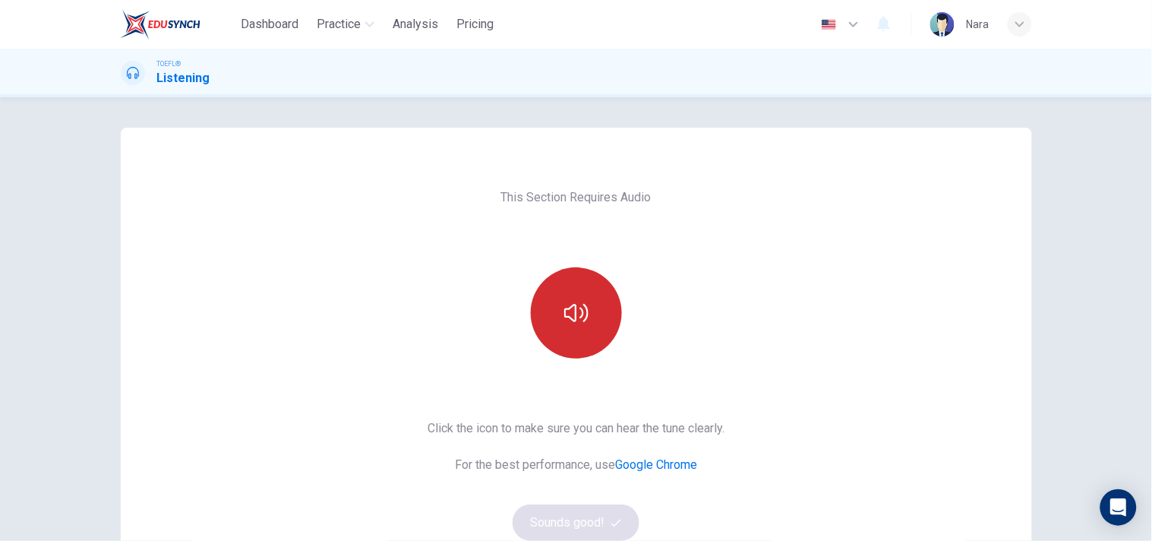
click at [574, 317] on icon "button" at bounding box center [576, 313] width 24 height 24
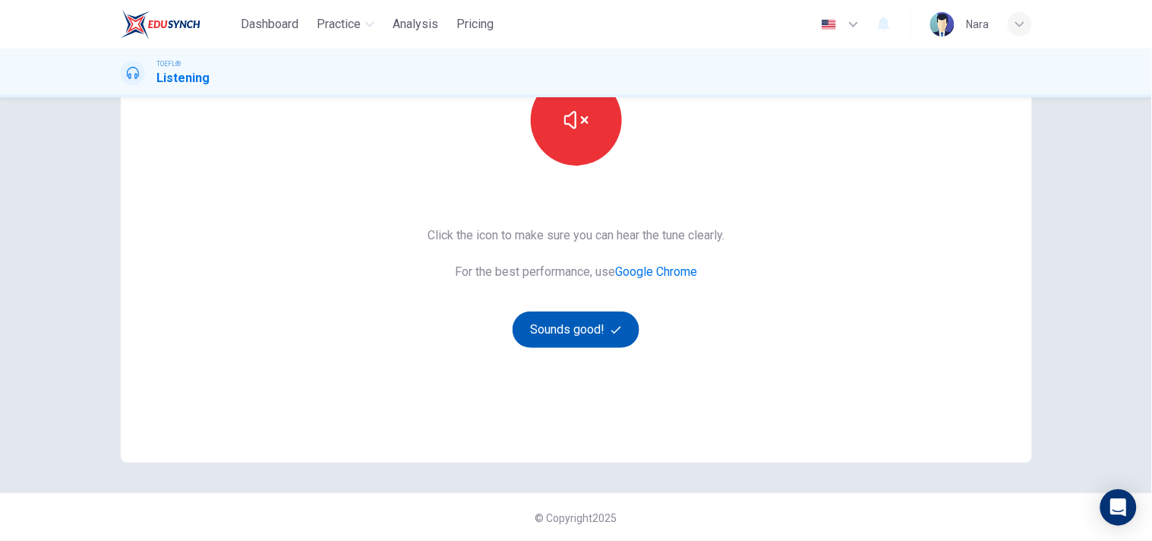
click at [572, 322] on button "Sounds good!" at bounding box center [577, 329] width 128 height 36
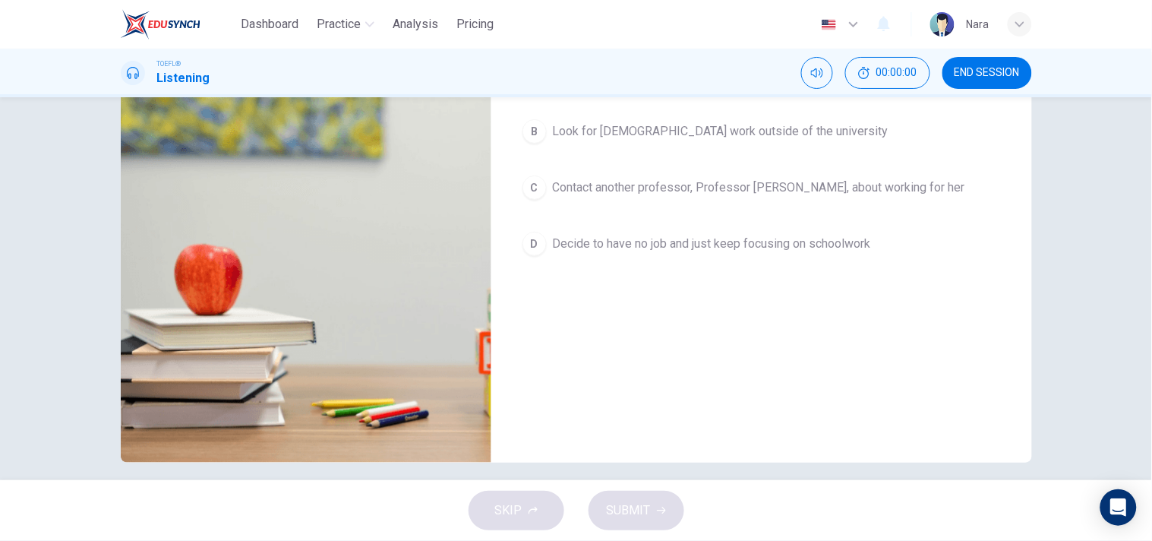
scroll to position [0, 0]
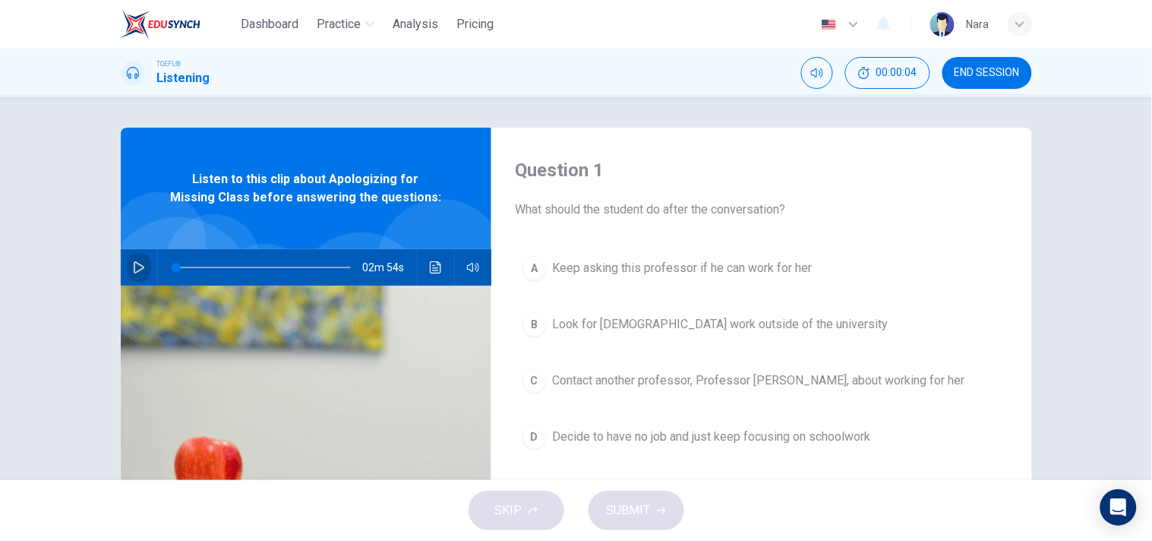
click at [133, 270] on icon "button" at bounding box center [139, 267] width 12 height 12
type input "0"
click at [693, 391] on button "C Contact another professor, Professor [PERSON_NAME], about working for her" at bounding box center [762, 381] width 492 height 38
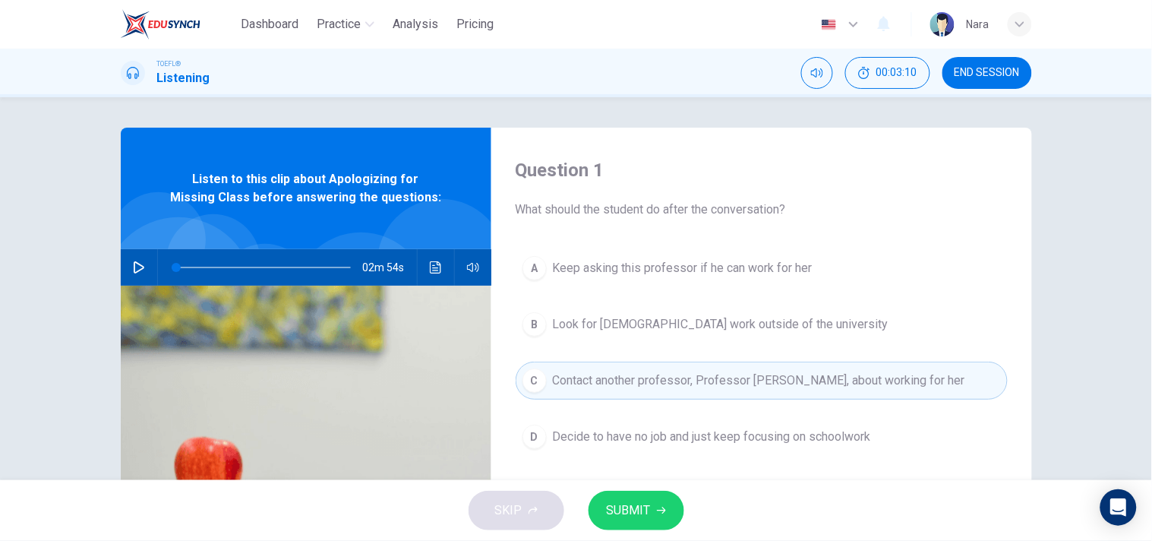
click at [659, 503] on button "SUBMIT" at bounding box center [637, 510] width 96 height 39
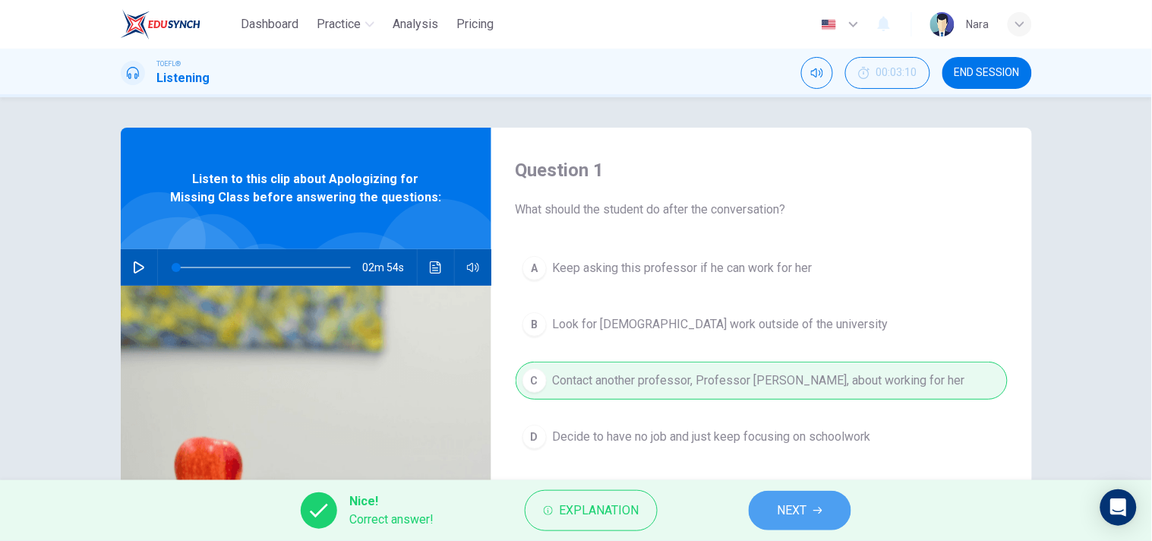
click at [791, 520] on span "NEXT" at bounding box center [793, 510] width 30 height 21
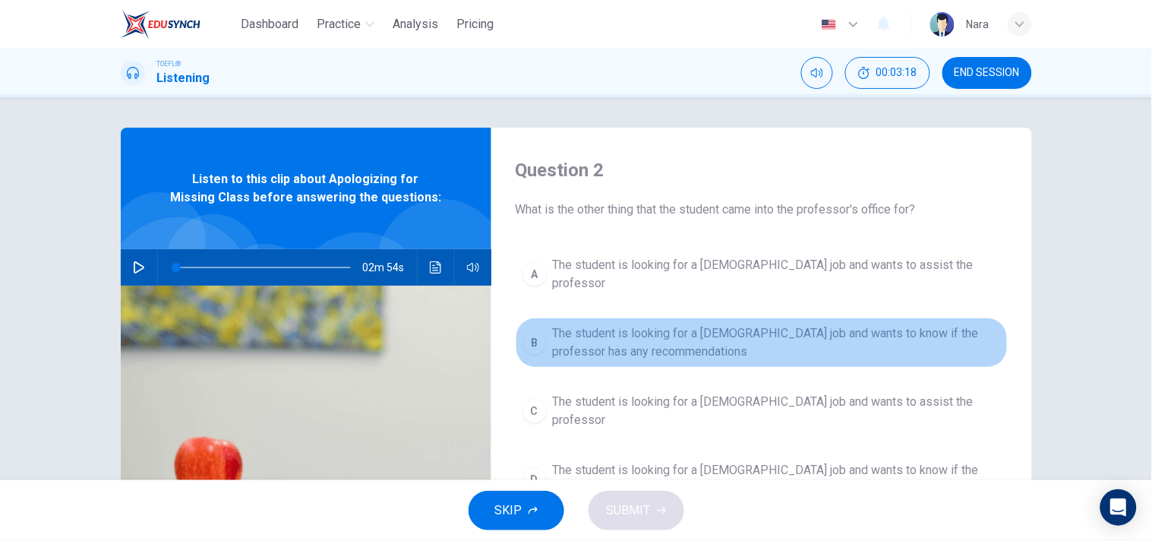
click at [652, 340] on span "The student is looking for a [DEMOGRAPHIC_DATA] job and wants to know if the pr…" at bounding box center [777, 342] width 448 height 36
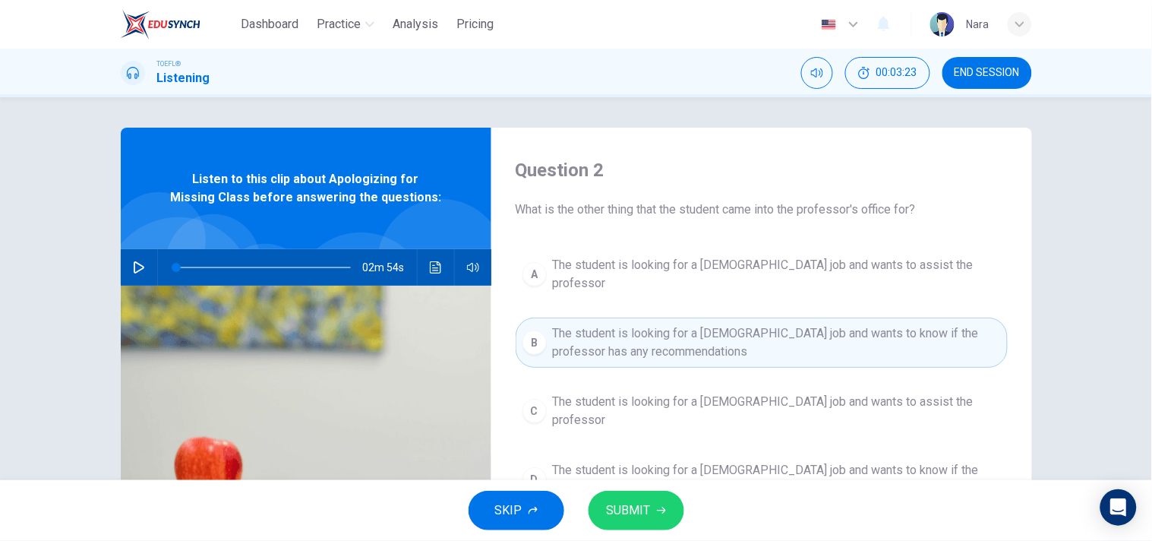
click at [745, 284] on button "A The student is looking for a [DEMOGRAPHIC_DATA] job and wants to assist the p…" at bounding box center [762, 274] width 492 height 50
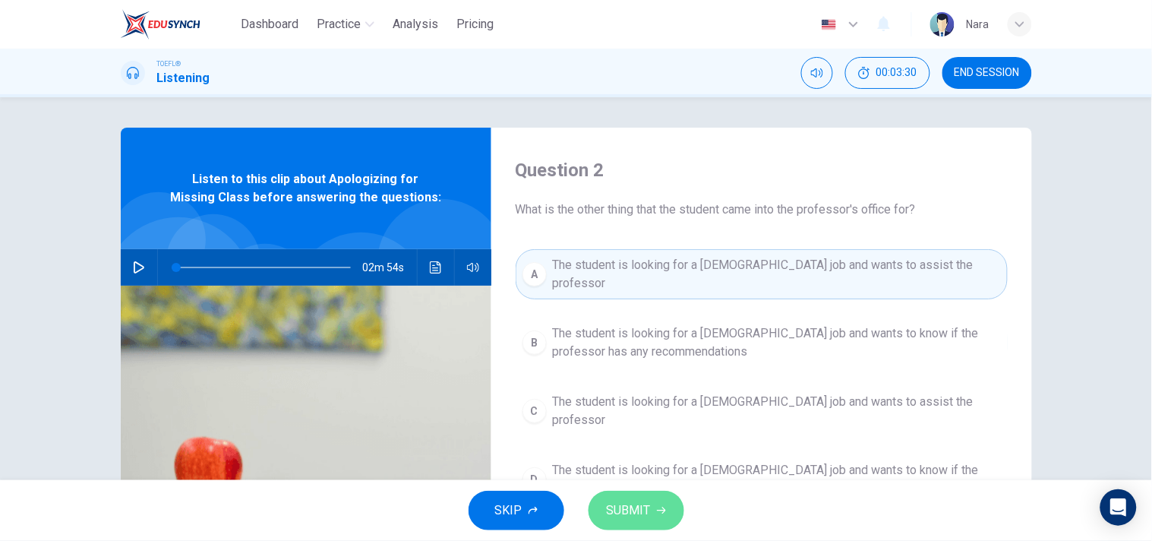
click at [651, 504] on button "SUBMIT" at bounding box center [637, 510] width 96 height 39
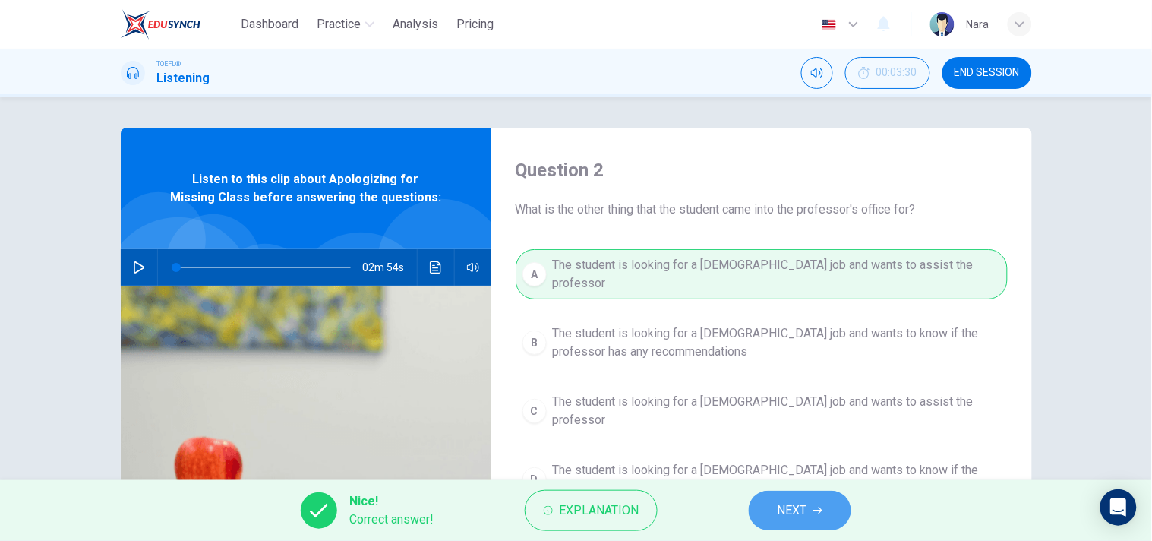
click at [813, 511] on button "NEXT" at bounding box center [800, 510] width 103 height 39
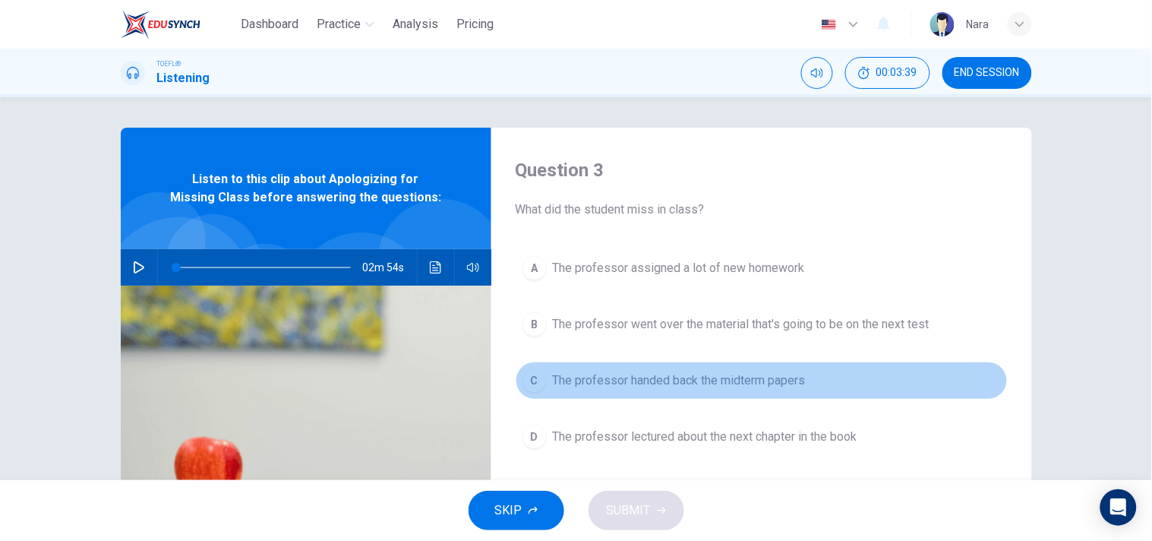
click at [616, 388] on span "The professor handed back the midterm papers" at bounding box center [679, 380] width 253 height 18
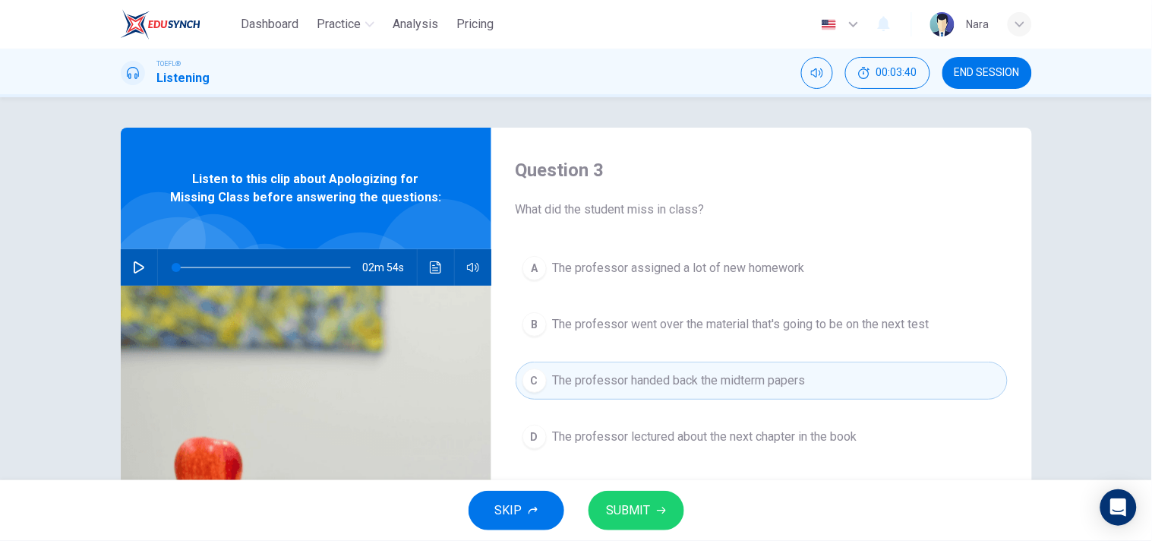
click at [635, 510] on span "SUBMIT" at bounding box center [629, 510] width 44 height 21
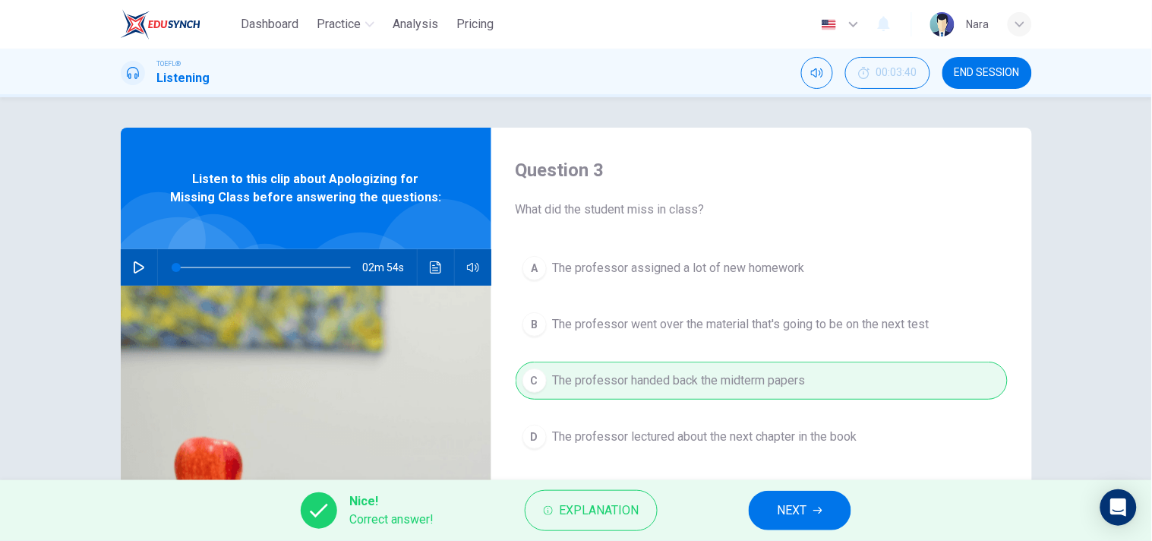
click at [769, 511] on button "NEXT" at bounding box center [800, 510] width 103 height 39
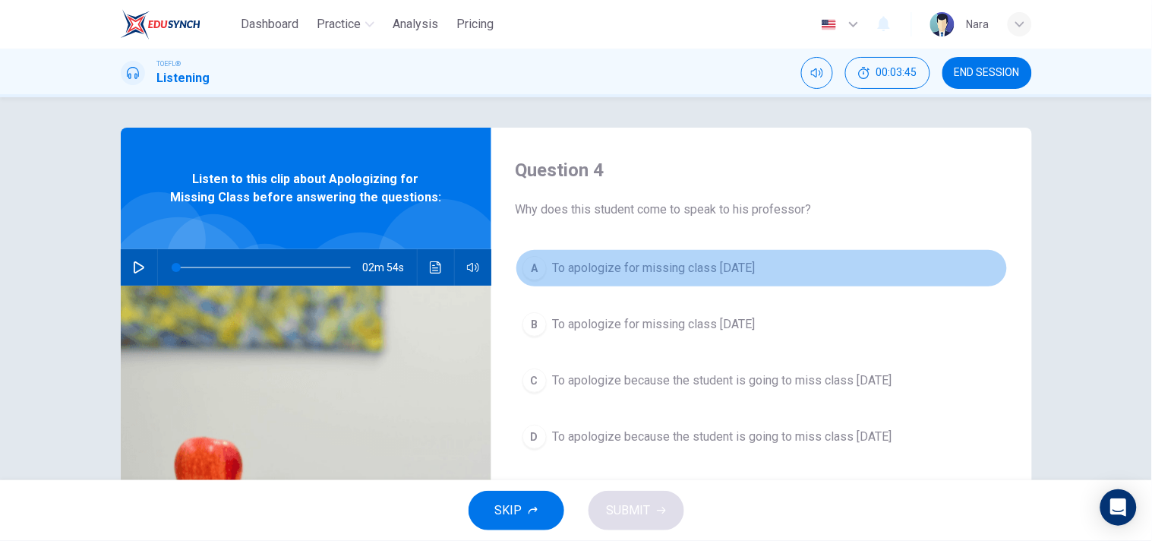
click at [677, 276] on span "To apologize for missing class [DATE]" at bounding box center [654, 268] width 203 height 18
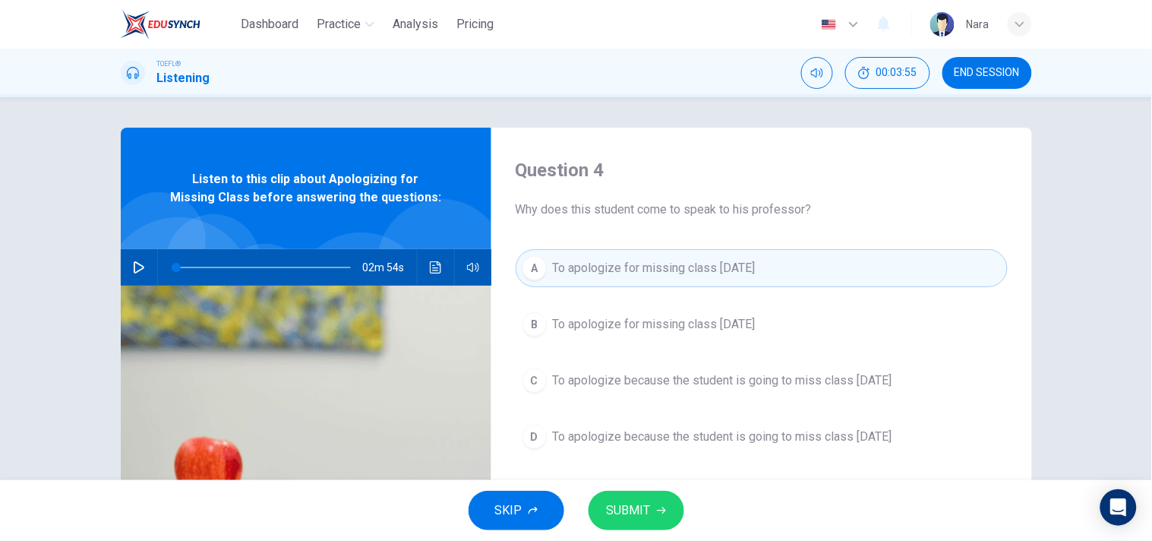
click at [625, 497] on button "SUBMIT" at bounding box center [637, 510] width 96 height 39
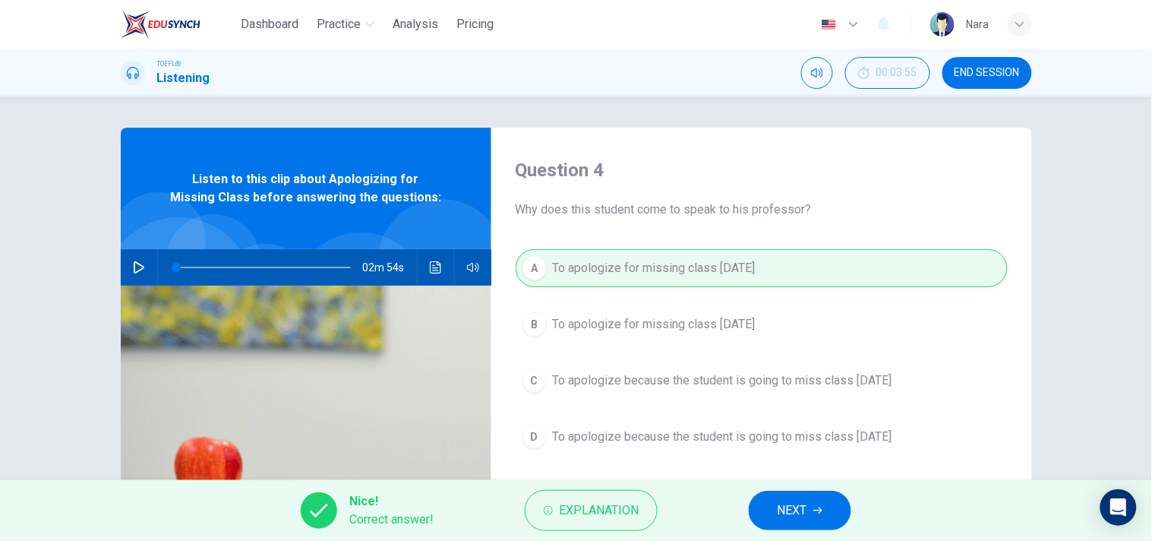
click at [786, 507] on span "NEXT" at bounding box center [793, 510] width 30 height 21
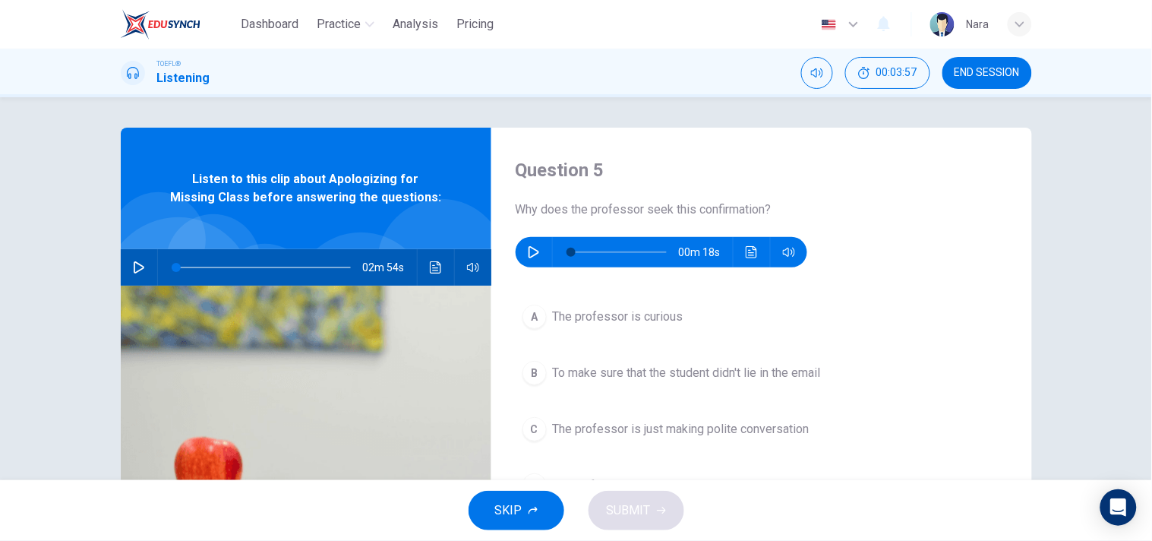
click at [529, 256] on icon "button" at bounding box center [534, 252] width 11 height 12
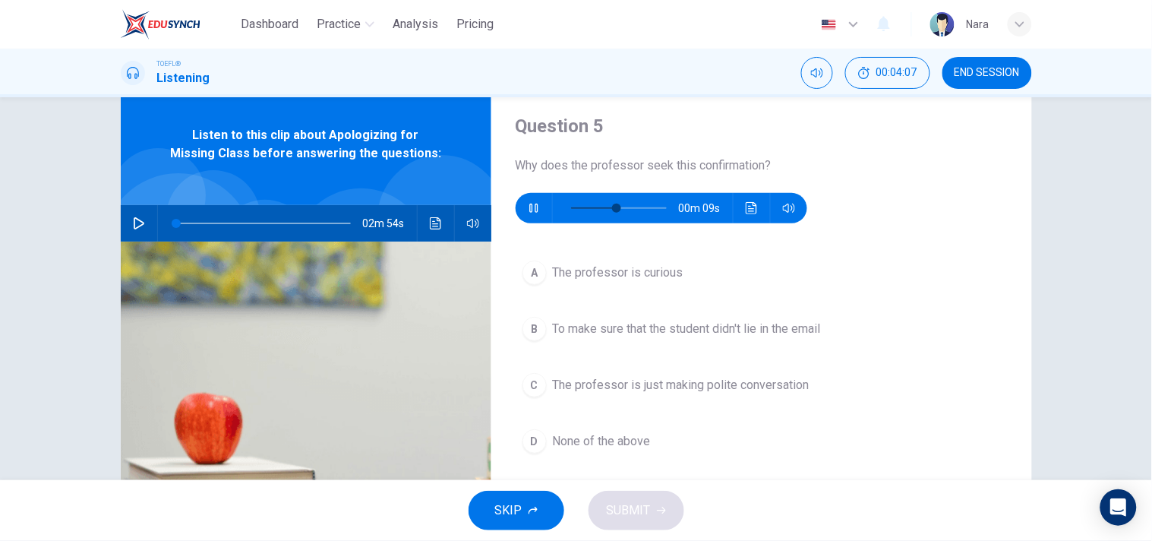
scroll to position [84, 0]
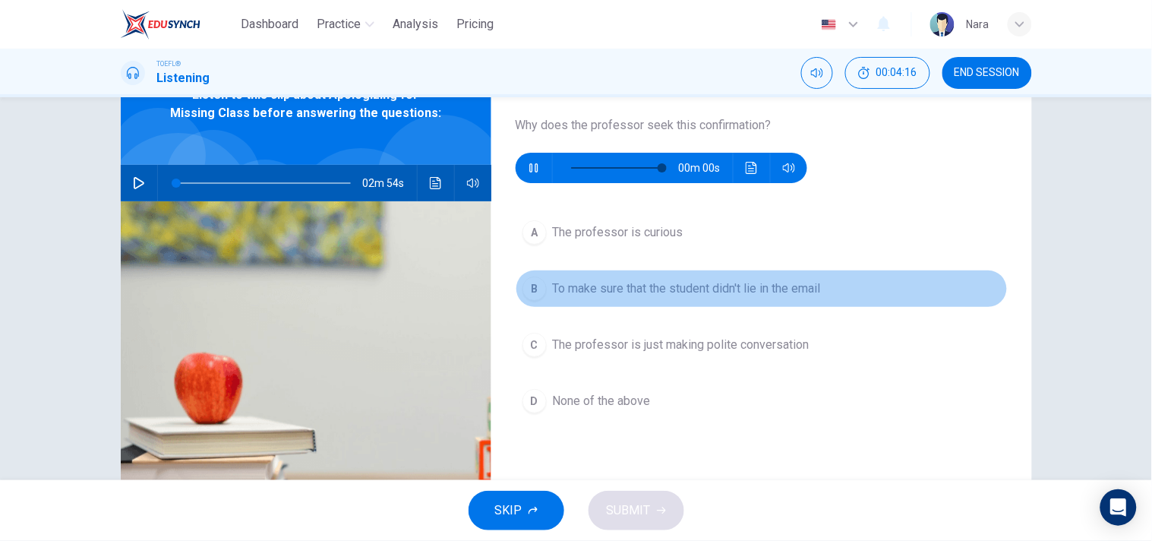
click at [697, 289] on span "To make sure that the student didn't lie in the email" at bounding box center [687, 289] width 268 height 18
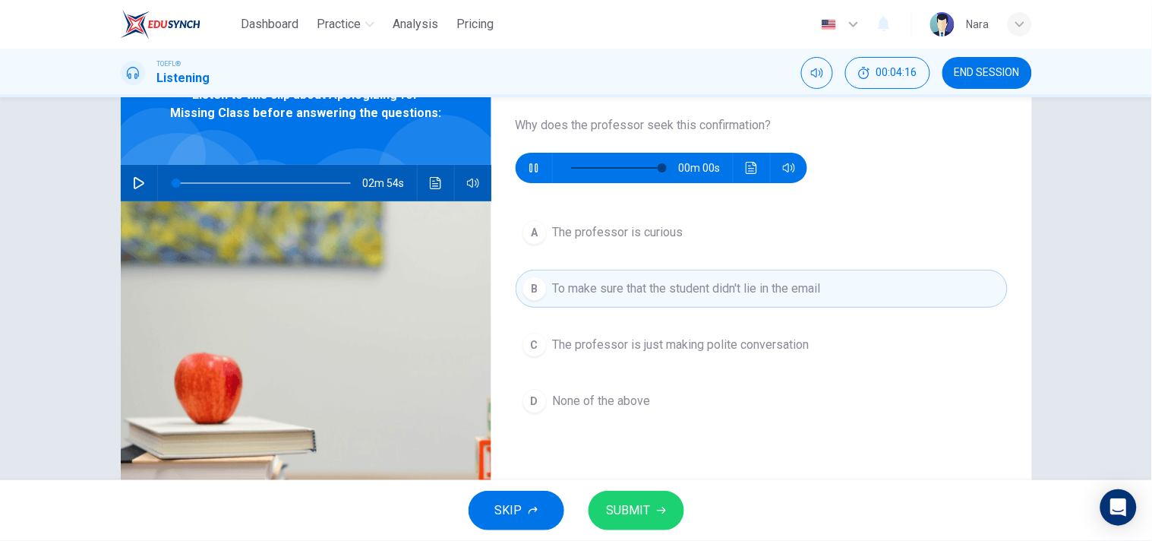
type input "0"
click at [624, 513] on span "SUBMIT" at bounding box center [629, 510] width 44 height 21
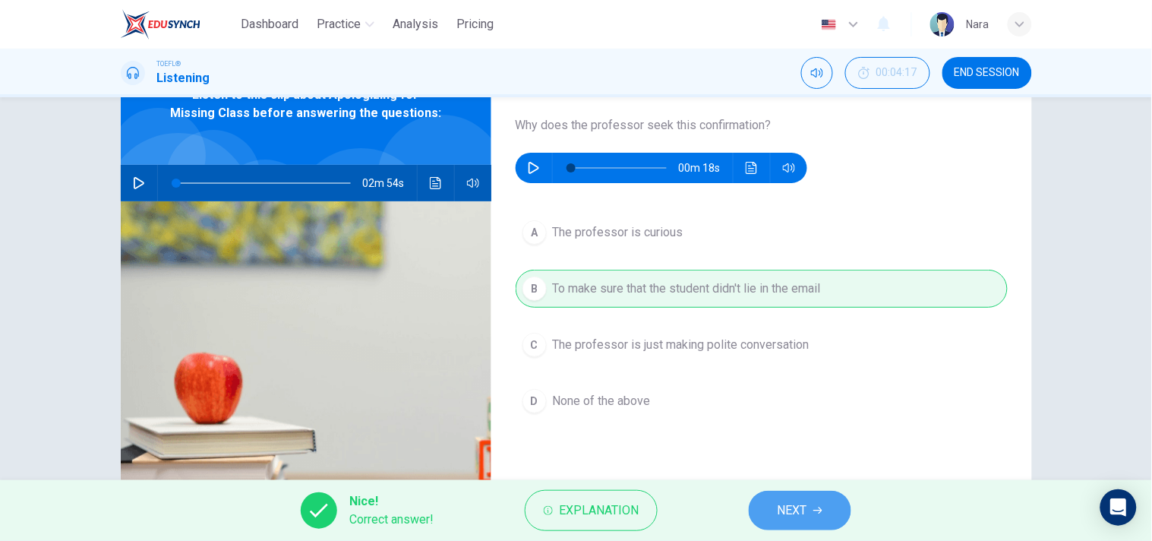
click at [814, 514] on icon "button" at bounding box center [818, 510] width 9 height 9
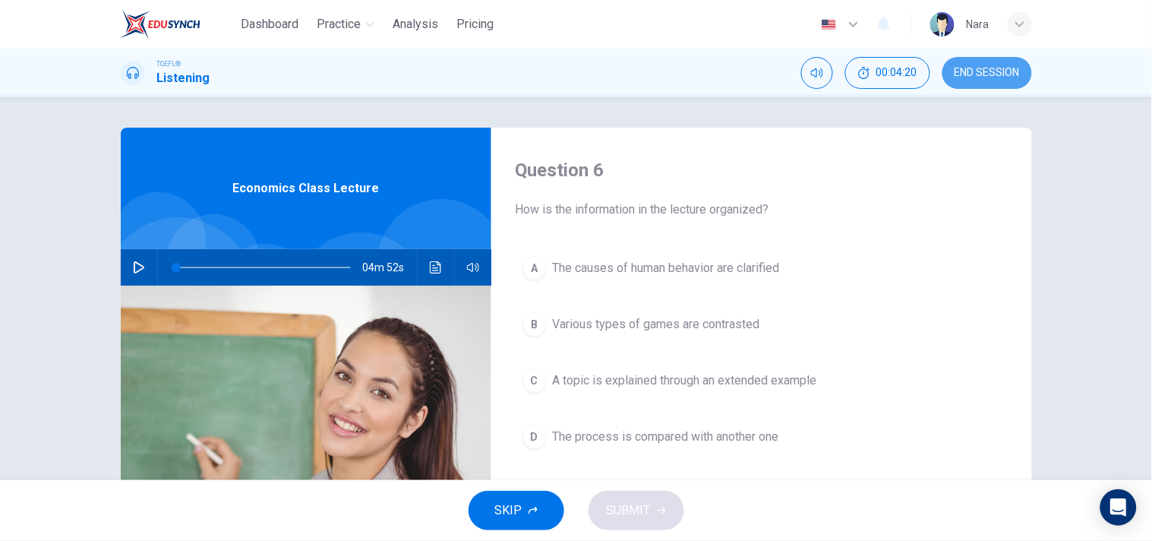
click at [969, 71] on span "END SESSION" at bounding box center [987, 73] width 65 height 12
